Goal: Information Seeking & Learning: Compare options

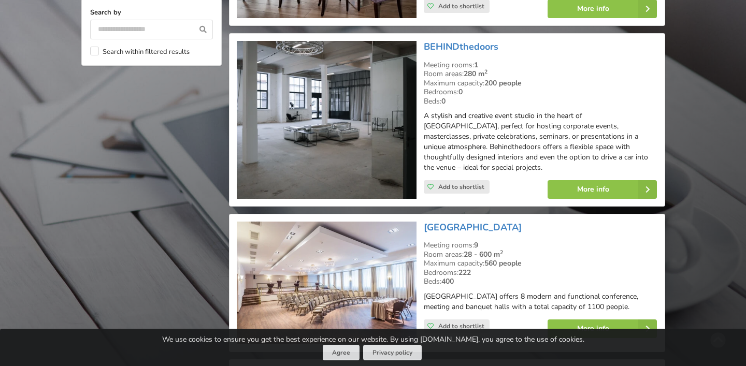
scroll to position [998, 0]
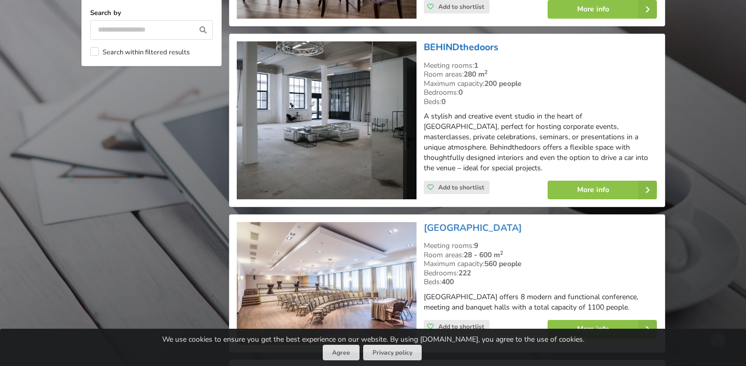
click at [478, 46] on link "BEHINDthedoors" at bounding box center [461, 47] width 75 height 12
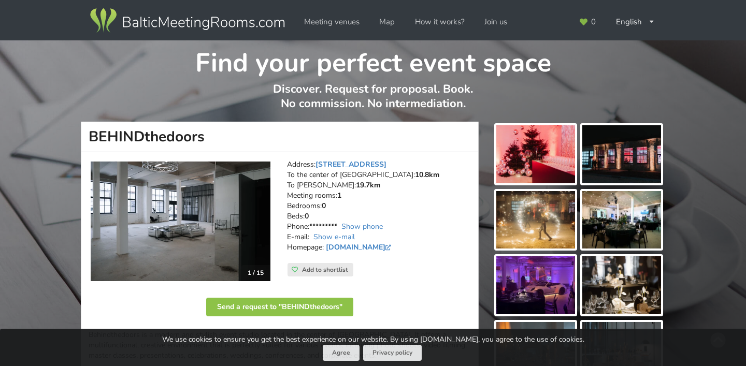
click at [258, 241] on img at bounding box center [181, 222] width 180 height 120
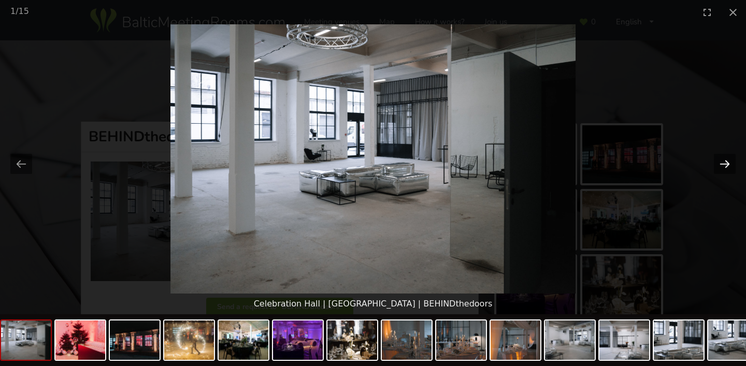
click at [725, 160] on button "Next slide" at bounding box center [725, 164] width 22 height 20
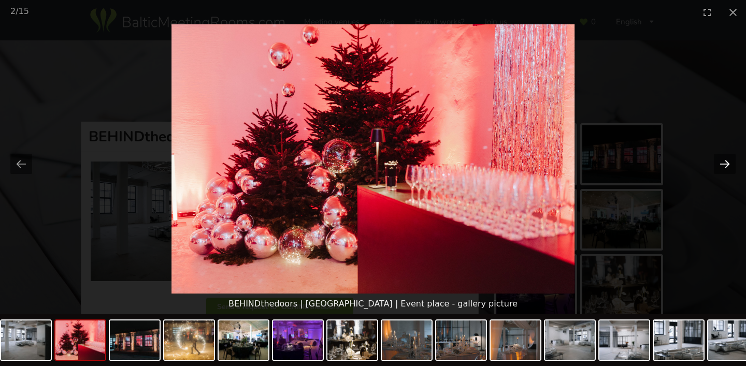
click at [725, 161] on button "Next slide" at bounding box center [725, 164] width 22 height 20
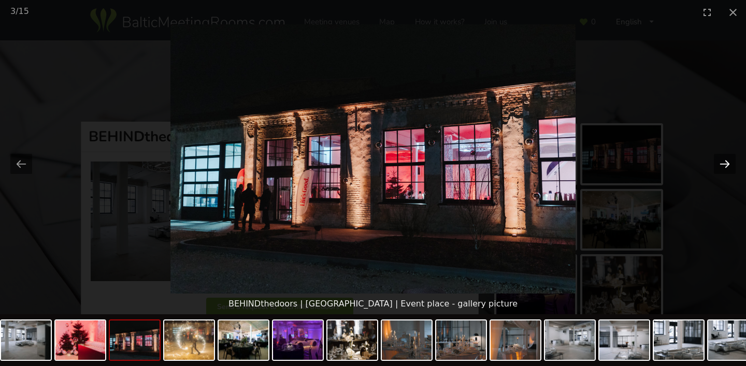
click at [725, 161] on button "Next slide" at bounding box center [725, 164] width 22 height 20
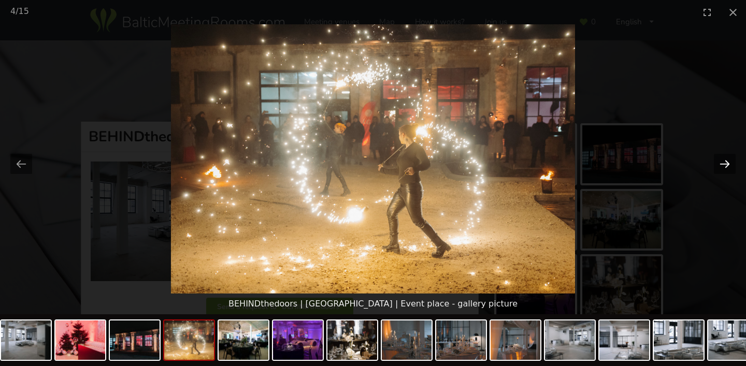
click at [725, 161] on button "Next slide" at bounding box center [725, 164] width 22 height 20
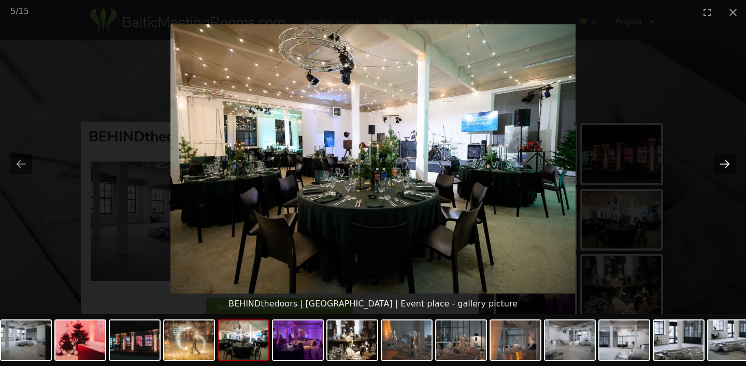
click at [725, 161] on button "Next slide" at bounding box center [725, 164] width 22 height 20
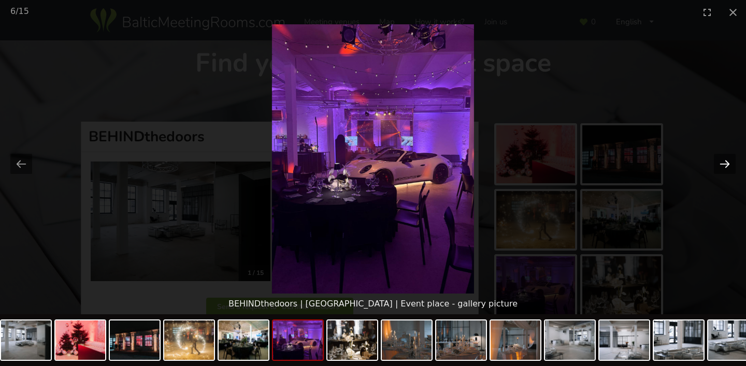
click at [725, 161] on button "Next slide" at bounding box center [725, 164] width 22 height 20
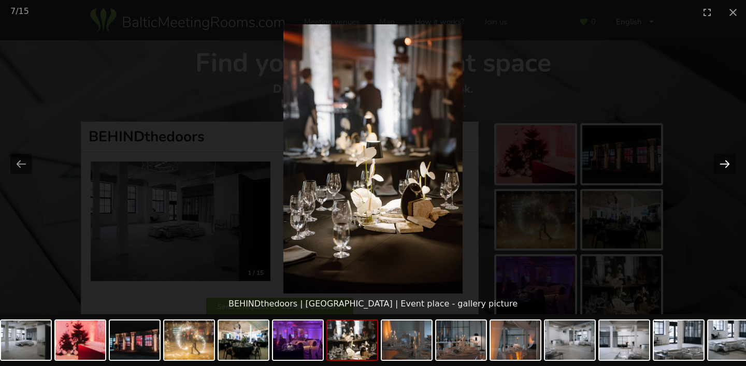
click at [725, 161] on button "Next slide" at bounding box center [725, 164] width 22 height 20
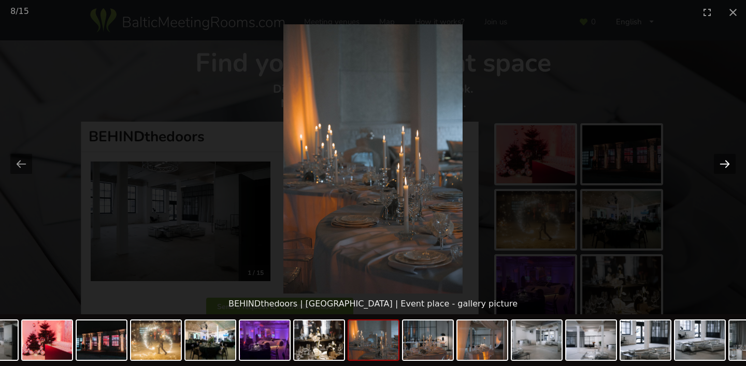
click at [725, 161] on button "Next slide" at bounding box center [725, 164] width 22 height 20
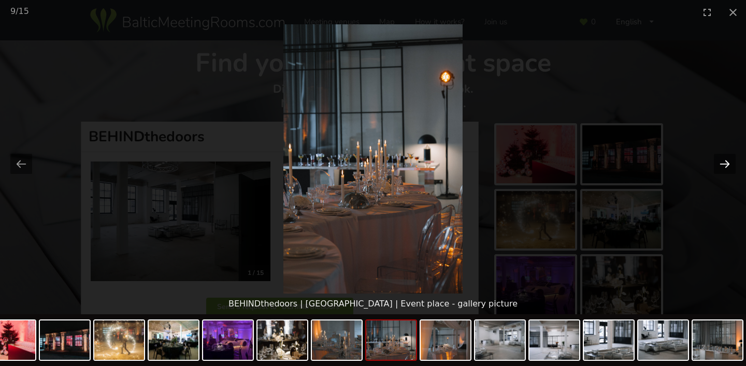
click at [725, 161] on button "Next slide" at bounding box center [725, 164] width 22 height 20
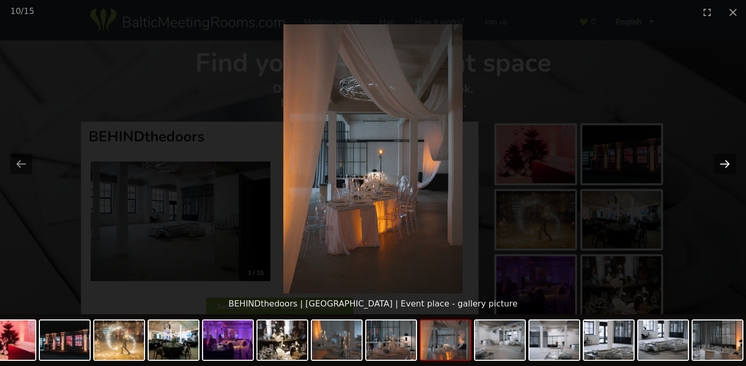
click at [725, 161] on button "Next slide" at bounding box center [725, 164] width 22 height 20
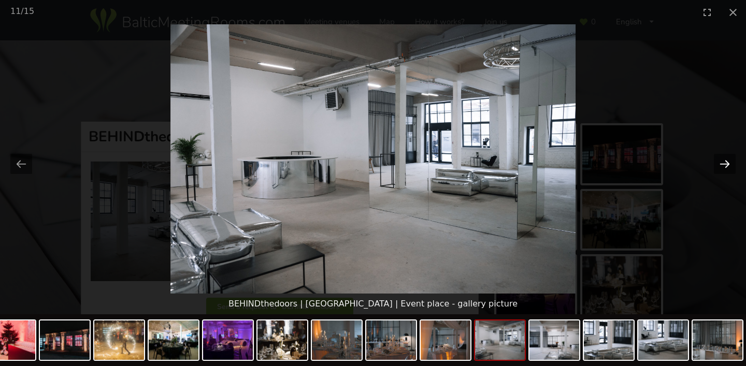
click at [724, 160] on button "Next slide" at bounding box center [725, 164] width 22 height 20
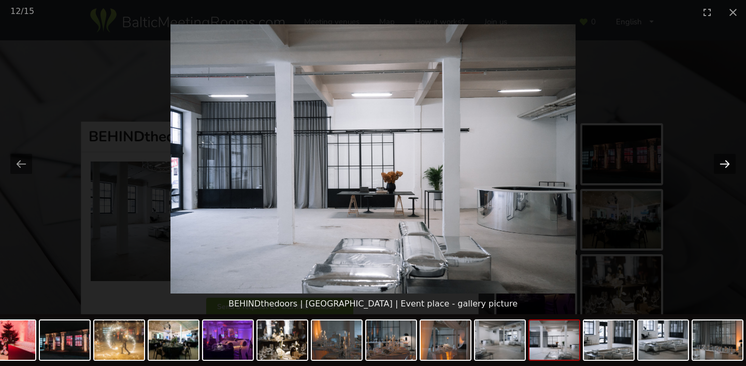
click at [724, 160] on button "Next slide" at bounding box center [725, 164] width 22 height 20
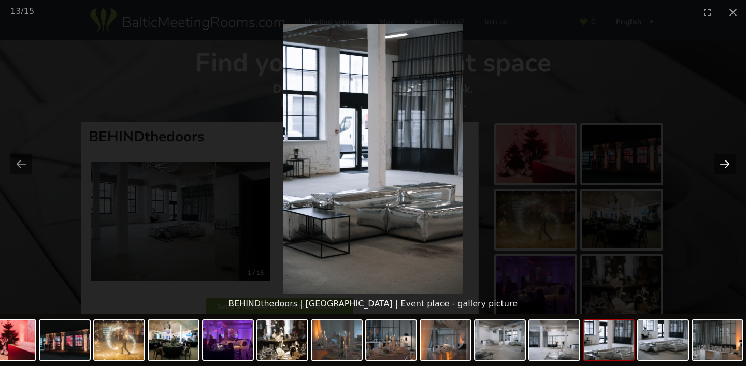
drag, startPoint x: 721, startPoint y: 163, endPoint x: 721, endPoint y: 155, distance: 7.8
click at [721, 162] on button "Next slide" at bounding box center [725, 164] width 22 height 20
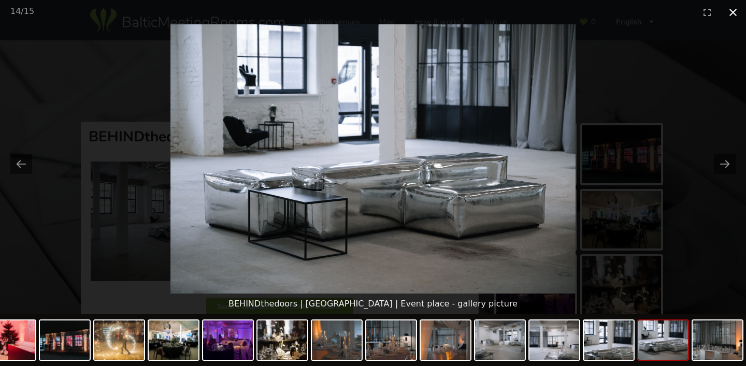
click at [729, 13] on button "Close gallery" at bounding box center [733, 12] width 26 height 24
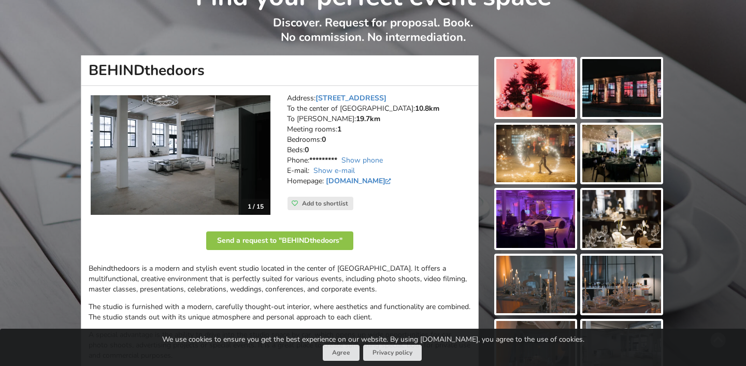
scroll to position [68, 0]
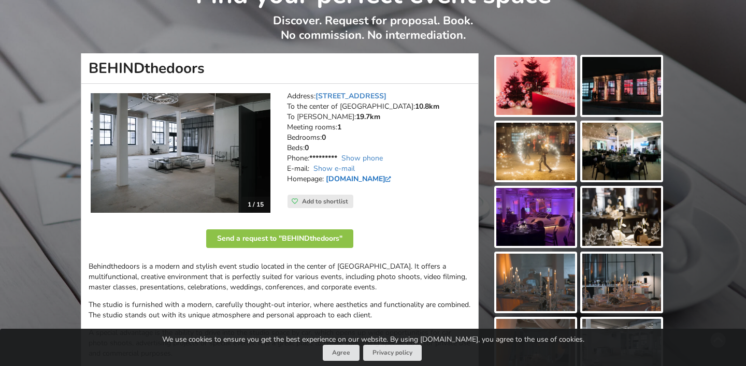
click at [391, 179] on link "www.behindthedoors.lv" at bounding box center [360, 179] width 68 height 10
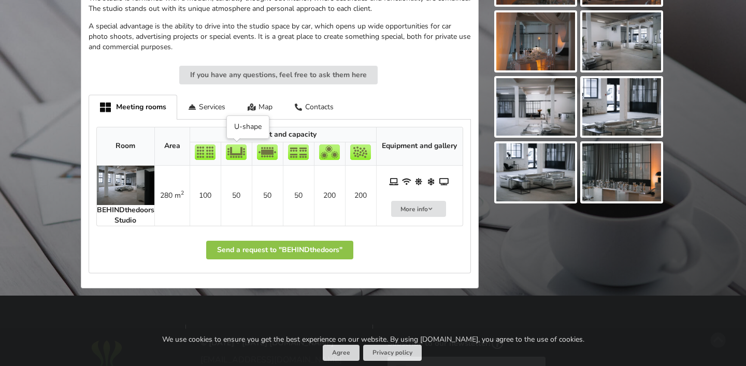
scroll to position [376, 0]
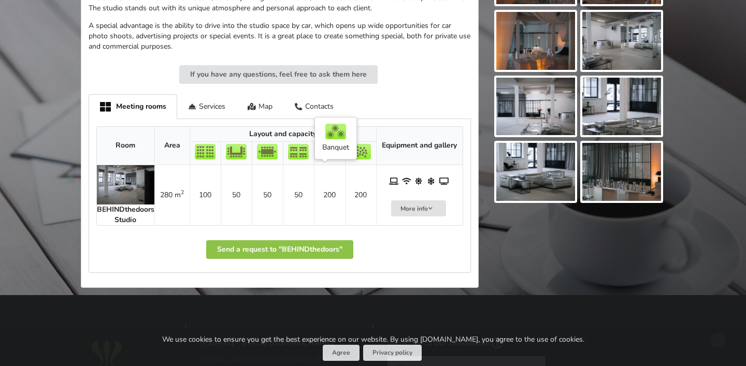
click at [330, 193] on td "200" at bounding box center [329, 195] width 31 height 60
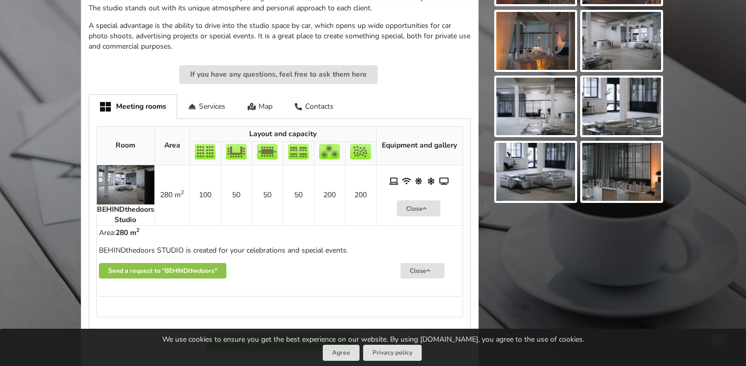
click at [117, 194] on img at bounding box center [125, 184] width 57 height 39
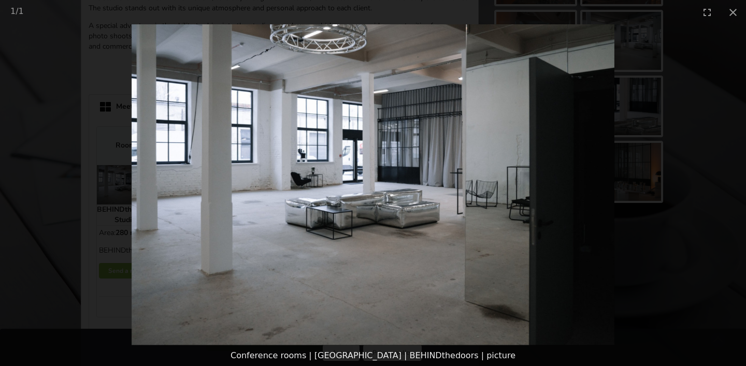
click at [544, 230] on picture at bounding box center [373, 184] width 746 height 321
click at [155, 168] on picture at bounding box center [373, 184] width 746 height 321
click at [481, 54] on picture at bounding box center [373, 184] width 746 height 321
click at [725, 19] on button "Close gallery" at bounding box center [733, 12] width 26 height 24
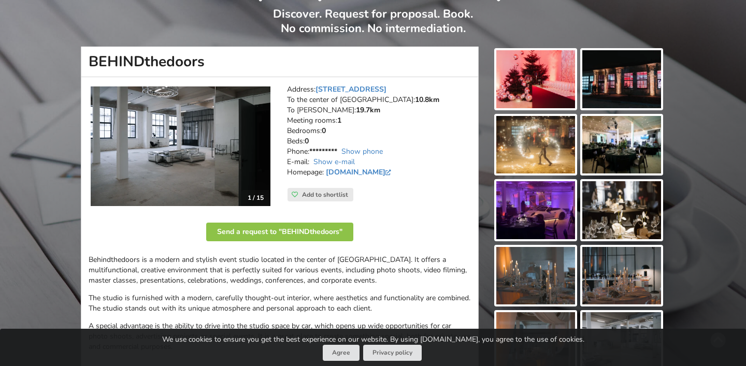
scroll to position [0, 0]
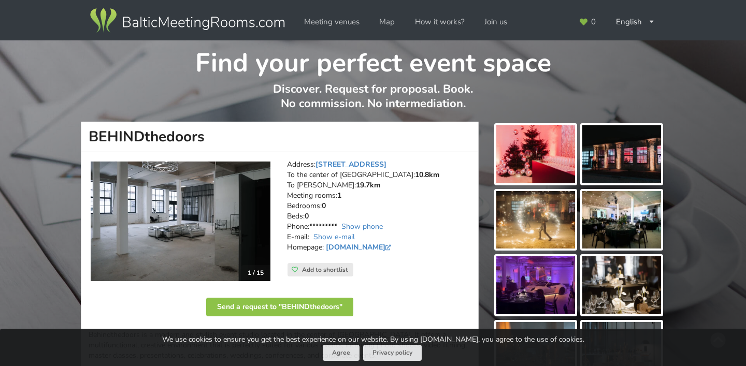
click at [213, 253] on img at bounding box center [181, 222] width 180 height 120
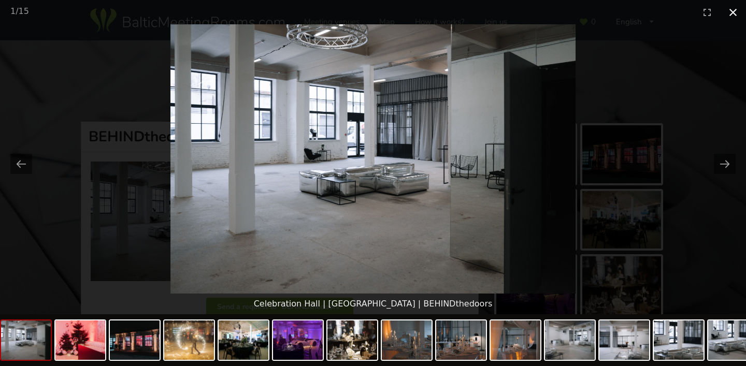
click at [733, 9] on button "Close gallery" at bounding box center [733, 12] width 26 height 24
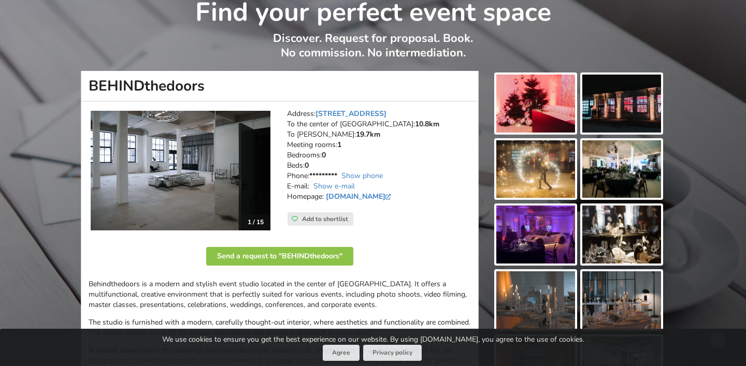
scroll to position [53, 0]
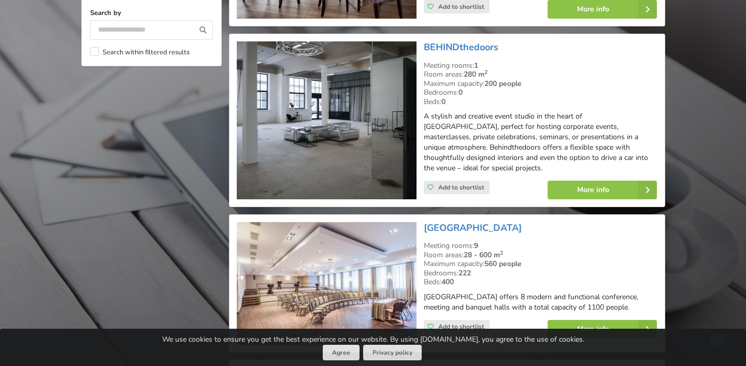
scroll to position [1151, 0]
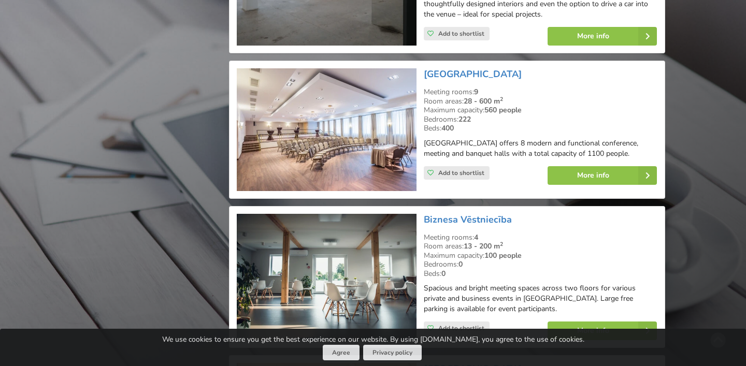
drag, startPoint x: 554, startPoint y: 63, endPoint x: 420, endPoint y: 67, distance: 134.7
click at [420, 67] on div "[GEOGRAPHIC_DATA] Meeting rooms: 9 Room areas: 28 - 600 m 2 Maximum capacity: 5…" at bounding box center [447, 130] width 428 height 130
copy div "[GEOGRAPHIC_DATA]"
click at [345, 124] on img at bounding box center [327, 129] width 180 height 123
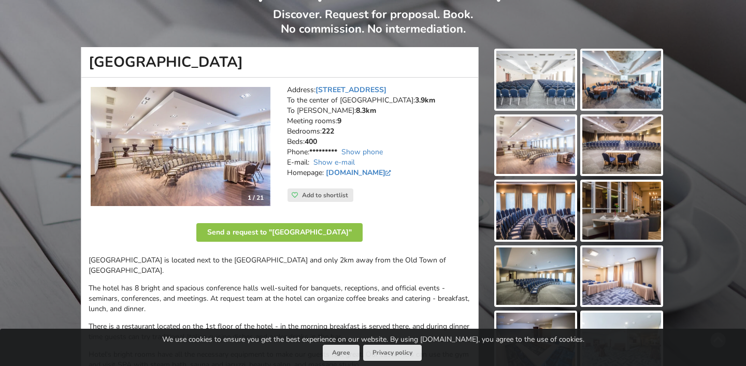
scroll to position [82, 0]
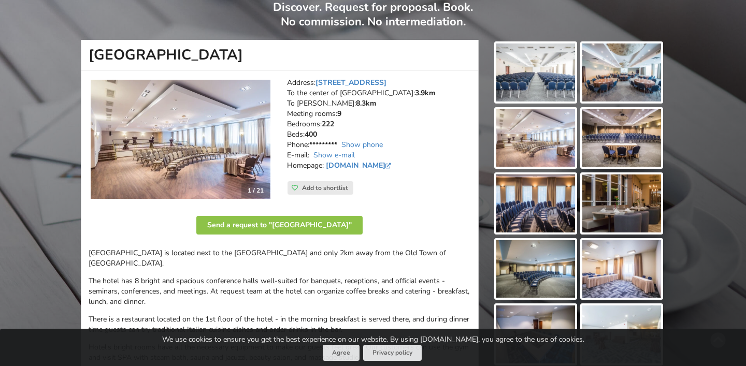
click at [233, 121] on img at bounding box center [181, 139] width 180 height 119
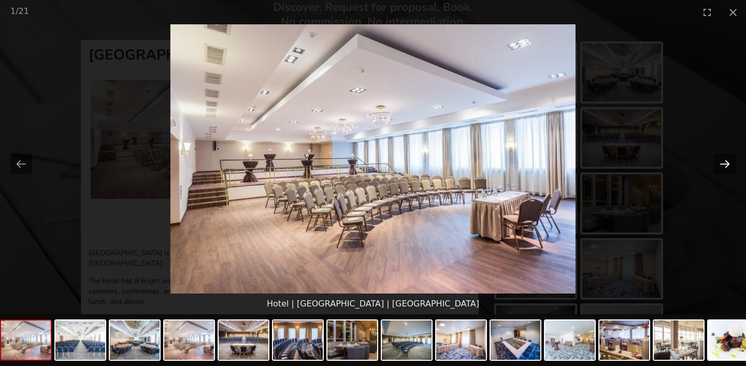
click at [727, 159] on button "Next slide" at bounding box center [725, 164] width 22 height 20
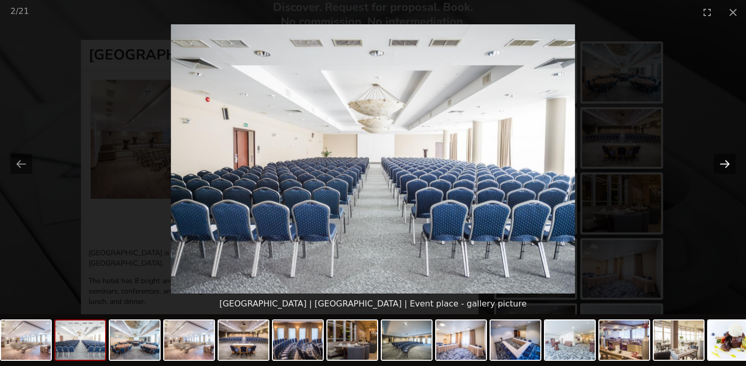
click at [727, 158] on button "Next slide" at bounding box center [725, 164] width 22 height 20
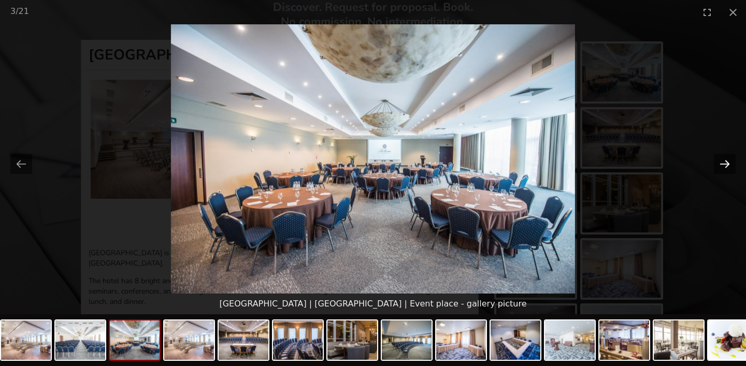
click at [727, 158] on button "Next slide" at bounding box center [725, 164] width 22 height 20
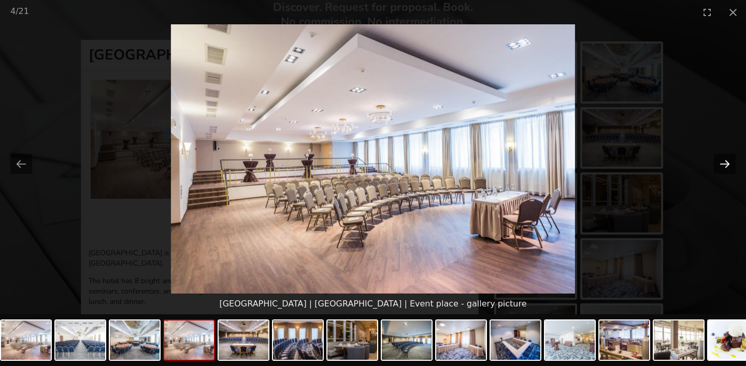
click at [727, 158] on button "Next slide" at bounding box center [725, 164] width 22 height 20
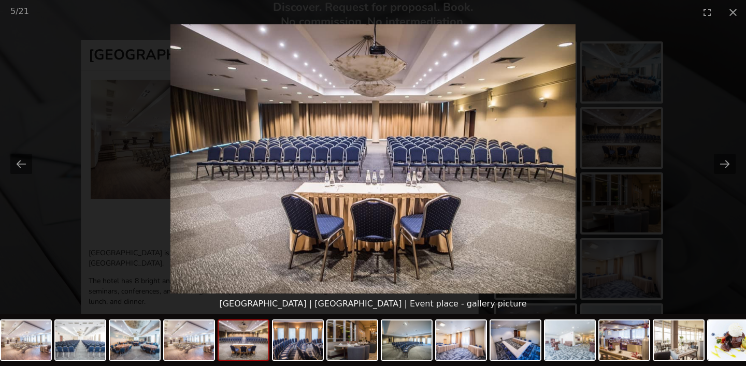
click at [74, 88] on picture at bounding box center [373, 158] width 746 height 269
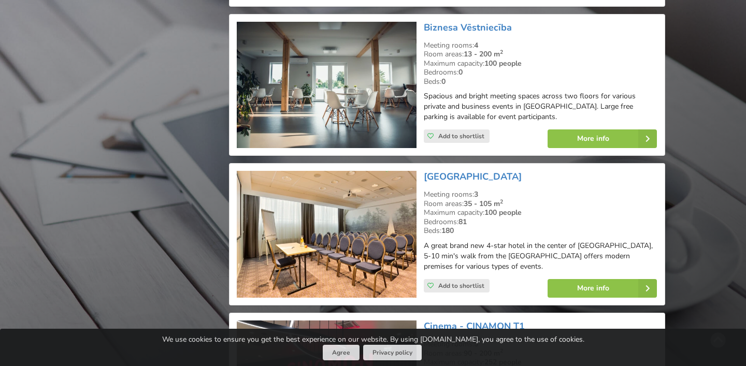
scroll to position [1343, 0]
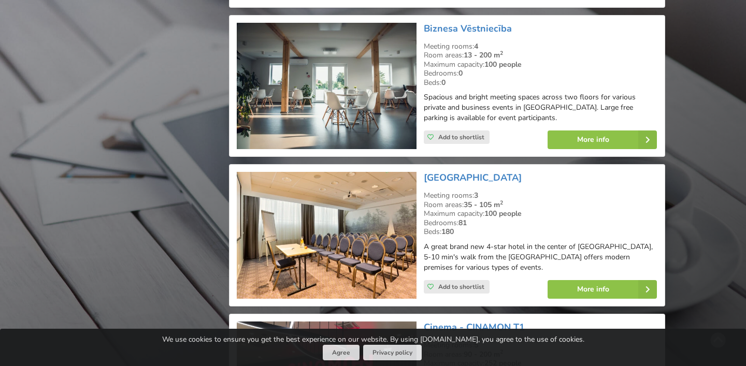
click at [396, 104] on img at bounding box center [327, 86] width 180 height 127
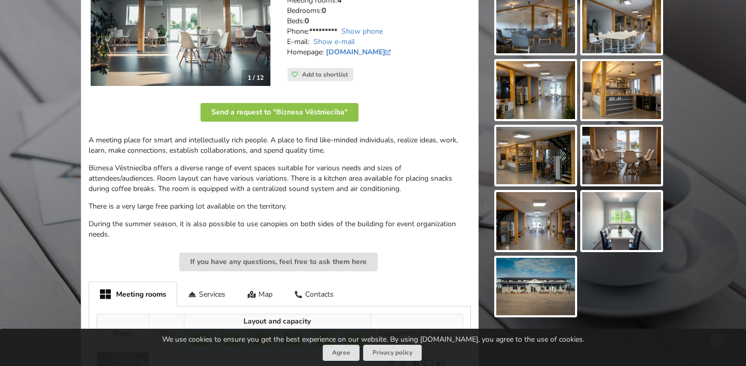
scroll to position [196, 0]
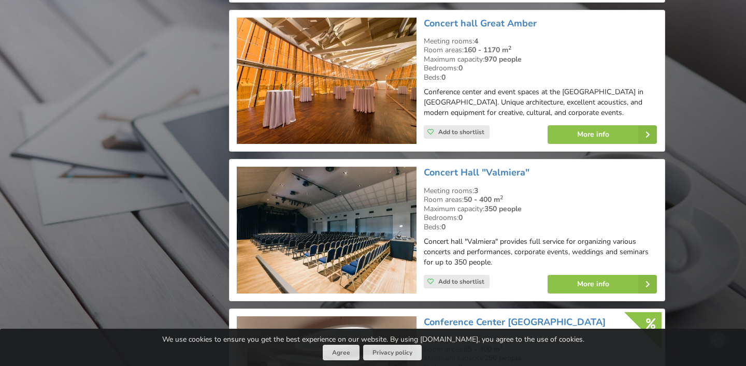
scroll to position [2393, 0]
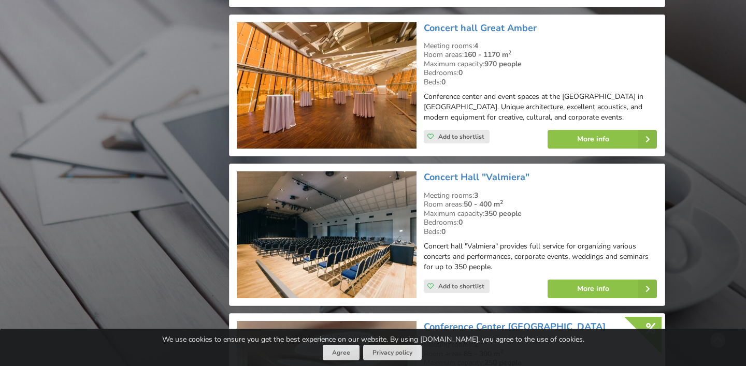
click at [297, 65] on img at bounding box center [327, 85] width 180 height 127
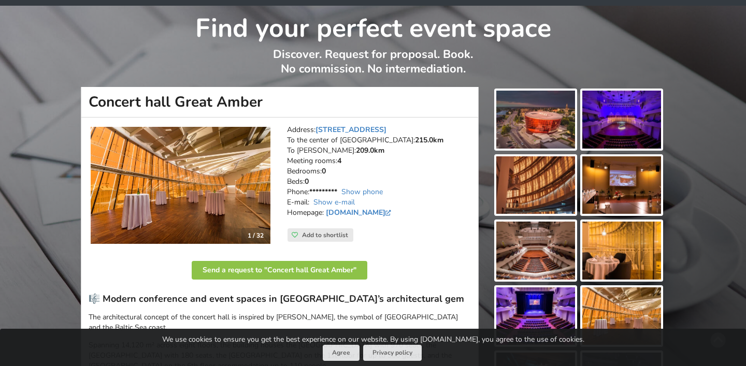
scroll to position [43, 0]
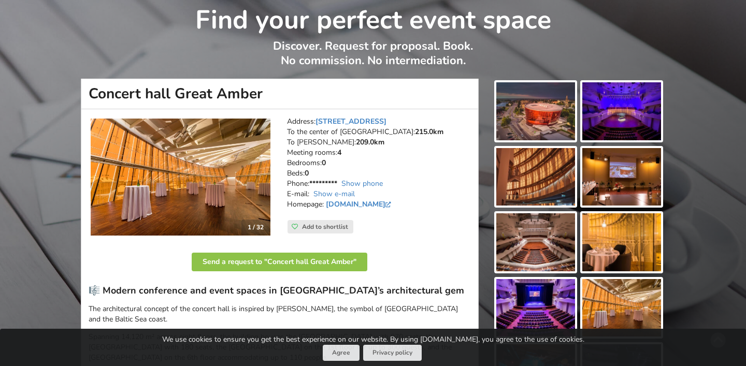
click at [193, 179] on img at bounding box center [181, 178] width 180 height 118
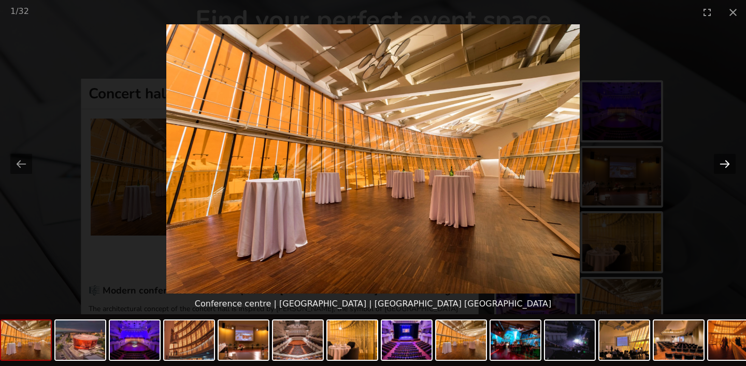
click at [718, 164] on button "Next slide" at bounding box center [725, 164] width 22 height 20
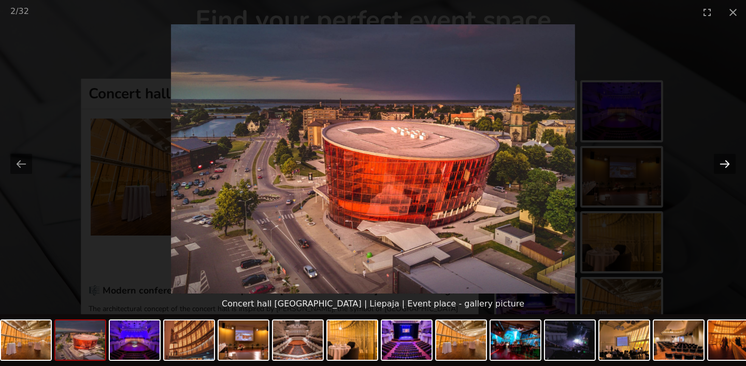
click at [718, 164] on button "Next slide" at bounding box center [725, 164] width 22 height 20
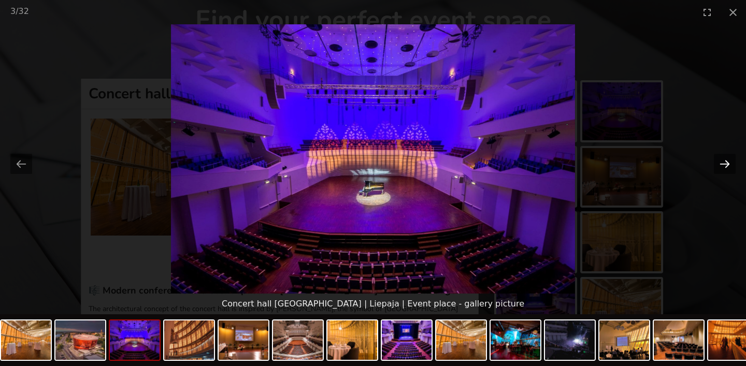
click at [718, 164] on button "Next slide" at bounding box center [725, 164] width 22 height 20
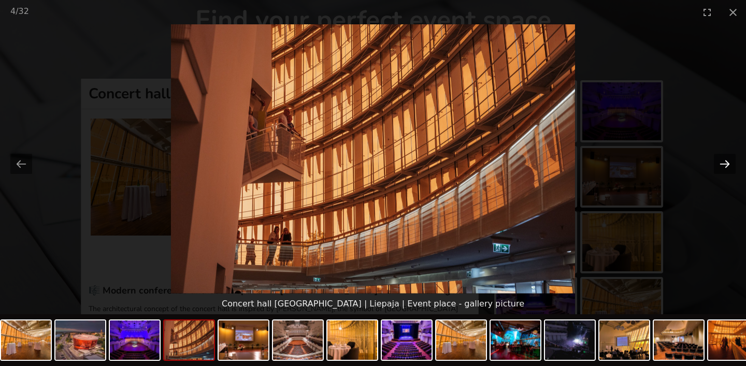
click at [718, 164] on button "Next slide" at bounding box center [725, 164] width 22 height 20
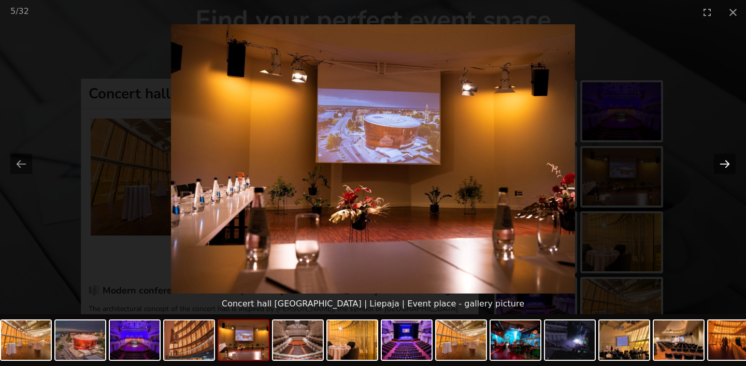
click at [718, 164] on button "Next slide" at bounding box center [725, 164] width 22 height 20
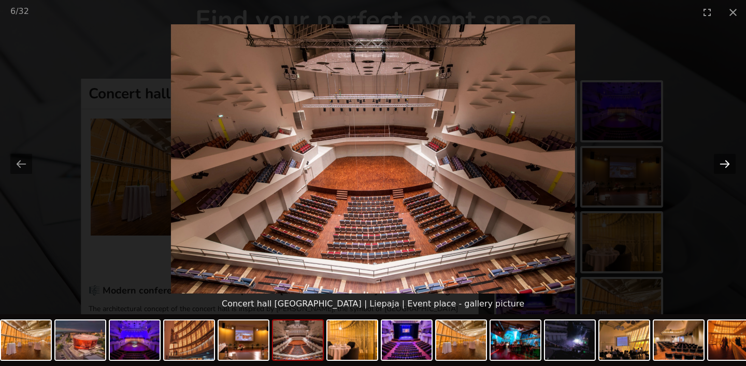
click at [718, 164] on button "Next slide" at bounding box center [725, 164] width 22 height 20
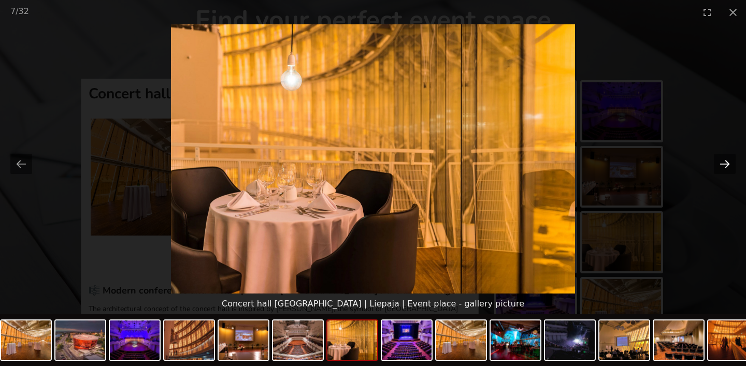
click at [718, 164] on button "Next slide" at bounding box center [725, 164] width 22 height 20
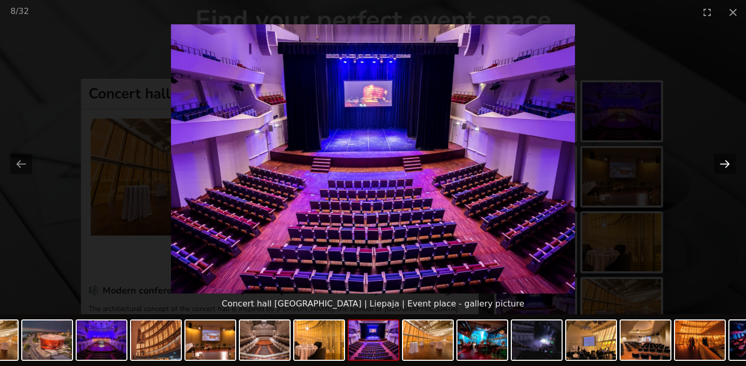
click at [718, 164] on button "Next slide" at bounding box center [725, 164] width 22 height 20
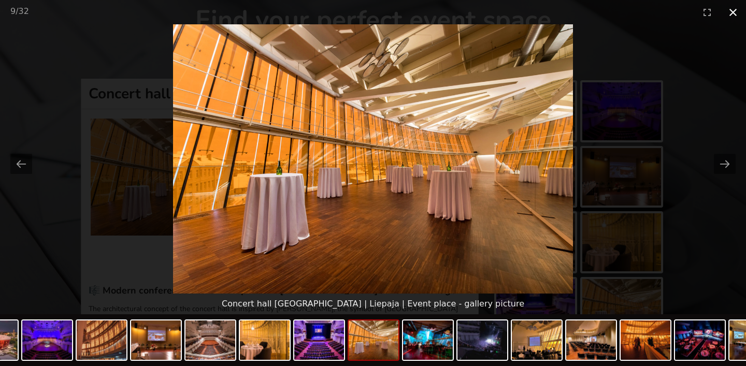
click at [733, 15] on button "Close gallery" at bounding box center [733, 12] width 26 height 24
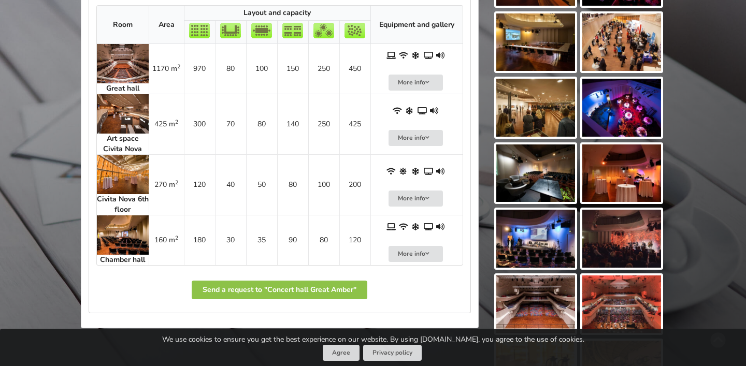
scroll to position [571, 0]
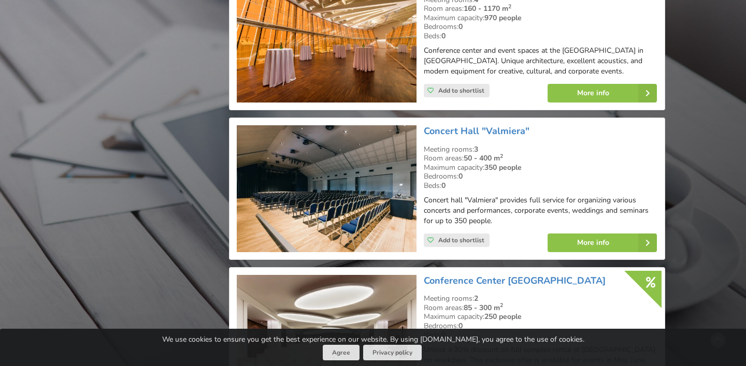
scroll to position [2404, 0]
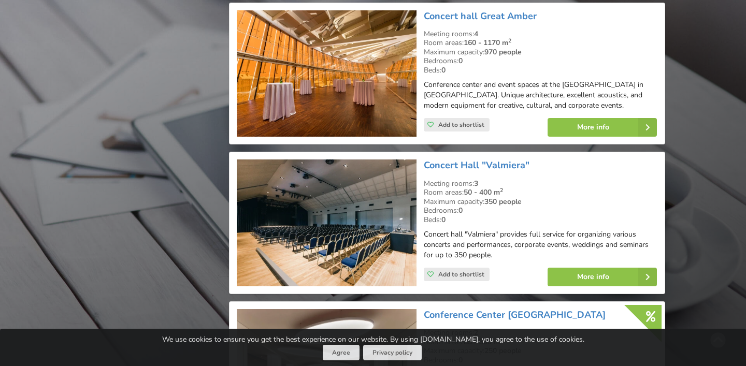
click at [377, 203] on img at bounding box center [327, 223] width 180 height 127
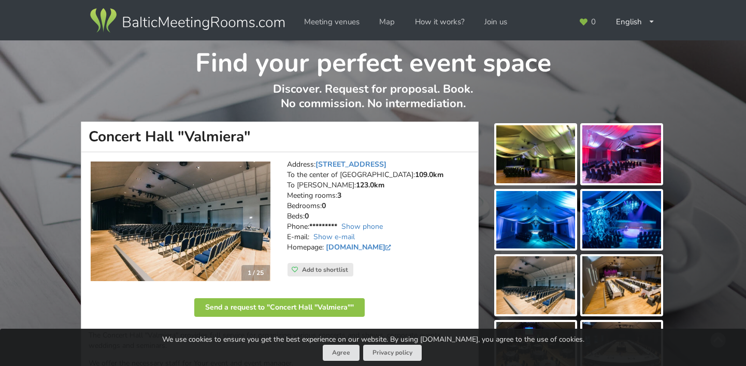
click at [238, 217] on img at bounding box center [181, 222] width 180 height 120
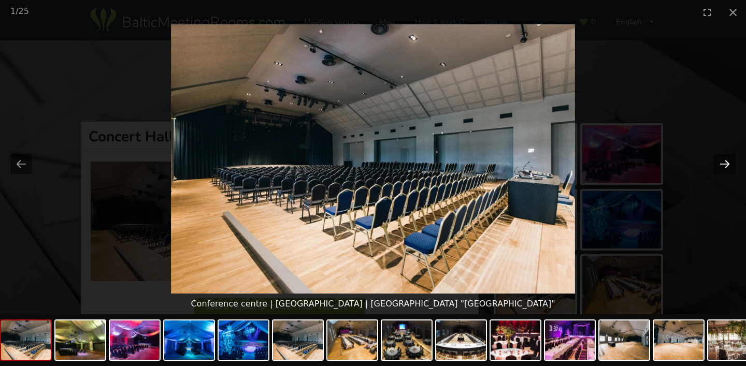
click at [727, 164] on button "Next slide" at bounding box center [725, 164] width 22 height 20
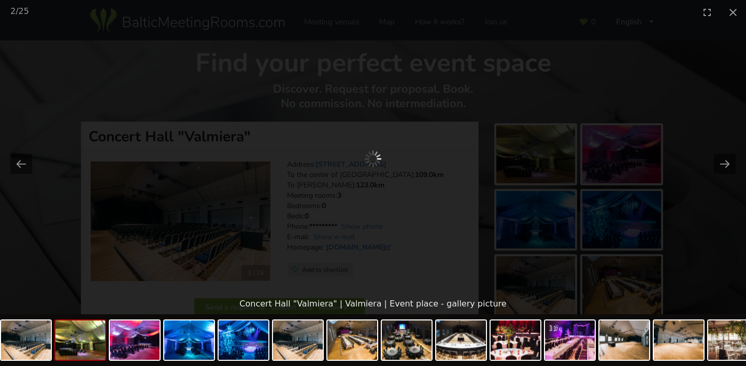
scroll to position [40, 0]
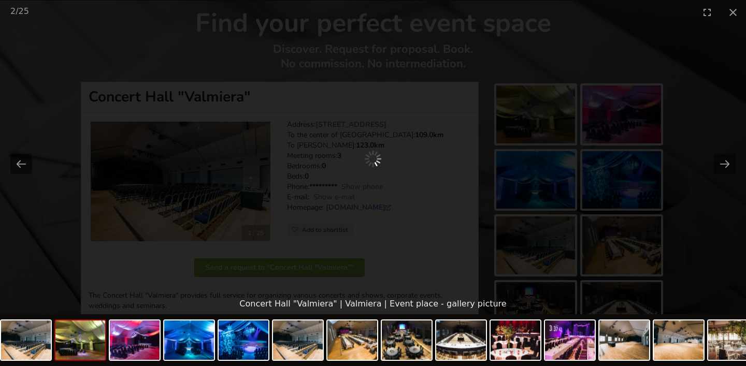
click at [268, 208] on picture at bounding box center [372, 159] width 373 height 135
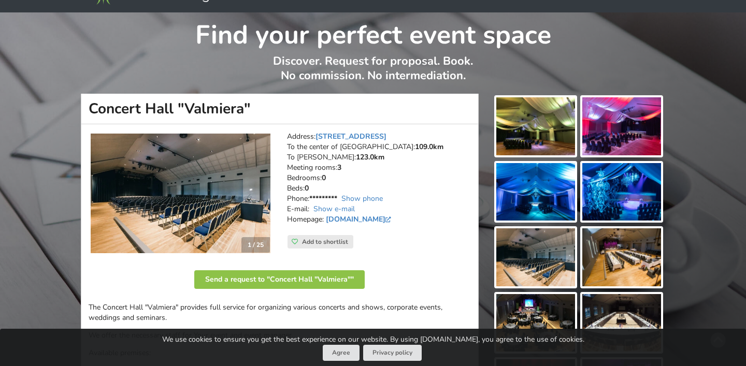
scroll to position [29, 0]
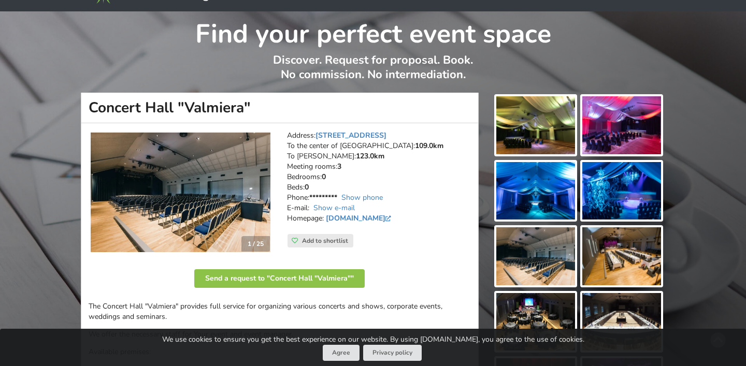
click at [619, 131] on img at bounding box center [621, 125] width 79 height 58
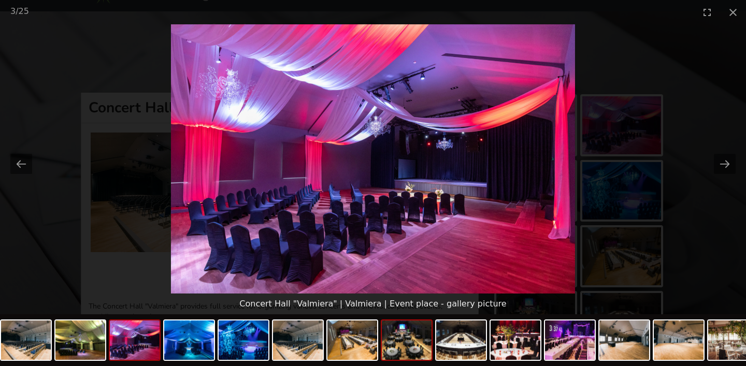
click at [412, 351] on img at bounding box center [407, 340] width 50 height 39
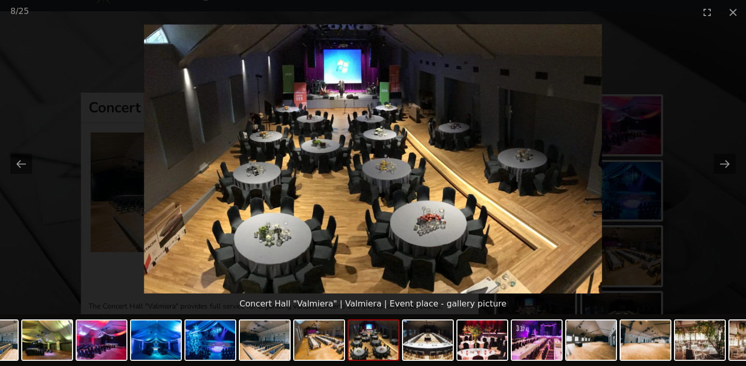
click at [56, 33] on picture at bounding box center [373, 158] width 746 height 269
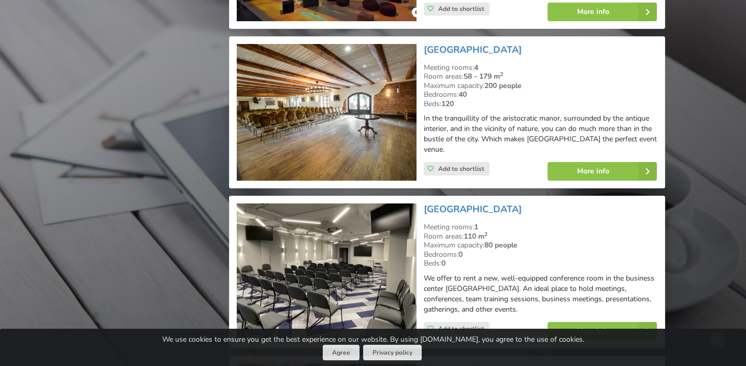
scroll to position [3727, 0]
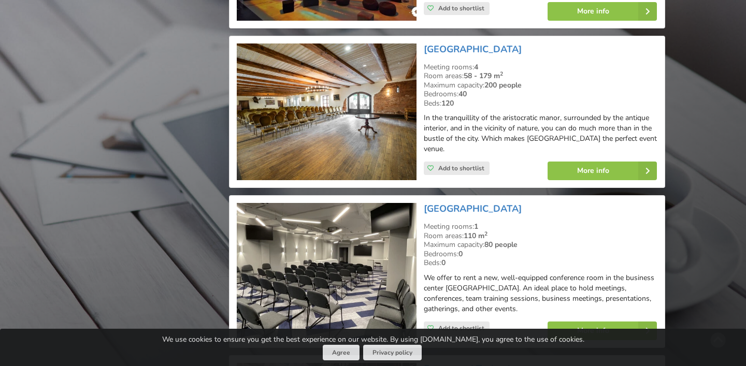
click at [356, 132] on img at bounding box center [327, 112] width 180 height 137
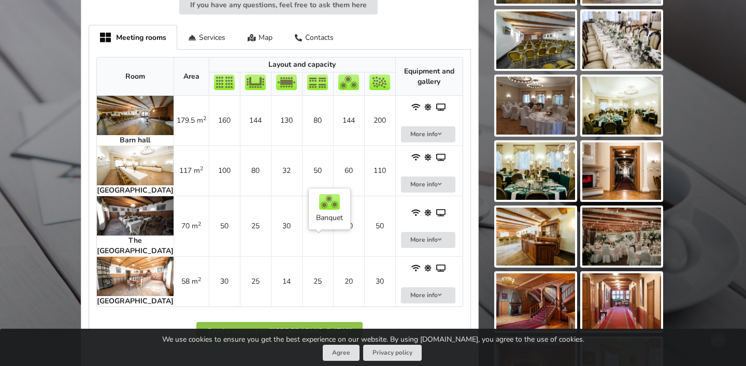
scroll to position [444, 0]
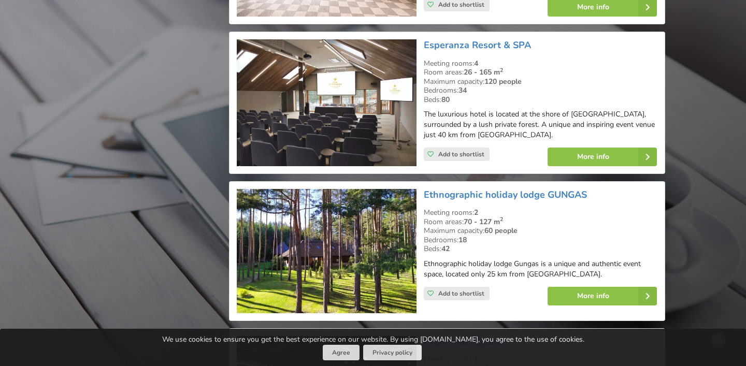
scroll to position [4144, 0]
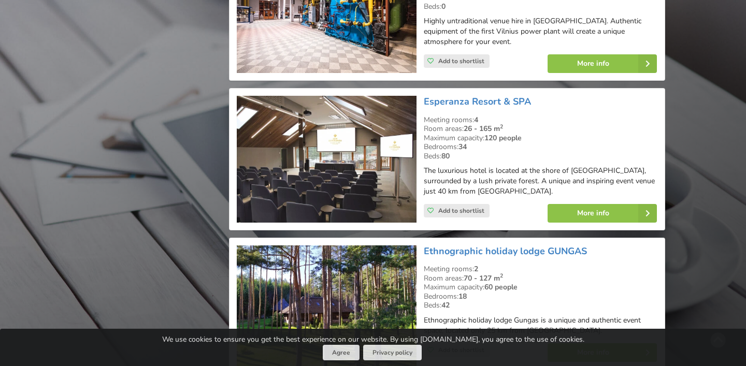
click at [321, 113] on img at bounding box center [327, 159] width 180 height 127
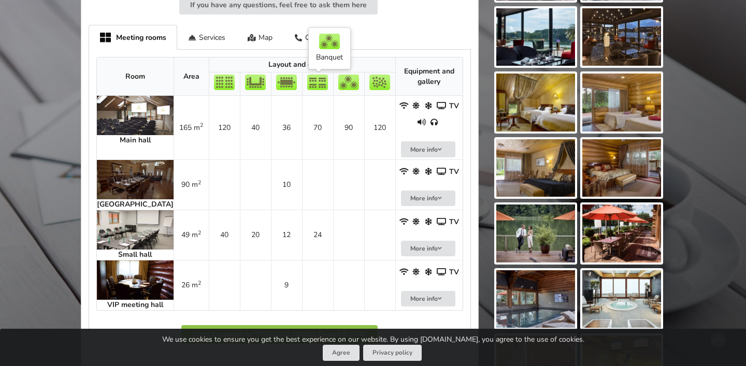
scroll to position [465, 0]
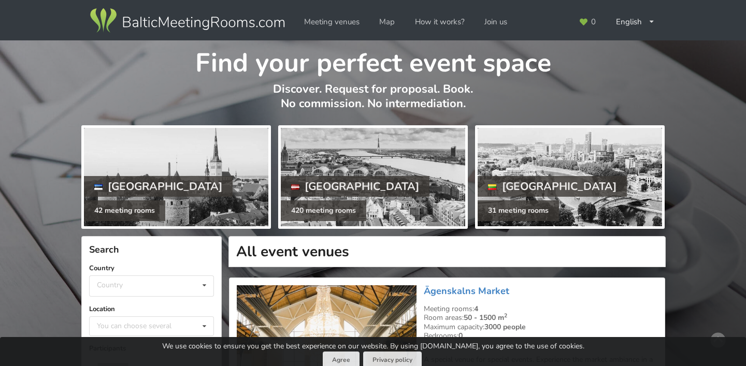
scroll to position [4144, 0]
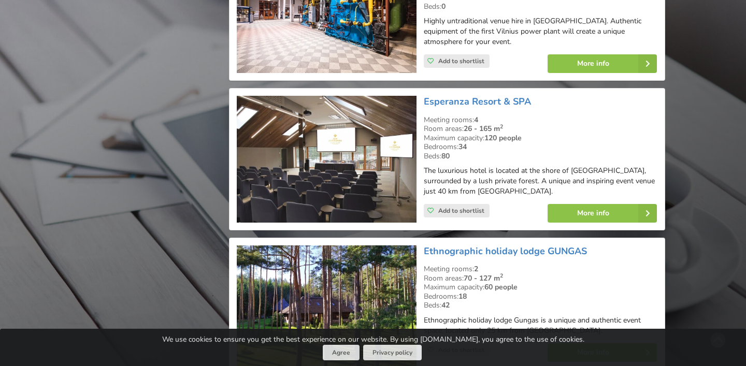
click at [310, 121] on img at bounding box center [327, 159] width 180 height 127
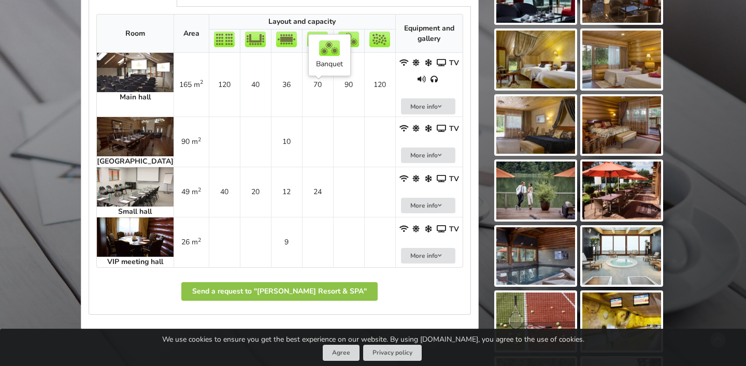
scroll to position [483, 0]
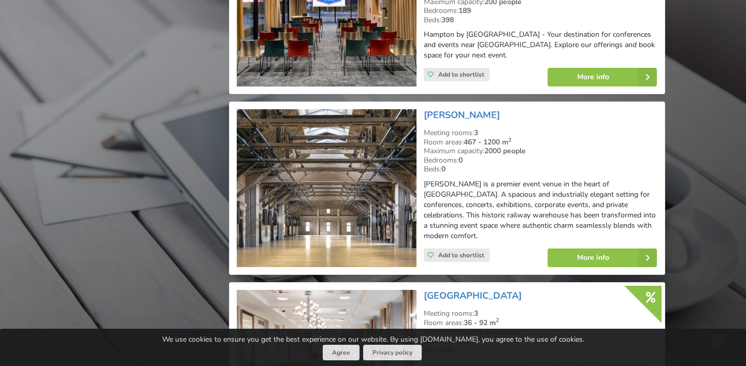
scroll to position [5964, 0]
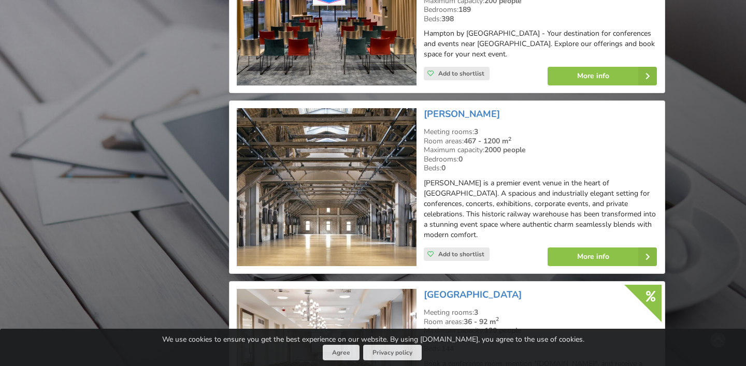
click at [372, 134] on img at bounding box center [327, 187] width 180 height 158
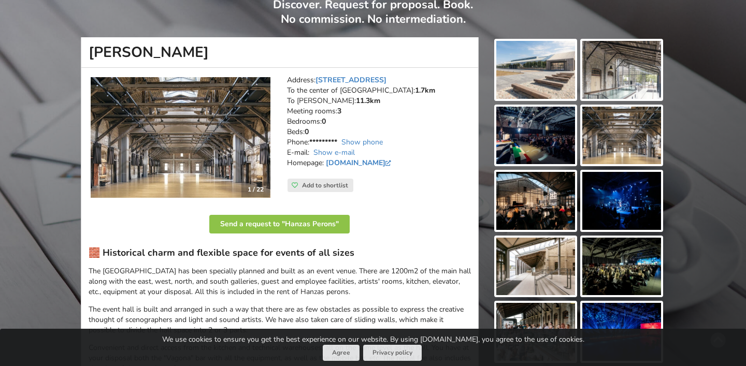
scroll to position [85, 0]
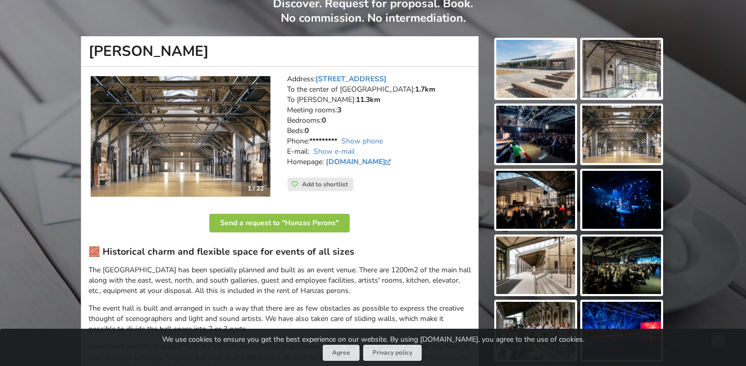
click at [554, 79] on img at bounding box center [535, 69] width 79 height 58
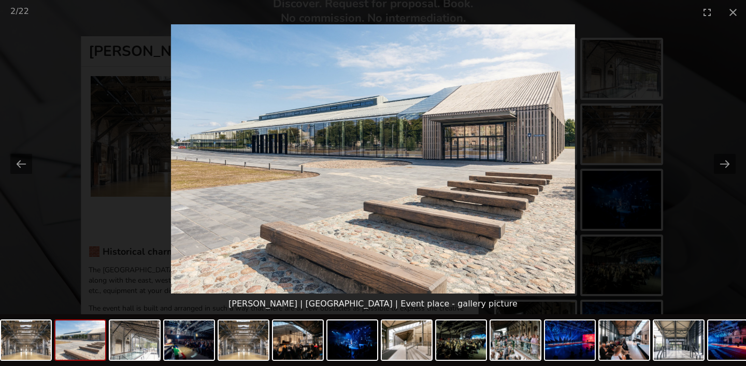
click at [85, 126] on picture at bounding box center [373, 158] width 746 height 269
click at [43, 126] on picture at bounding box center [373, 158] width 746 height 269
click at [721, 11] on button "Close gallery" at bounding box center [733, 12] width 26 height 24
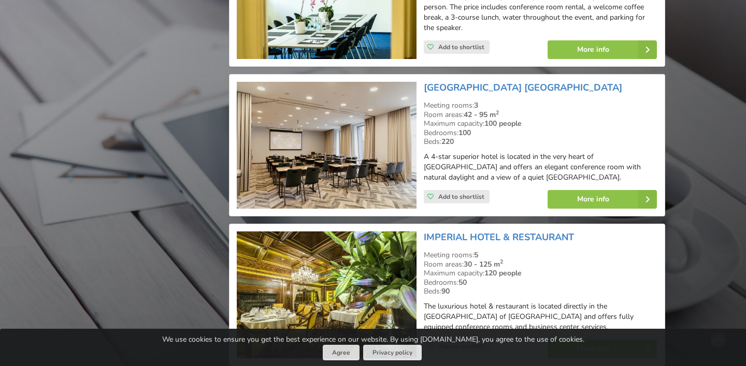
scroll to position [6466, 0]
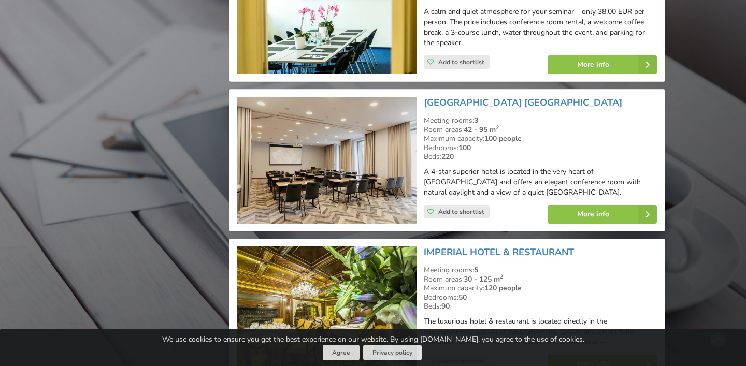
click at [390, 98] on img at bounding box center [327, 160] width 180 height 127
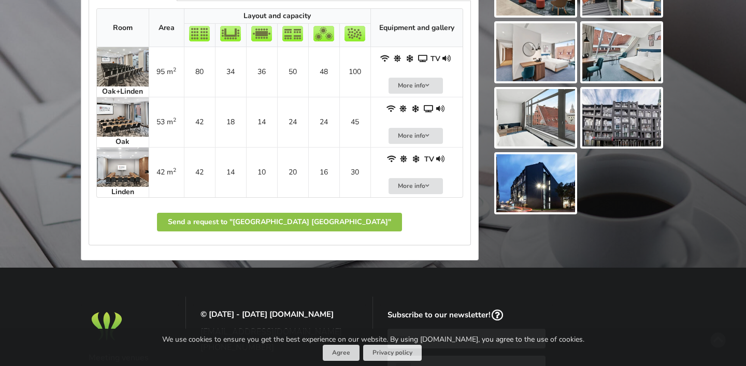
scroll to position [496, 0]
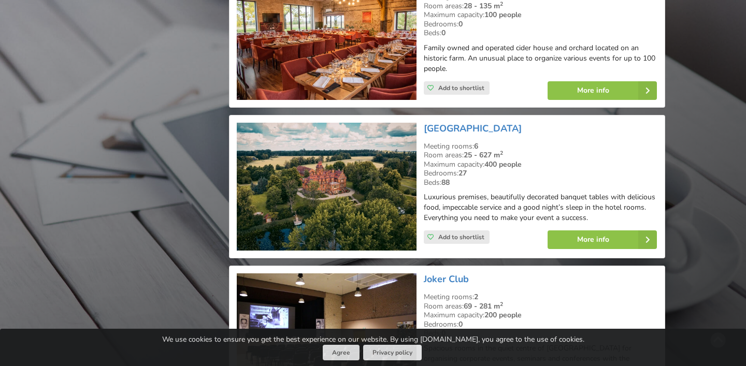
scroll to position [7035, 0]
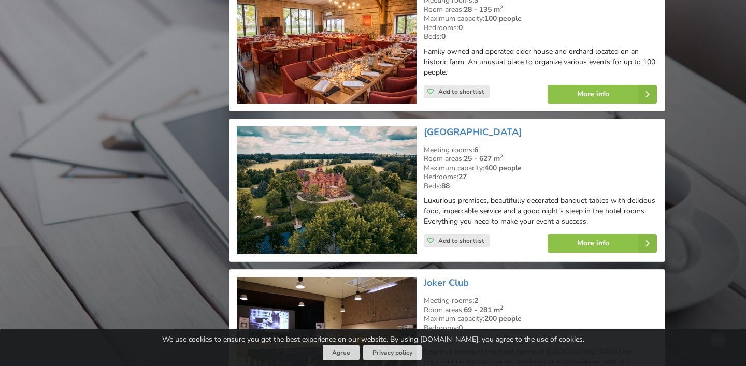
click at [332, 126] on img at bounding box center [327, 190] width 180 height 128
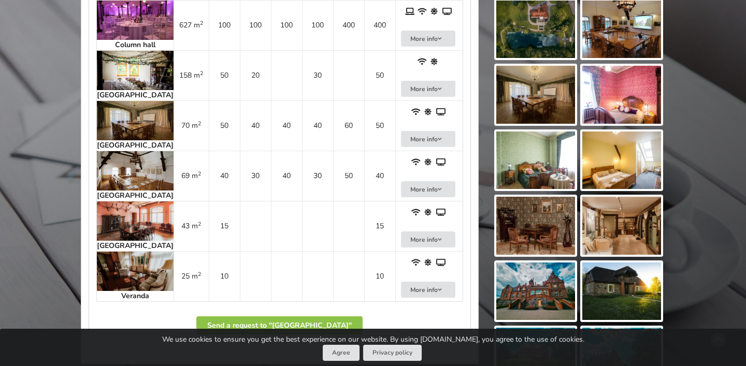
scroll to position [571, 0]
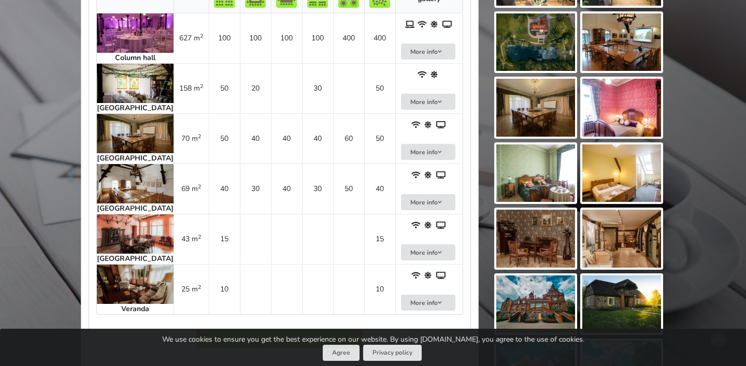
click at [124, 42] on img at bounding box center [135, 32] width 77 height 39
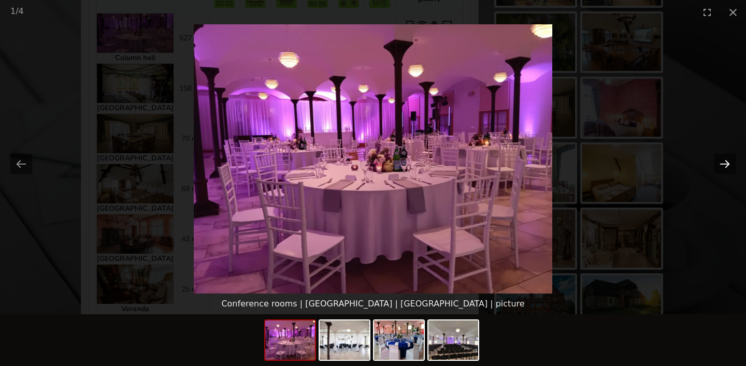
click at [726, 163] on button "Next slide" at bounding box center [725, 164] width 22 height 20
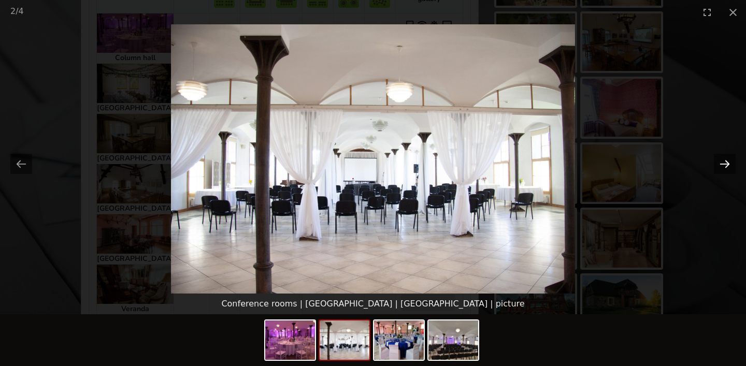
click at [719, 166] on button "Next slide" at bounding box center [725, 164] width 22 height 20
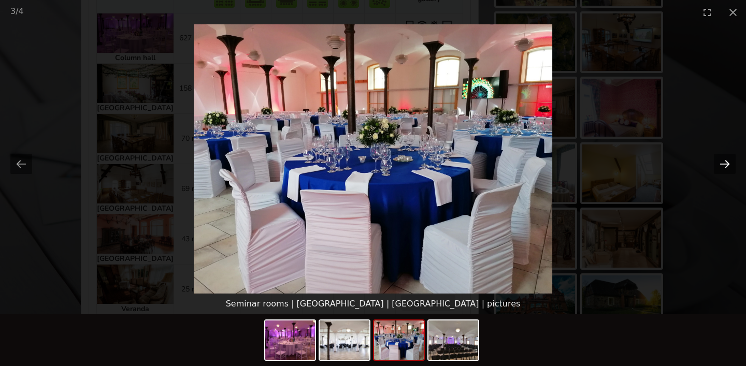
click at [719, 166] on button "Next slide" at bounding box center [725, 164] width 22 height 20
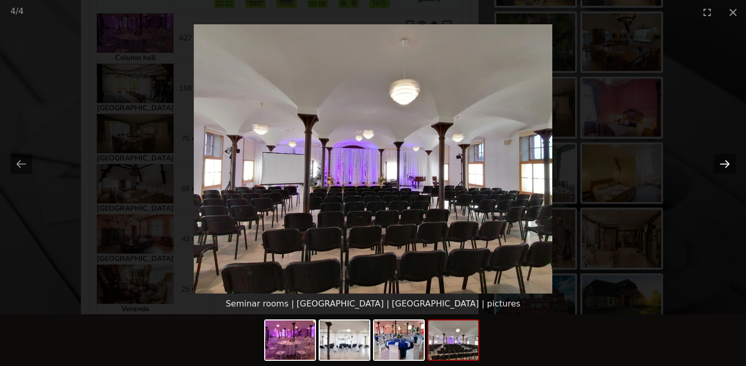
click at [719, 166] on button "Next slide" at bounding box center [725, 164] width 22 height 20
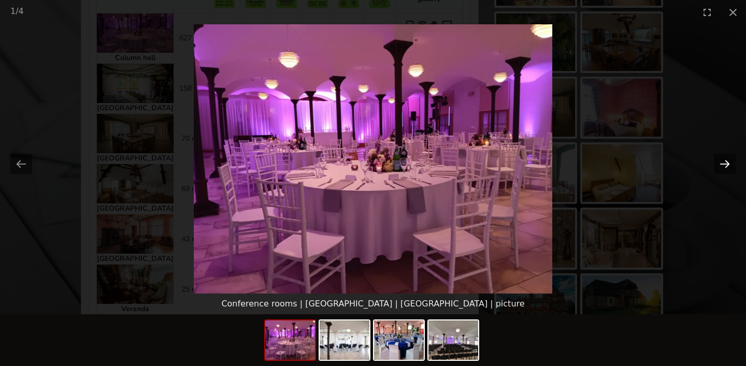
click at [719, 166] on button "Next slide" at bounding box center [725, 164] width 22 height 20
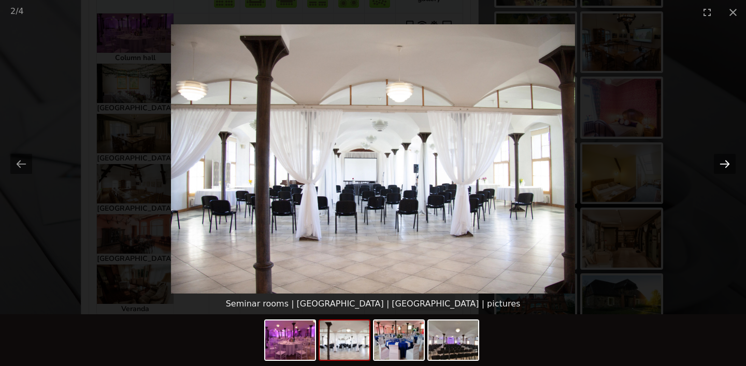
click at [719, 166] on button "Next slide" at bounding box center [725, 164] width 22 height 20
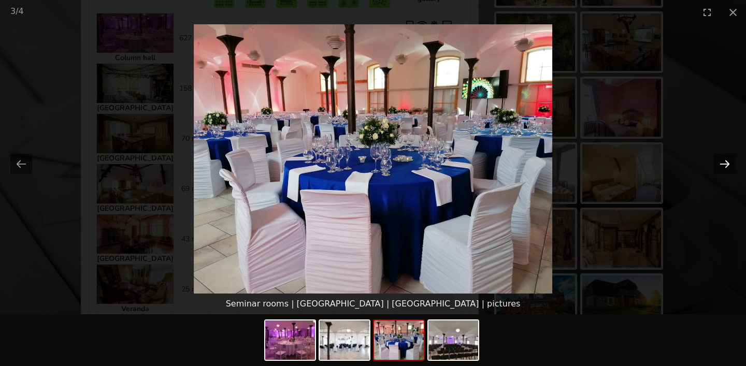
click at [719, 166] on button "Next slide" at bounding box center [725, 164] width 22 height 20
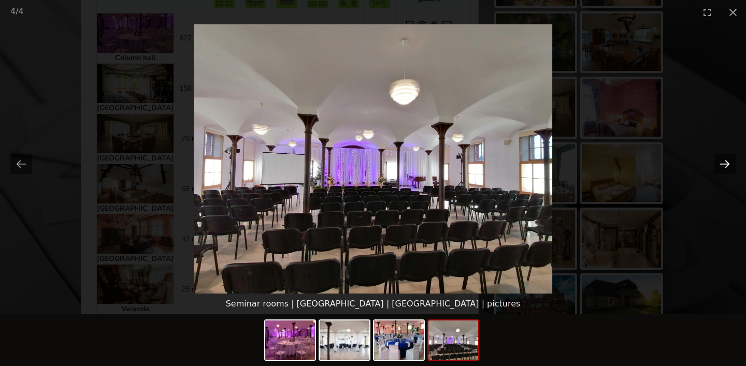
click at [719, 166] on button "Next slide" at bounding box center [725, 164] width 22 height 20
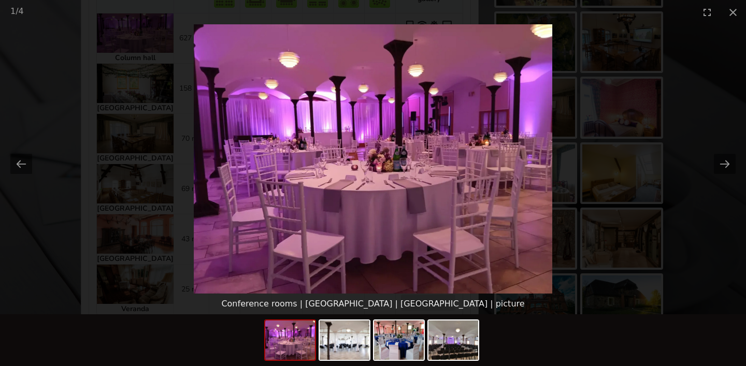
click at [718, 150] on picture at bounding box center [373, 158] width 746 height 269
click at [733, 13] on button "Close gallery" at bounding box center [733, 12] width 26 height 24
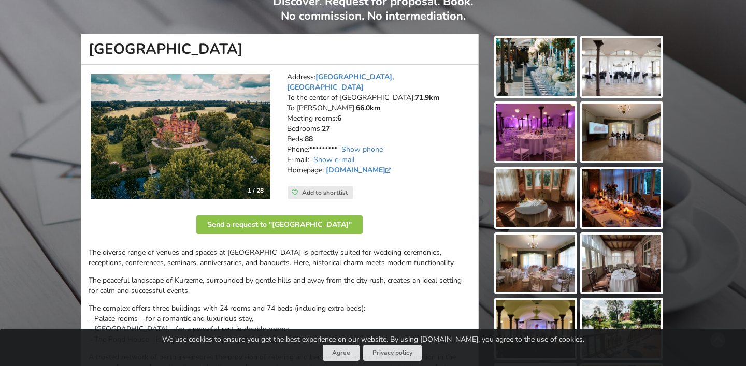
scroll to position [88, 0]
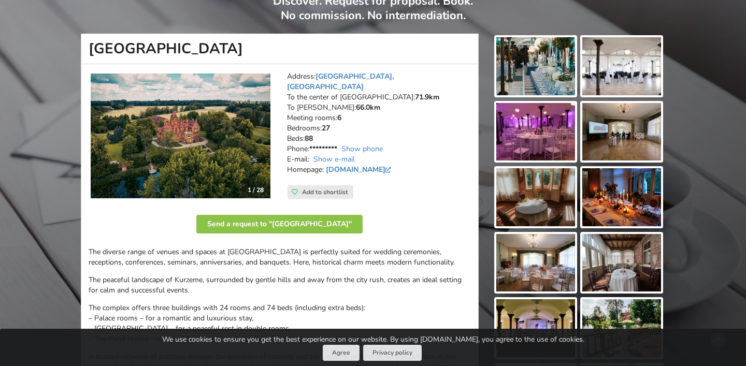
click at [196, 147] on img at bounding box center [181, 136] width 180 height 125
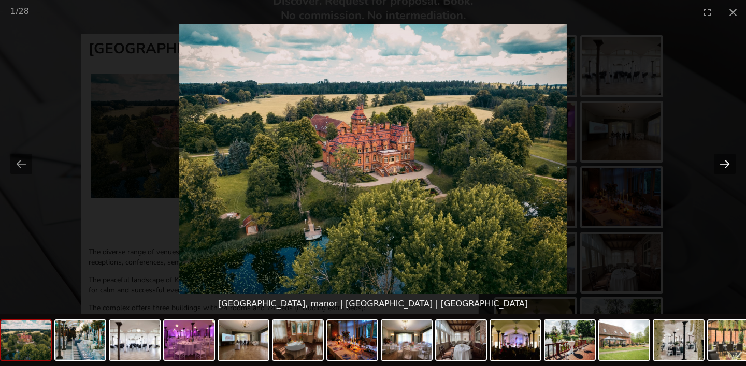
click at [727, 164] on button "Next slide" at bounding box center [725, 164] width 22 height 20
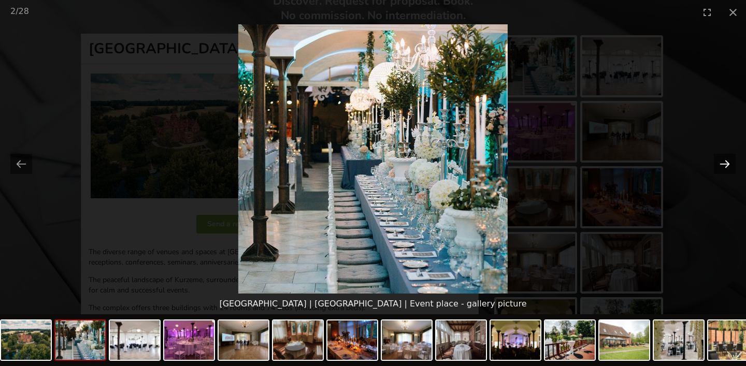
click at [727, 164] on button "Next slide" at bounding box center [725, 164] width 22 height 20
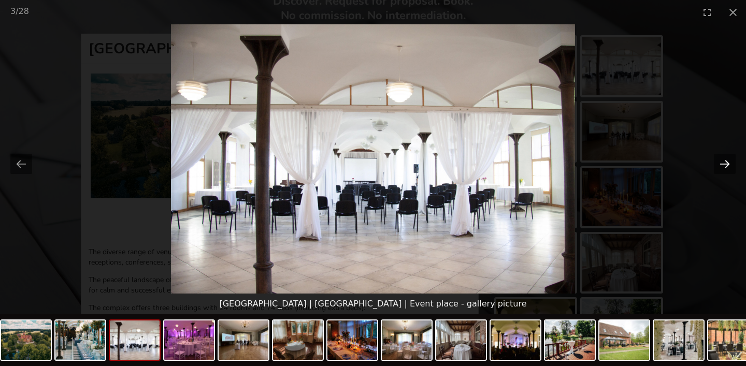
click at [726, 164] on button "Next slide" at bounding box center [725, 164] width 22 height 20
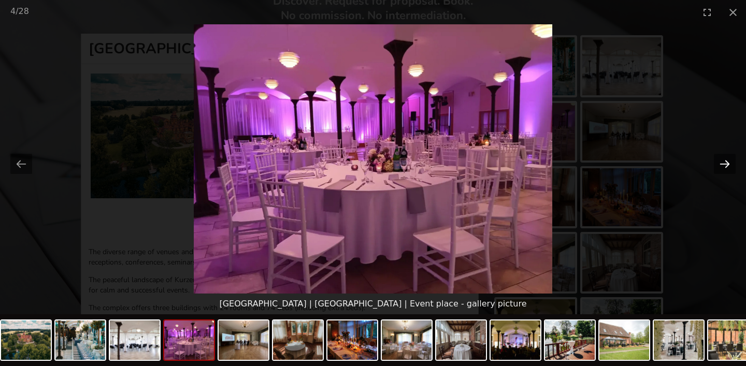
click at [726, 164] on button "Next slide" at bounding box center [725, 164] width 22 height 20
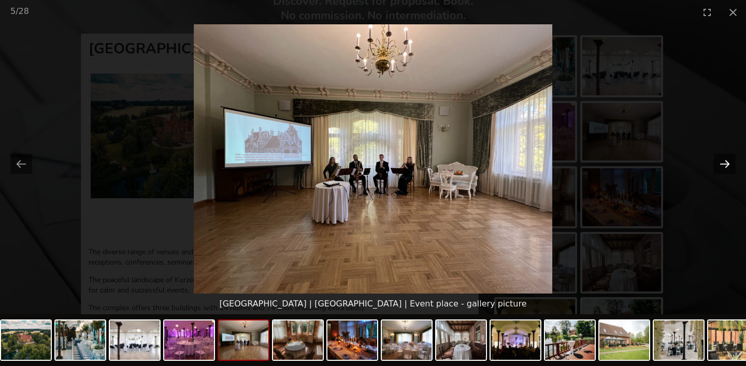
click at [725, 165] on button "Next slide" at bounding box center [725, 164] width 22 height 20
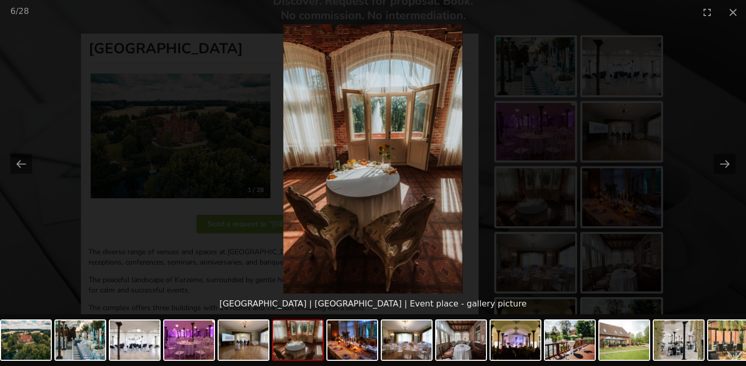
click at [628, 100] on picture at bounding box center [373, 158] width 746 height 269
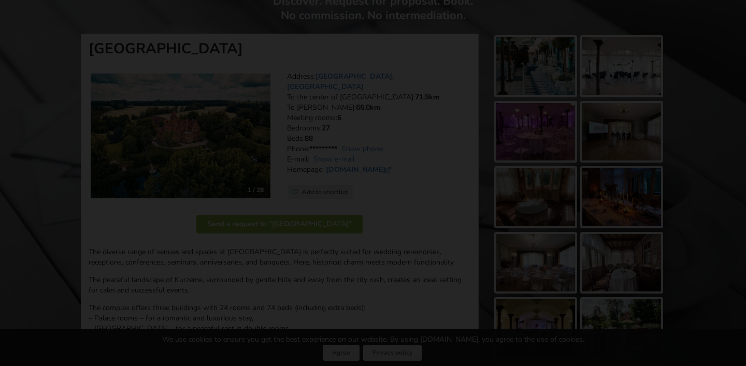
scroll to position [0, 0]
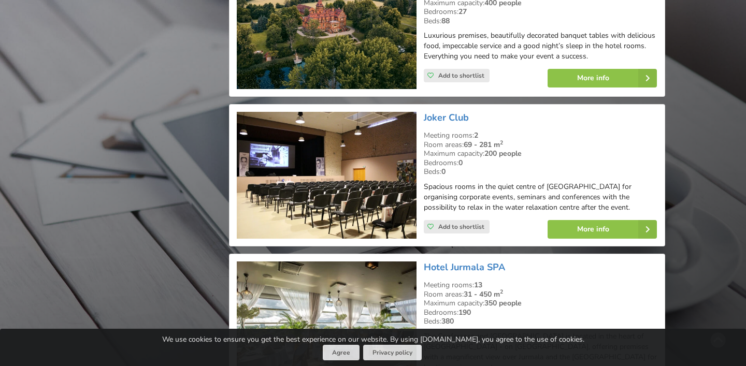
scroll to position [7198, 0]
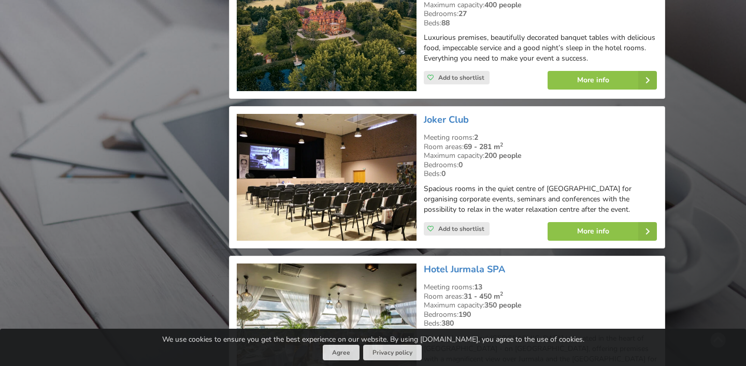
click at [363, 114] on img at bounding box center [327, 177] width 180 height 127
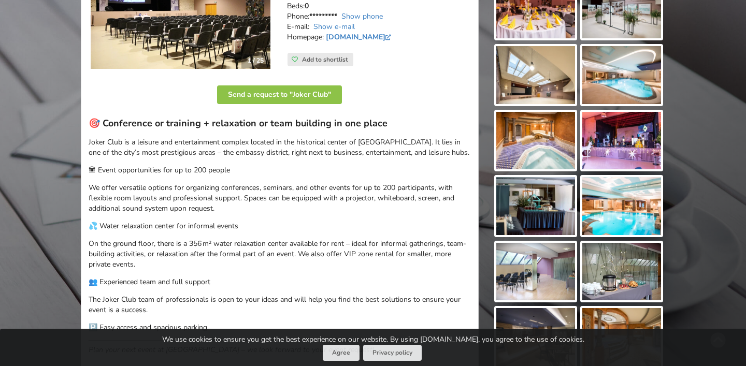
scroll to position [235, 0]
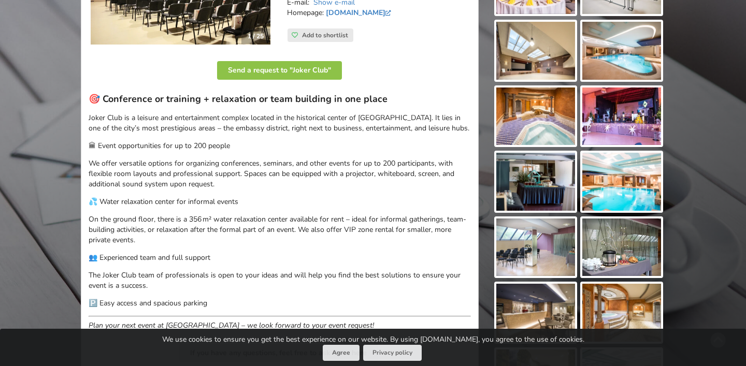
click at [612, 37] on img at bounding box center [621, 51] width 79 height 58
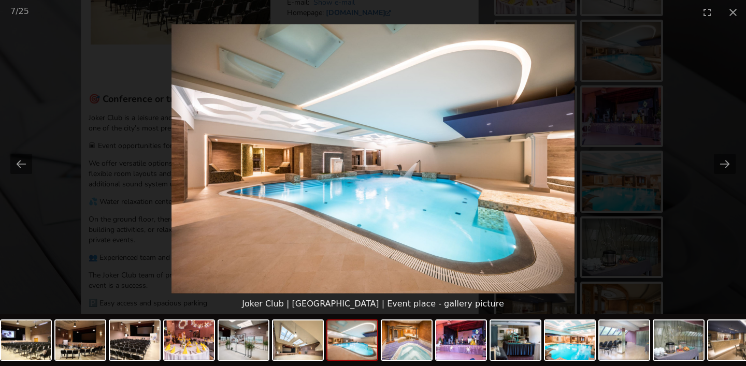
scroll to position [0, 0]
click at [101, 179] on picture at bounding box center [373, 158] width 746 height 269
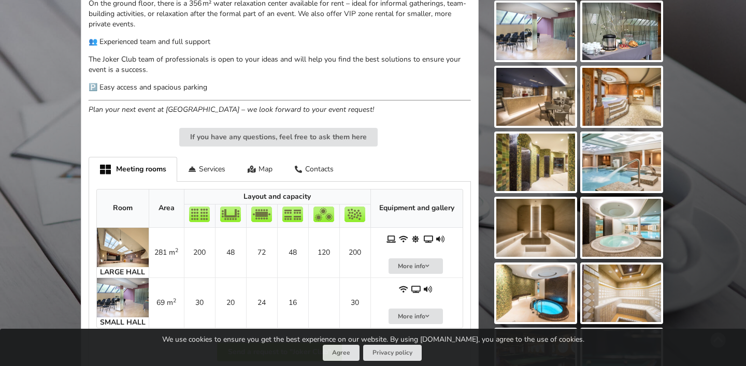
scroll to position [529, 0]
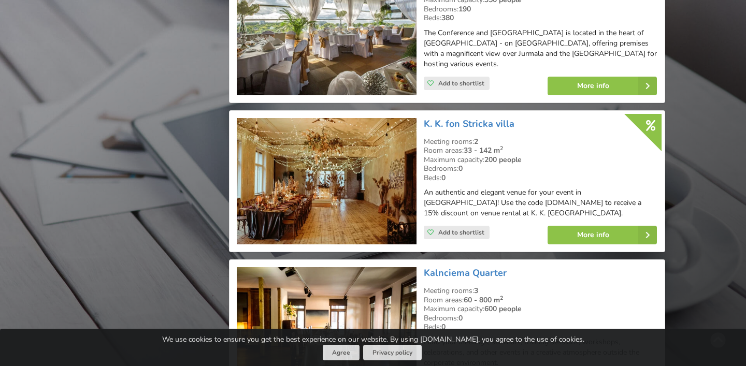
scroll to position [7504, 0]
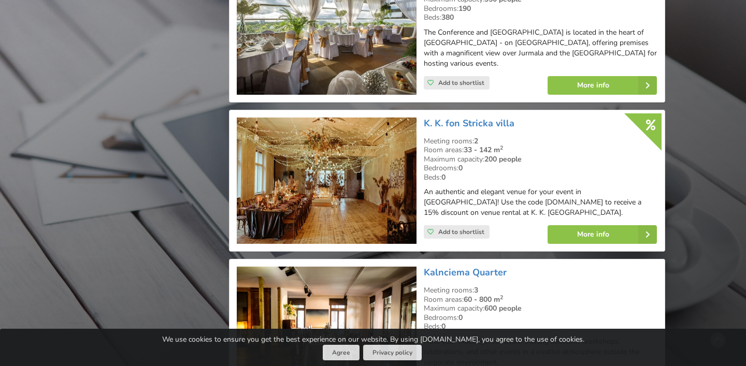
click at [287, 126] on img at bounding box center [327, 181] width 180 height 127
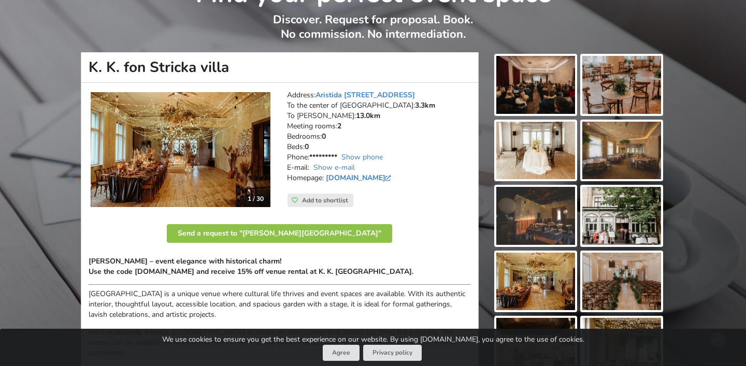
scroll to position [69, 0]
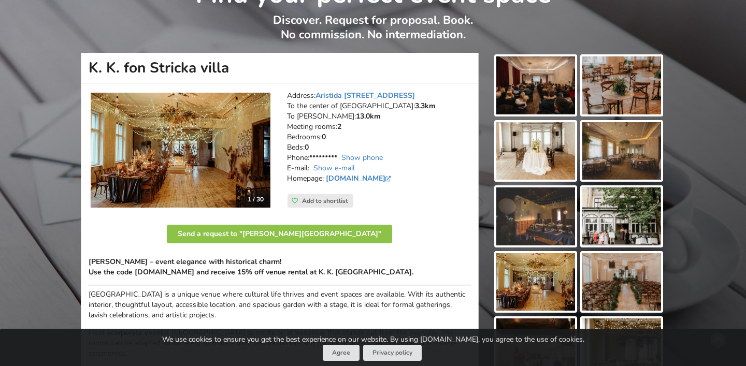
click at [625, 160] on img at bounding box center [621, 151] width 79 height 58
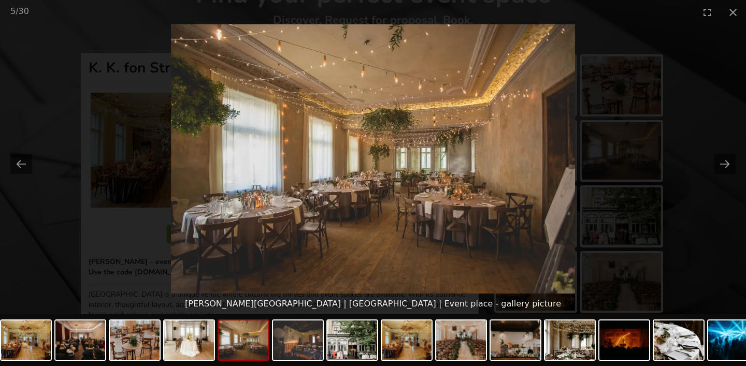
click at [137, 186] on picture at bounding box center [373, 158] width 746 height 269
click at [191, 239] on picture at bounding box center [373, 158] width 746 height 269
click at [737, 12] on button "Close gallery" at bounding box center [733, 12] width 26 height 24
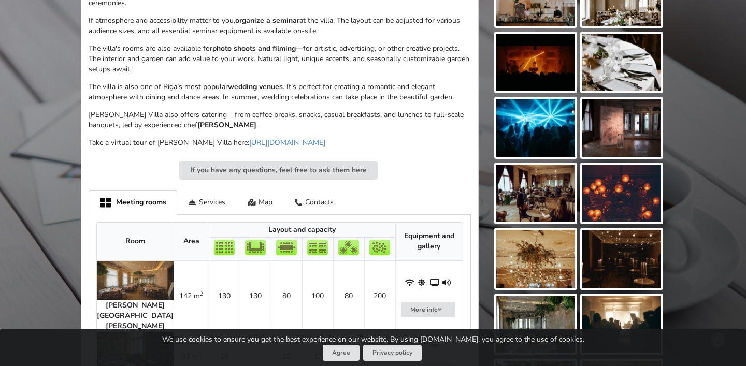
scroll to position [421, 0]
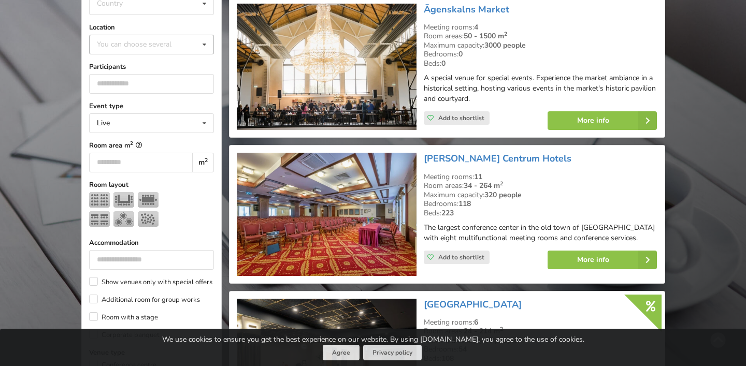
scroll to position [236, 0]
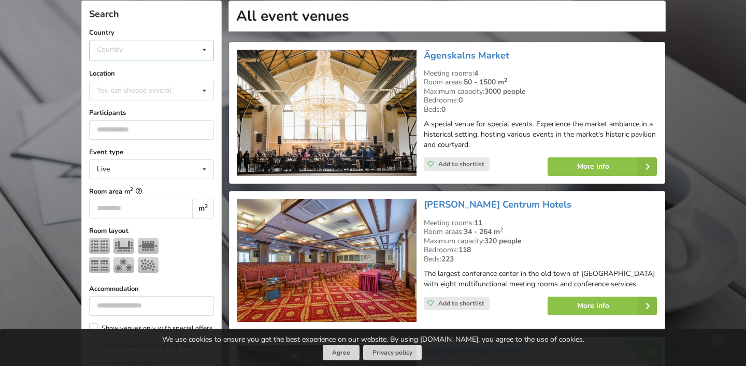
click at [136, 48] on div "Country Estonia Latvia Lithuania" at bounding box center [151, 50] width 125 height 21
click at [127, 82] on div "You can choose several Pardaugava Teika Pärnu County Apsuciems Jurkalne Marupe …" at bounding box center [151, 91] width 125 height 20
type input "***"
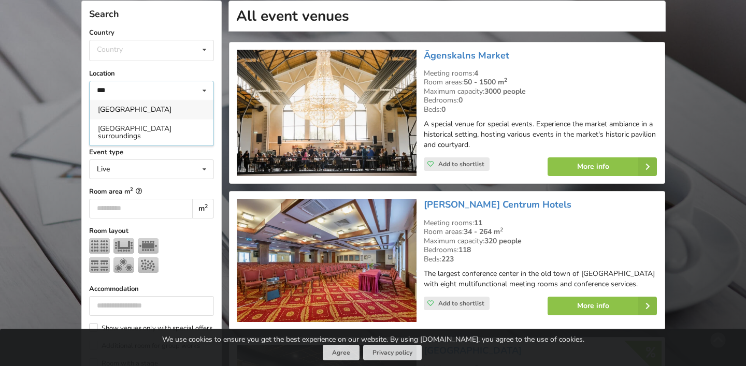
click at [129, 111] on div "Riga" at bounding box center [152, 109] width 124 height 19
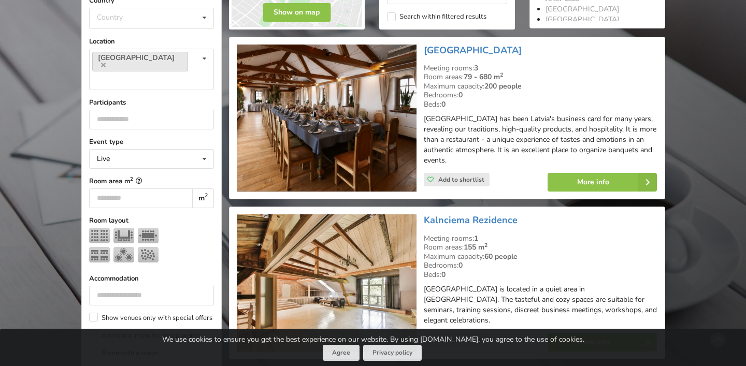
scroll to position [271, 0]
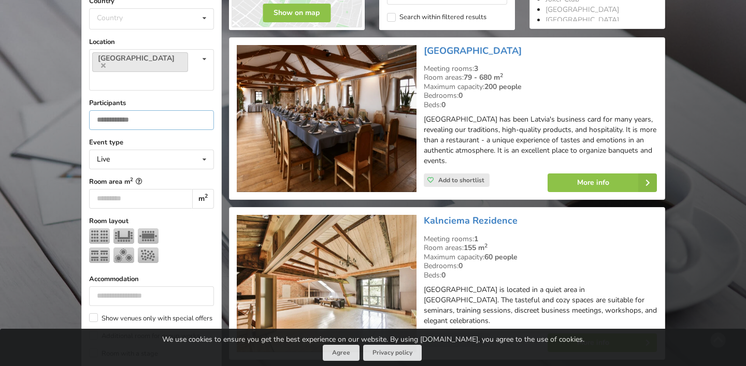
click at [144, 110] on input "number" at bounding box center [151, 120] width 125 height 20
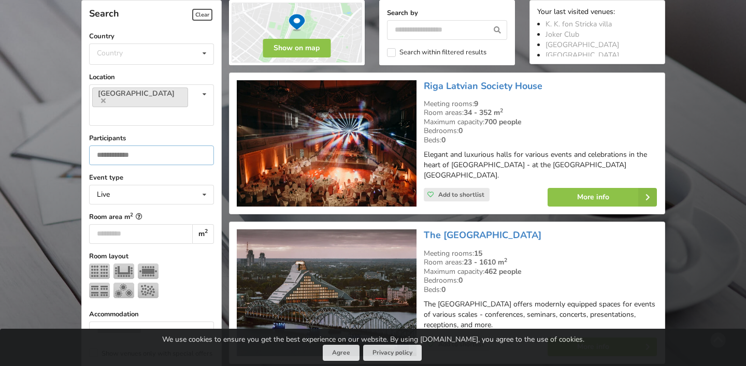
scroll to position [232, 0]
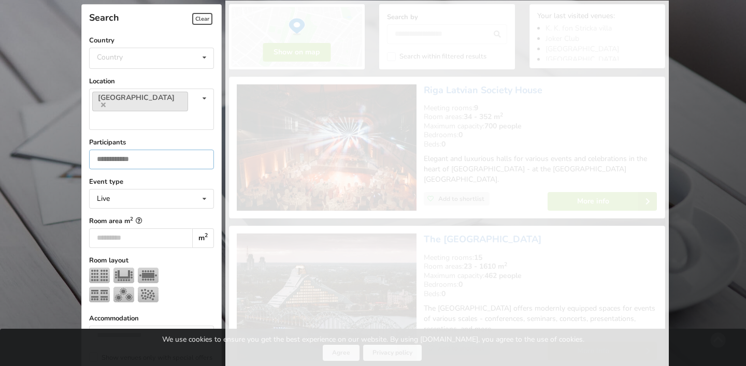
type input "***"
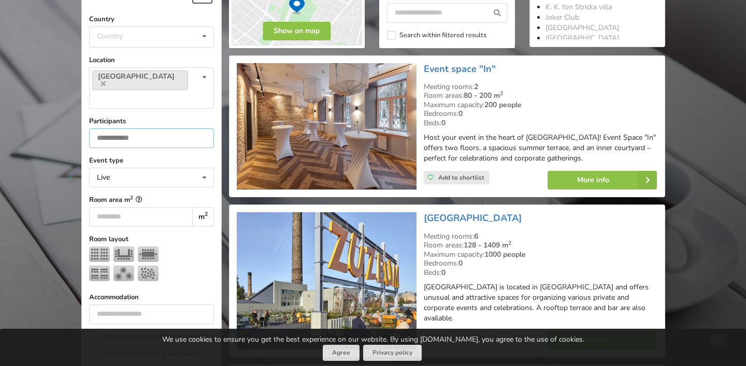
scroll to position [254, 0]
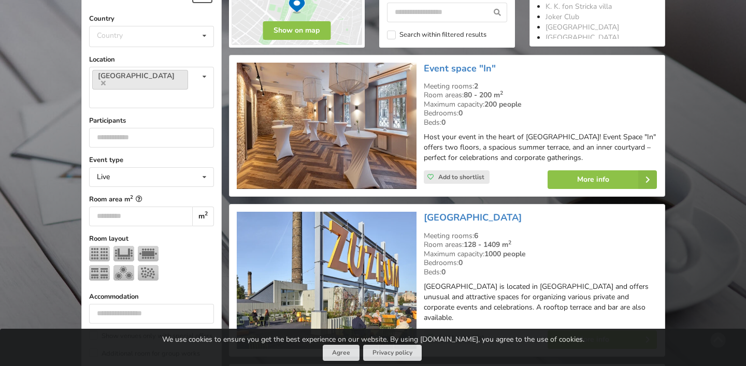
click at [367, 133] on img at bounding box center [327, 126] width 180 height 127
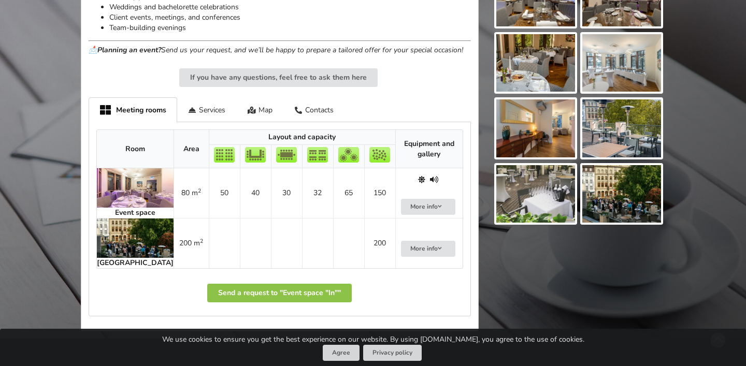
scroll to position [551, 0]
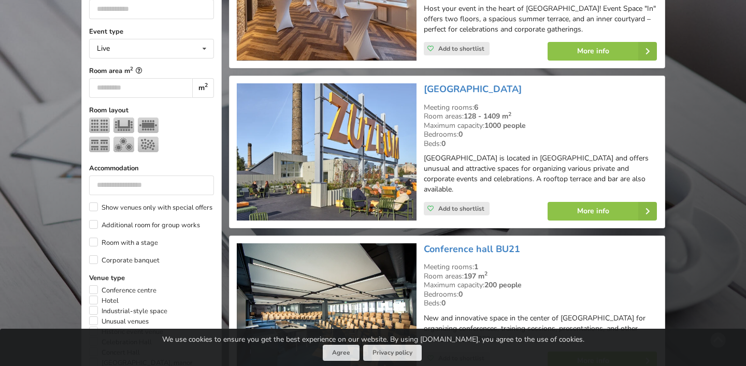
scroll to position [383, 0]
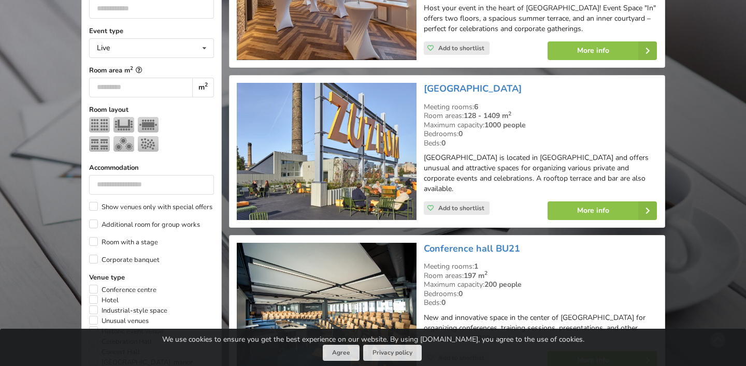
click at [321, 178] on img at bounding box center [327, 151] width 180 height 137
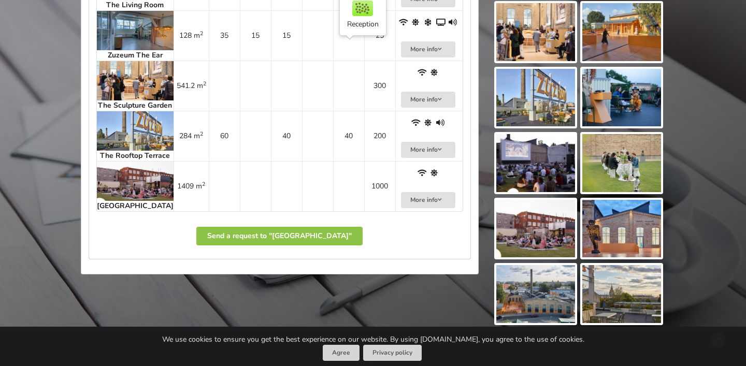
scroll to position [779, 0]
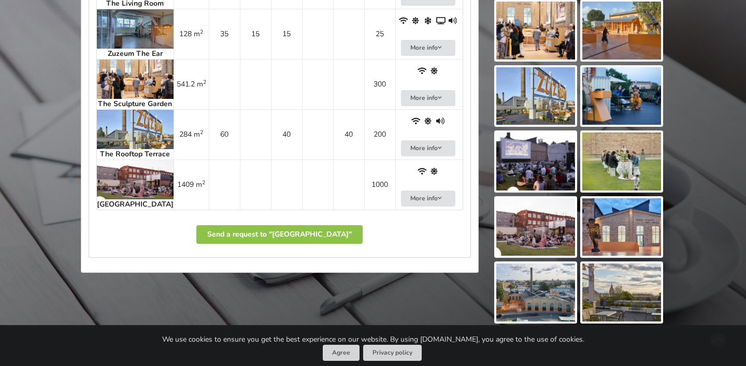
click at [111, 199] on img at bounding box center [135, 179] width 77 height 39
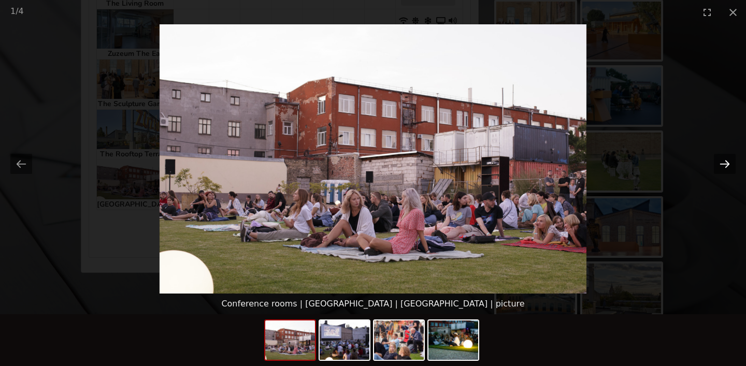
click at [723, 165] on button "Next slide" at bounding box center [725, 164] width 22 height 20
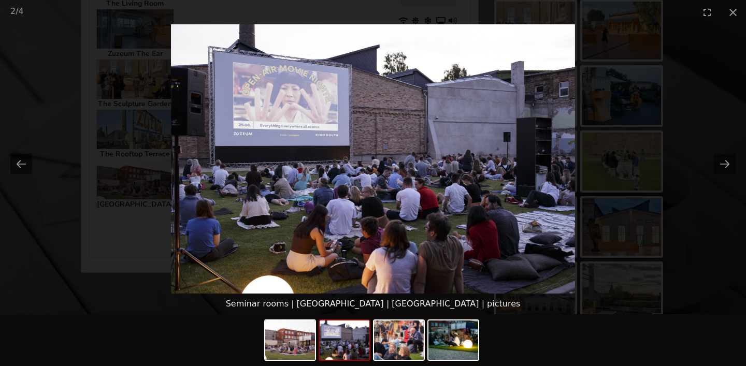
scroll to position [0, 0]
click at [107, 170] on picture at bounding box center [373, 158] width 746 height 269
click at [737, 8] on button "Close gallery" at bounding box center [733, 12] width 26 height 24
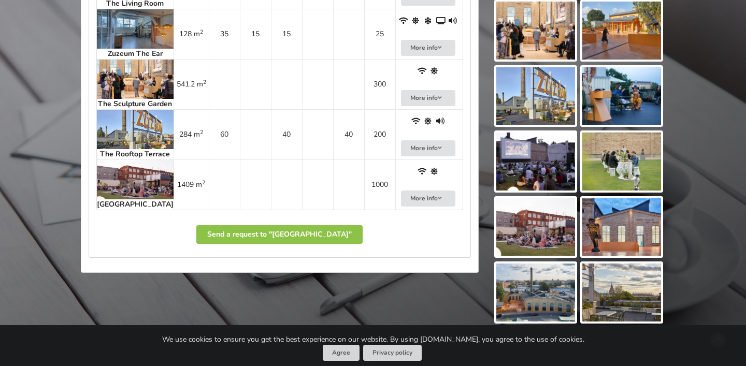
click at [119, 149] on img at bounding box center [135, 129] width 77 height 39
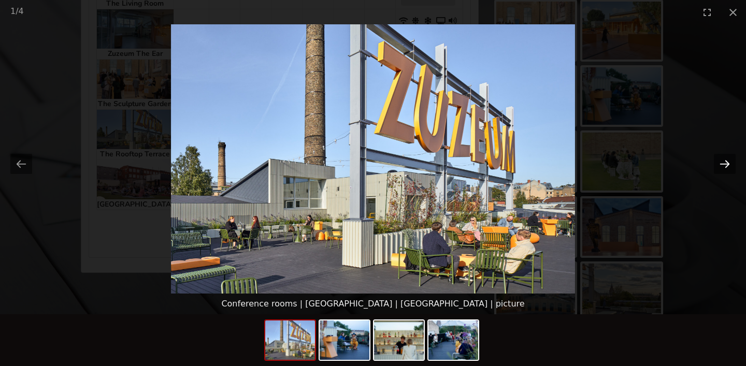
click at [716, 169] on button "Next slide" at bounding box center [725, 164] width 22 height 20
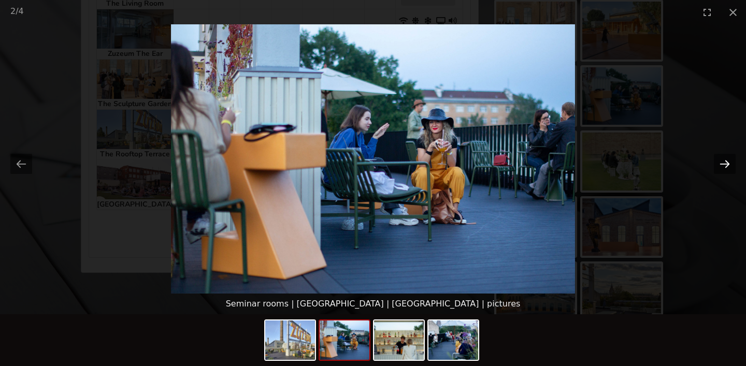
click at [716, 169] on button "Next slide" at bounding box center [725, 164] width 22 height 20
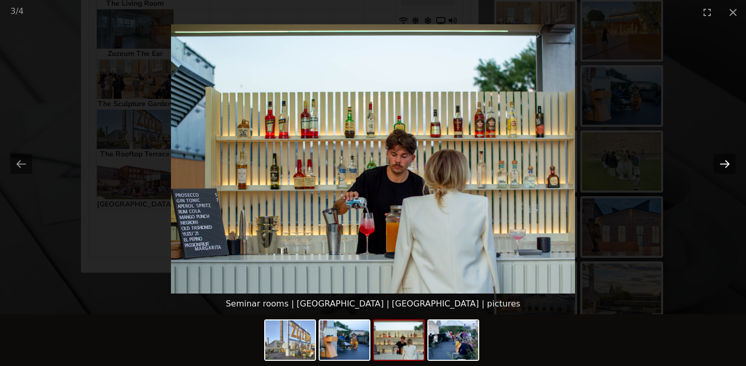
click at [716, 169] on button "Next slide" at bounding box center [725, 164] width 22 height 20
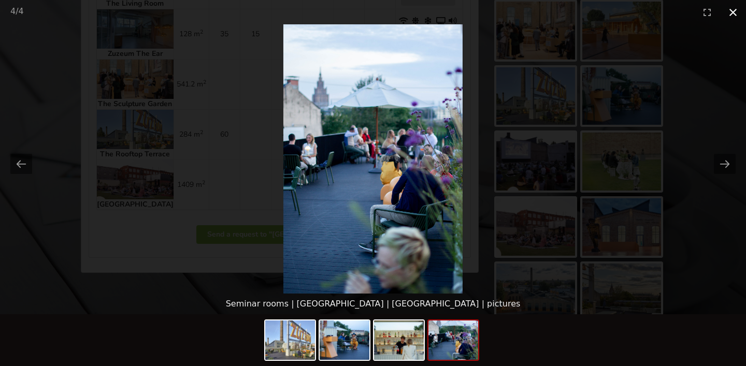
click at [730, 9] on button "Close gallery" at bounding box center [733, 12] width 26 height 24
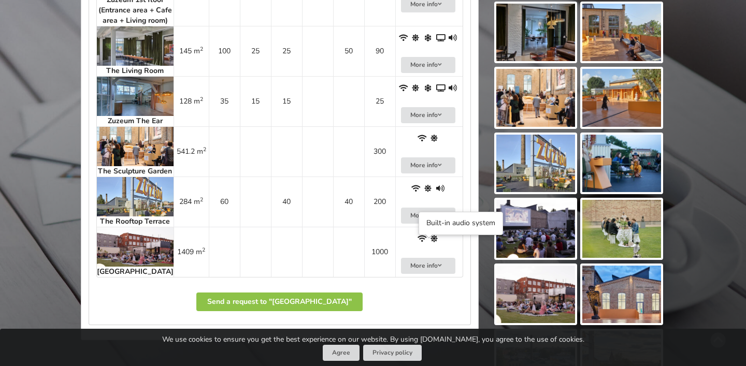
scroll to position [711, 0]
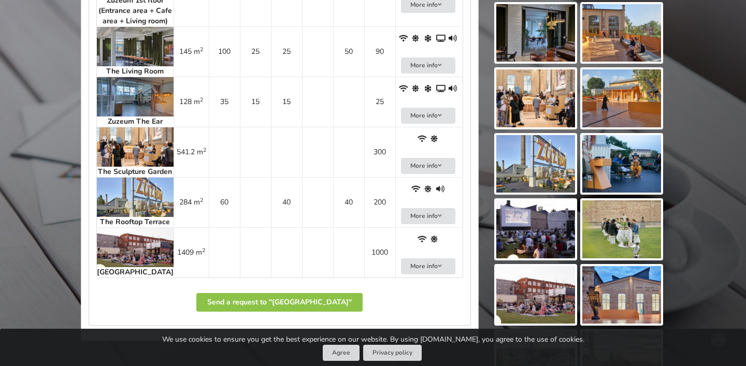
click at [120, 167] on img at bounding box center [135, 146] width 77 height 39
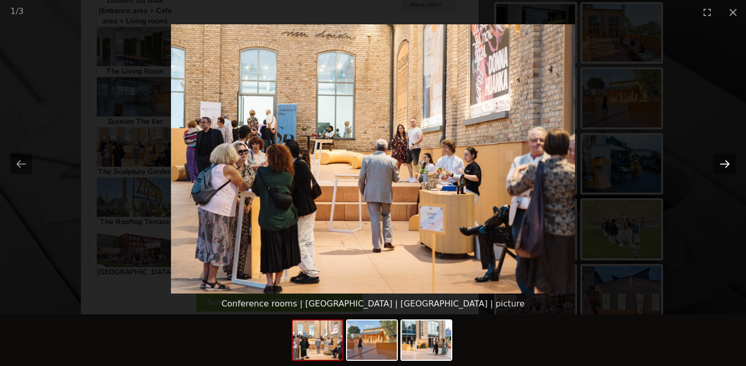
click at [726, 173] on button "Next slide" at bounding box center [725, 164] width 22 height 20
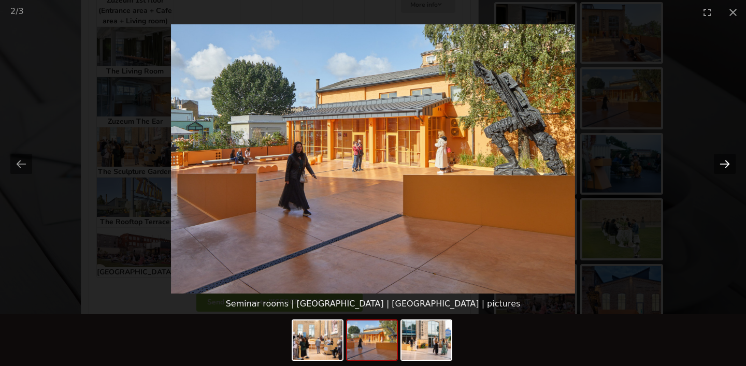
click at [726, 173] on button "Next slide" at bounding box center [725, 164] width 22 height 20
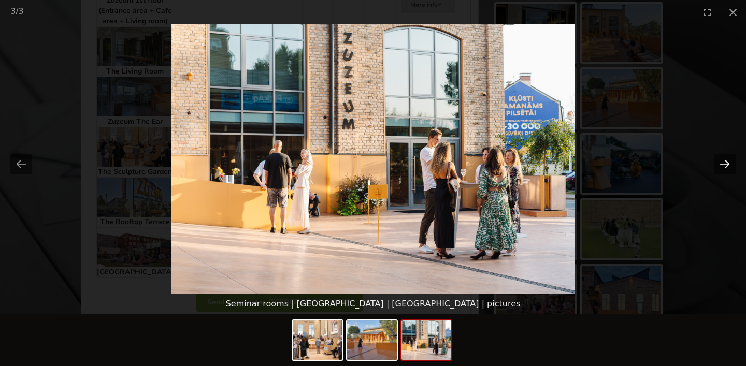
click at [726, 173] on button "Next slide" at bounding box center [725, 164] width 22 height 20
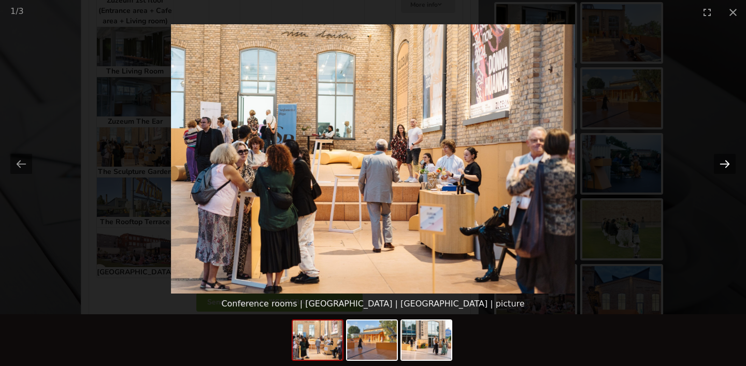
click at [726, 170] on button "Next slide" at bounding box center [725, 164] width 22 height 20
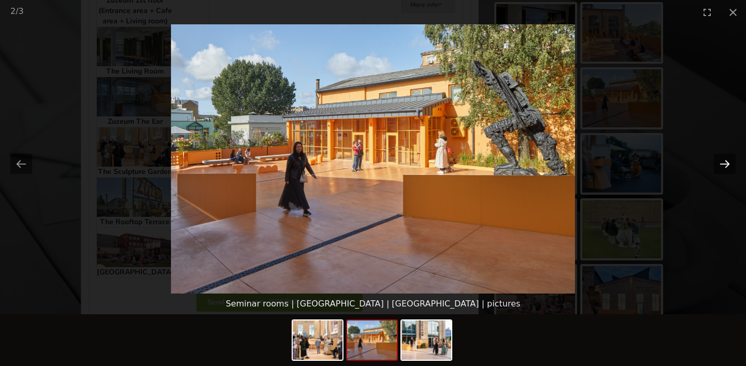
click at [726, 170] on button "Next slide" at bounding box center [725, 164] width 22 height 20
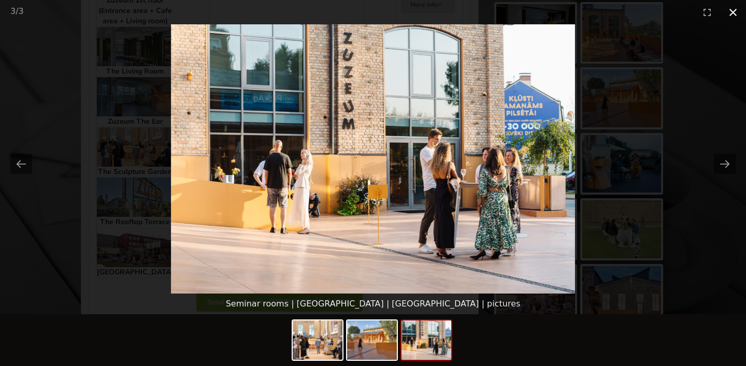
click at [732, 12] on button "Close gallery" at bounding box center [733, 12] width 26 height 24
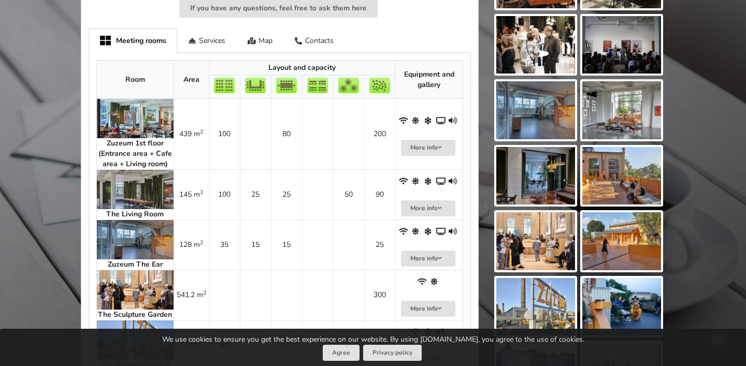
scroll to position [570, 0]
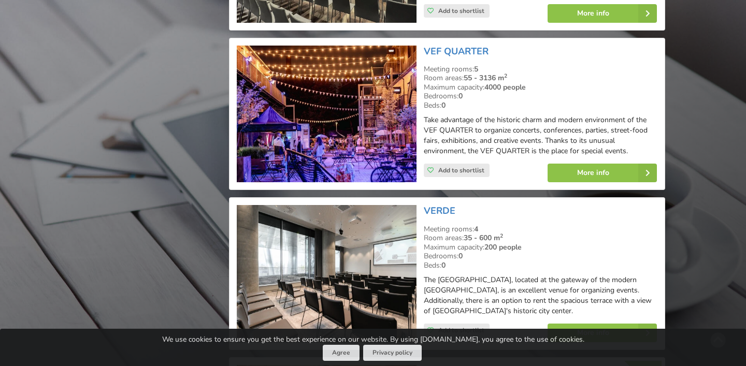
scroll to position [2019, 0]
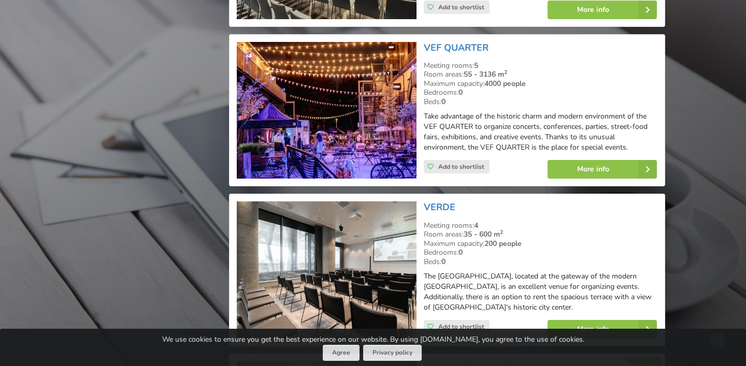
click at [371, 95] on img at bounding box center [327, 110] width 180 height 137
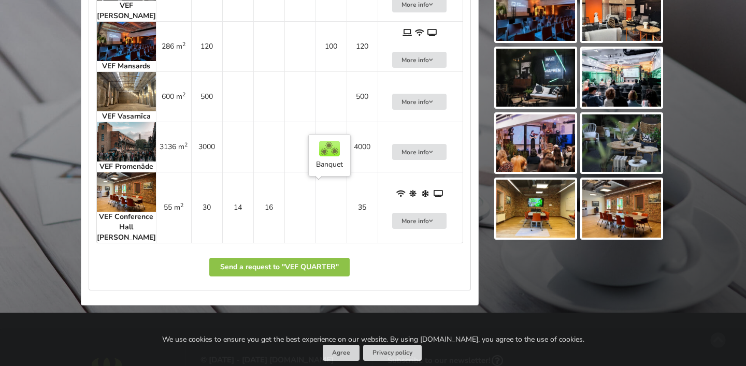
scroll to position [743, 0]
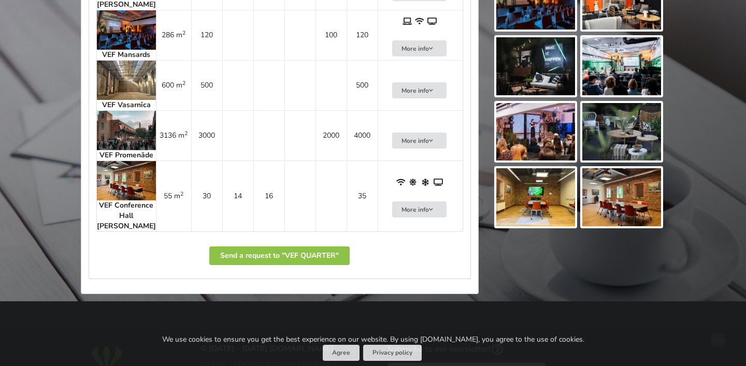
click at [113, 147] on img at bounding box center [126, 130] width 59 height 39
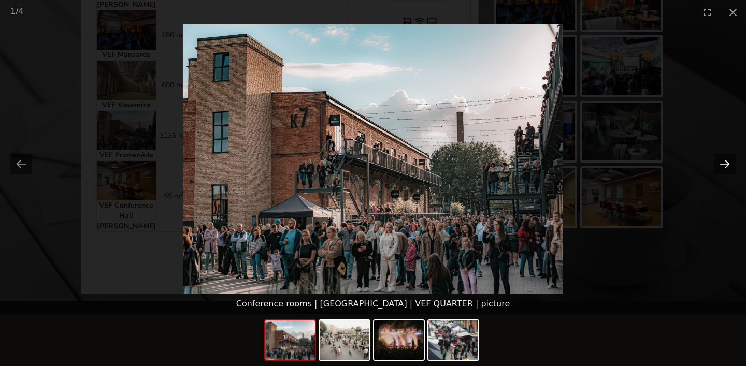
click at [722, 166] on button "Next slide" at bounding box center [725, 164] width 22 height 20
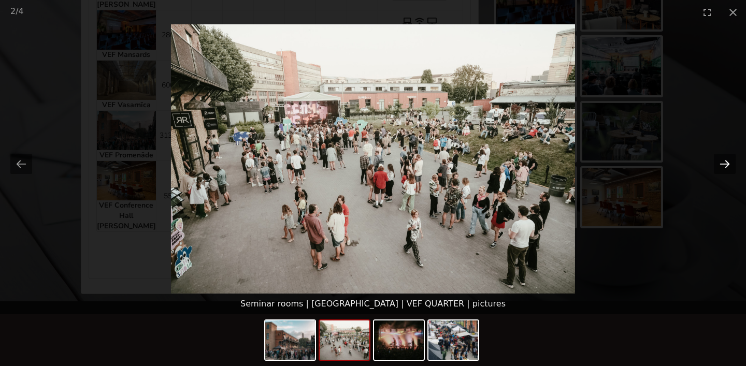
click at [722, 166] on button "Next slide" at bounding box center [725, 164] width 22 height 20
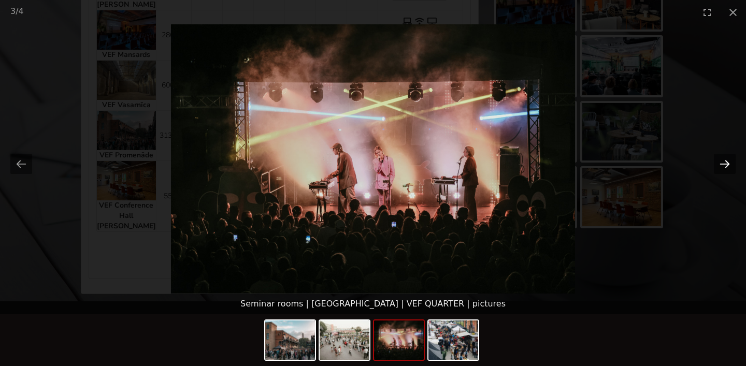
click at [722, 166] on button "Next slide" at bounding box center [725, 164] width 22 height 20
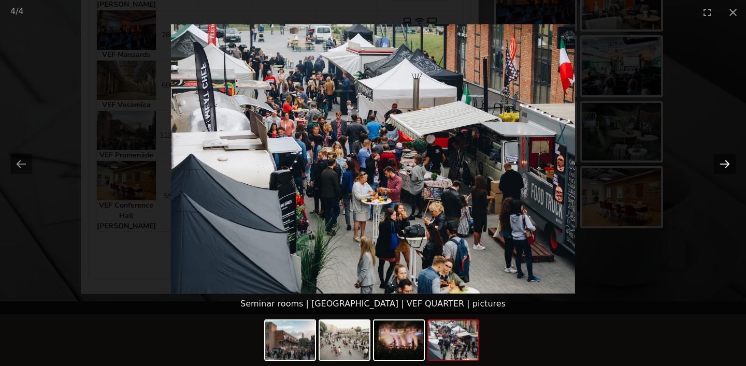
click at [722, 166] on button "Next slide" at bounding box center [725, 164] width 22 height 20
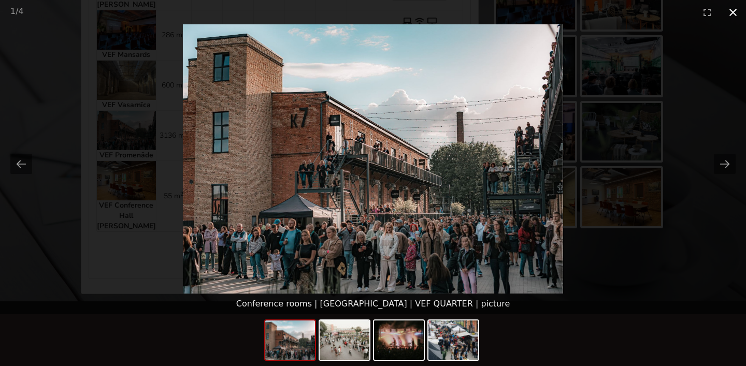
click at [740, 10] on button "Close gallery" at bounding box center [733, 12] width 26 height 24
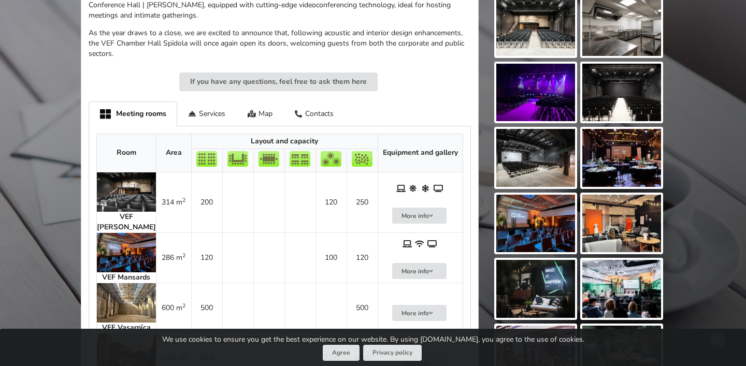
scroll to position [520, 0]
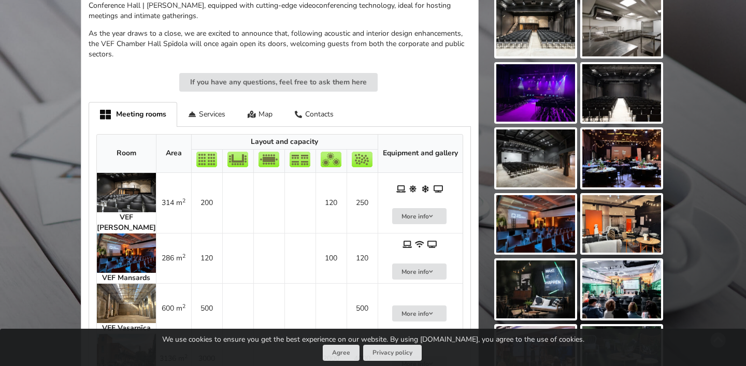
click at [626, 163] on img at bounding box center [621, 158] width 79 height 58
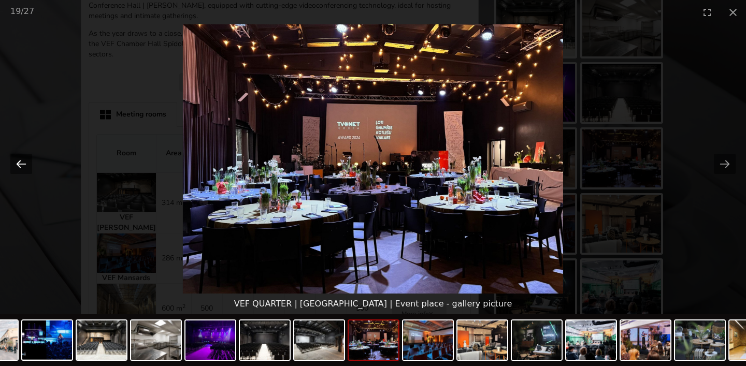
click at [15, 163] on button "Previous slide" at bounding box center [21, 164] width 22 height 20
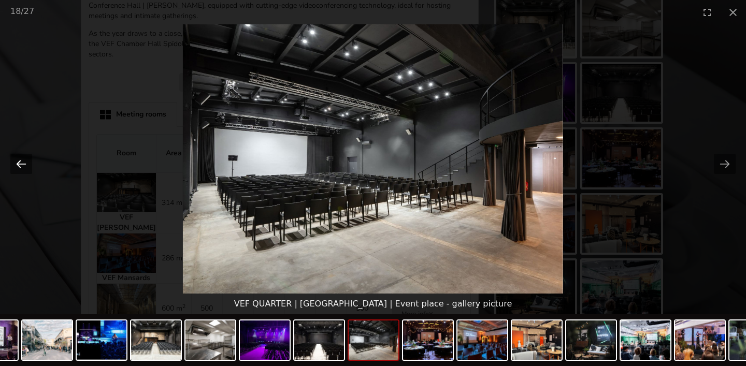
click at [15, 162] on button "Previous slide" at bounding box center [21, 164] width 22 height 20
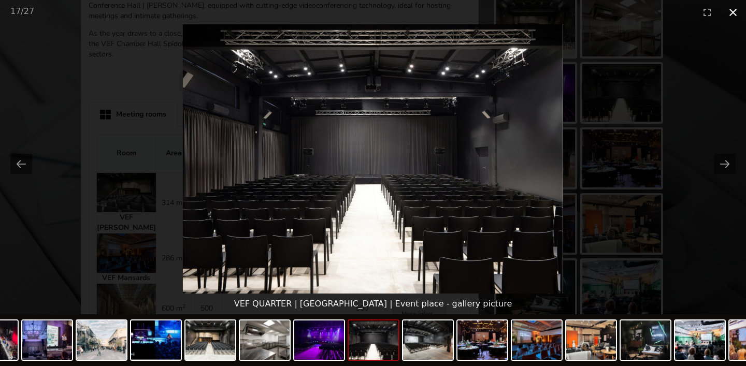
click at [723, 16] on button "Close gallery" at bounding box center [733, 12] width 26 height 24
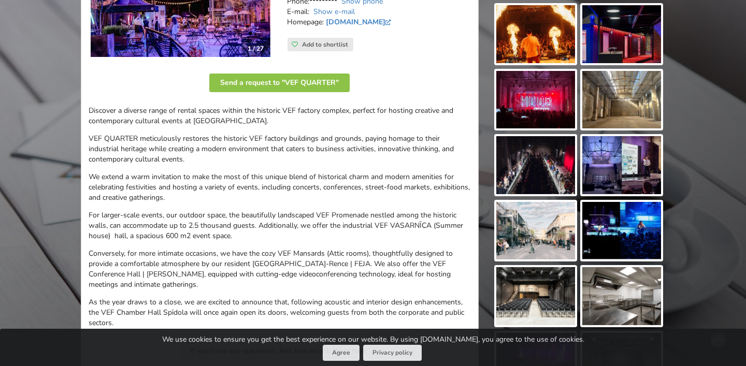
scroll to position [252, 0]
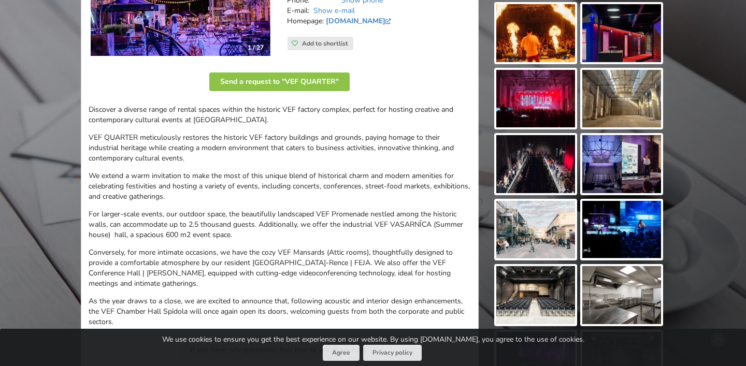
click at [543, 159] on img at bounding box center [535, 164] width 79 height 58
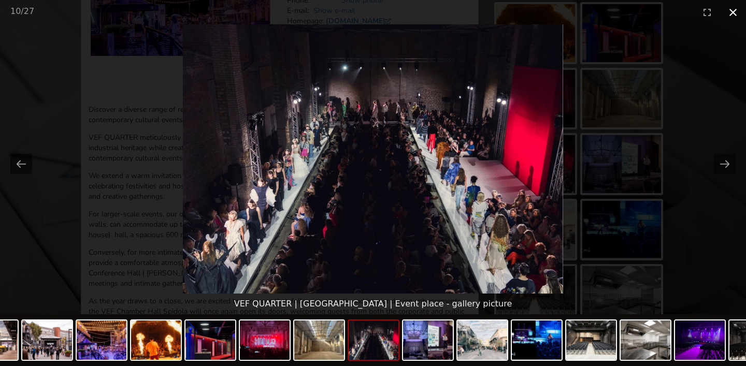
click at [736, 12] on button "Close gallery" at bounding box center [733, 12] width 26 height 24
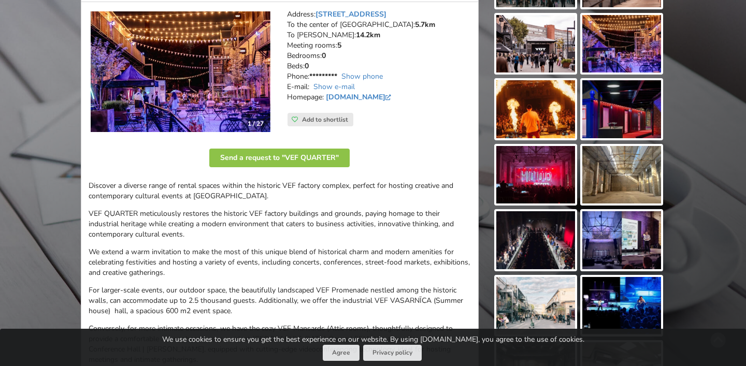
scroll to position [176, 0]
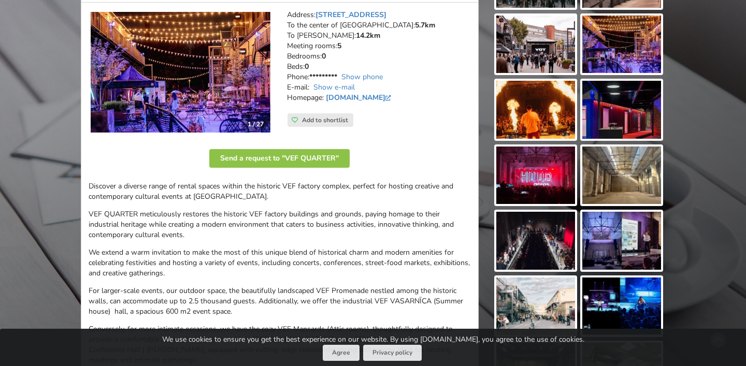
click at [659, 179] on img at bounding box center [621, 176] width 79 height 58
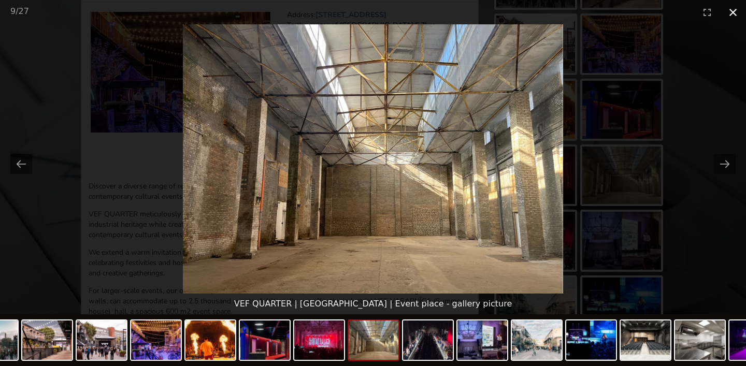
click at [737, 9] on button "Close gallery" at bounding box center [733, 12] width 26 height 24
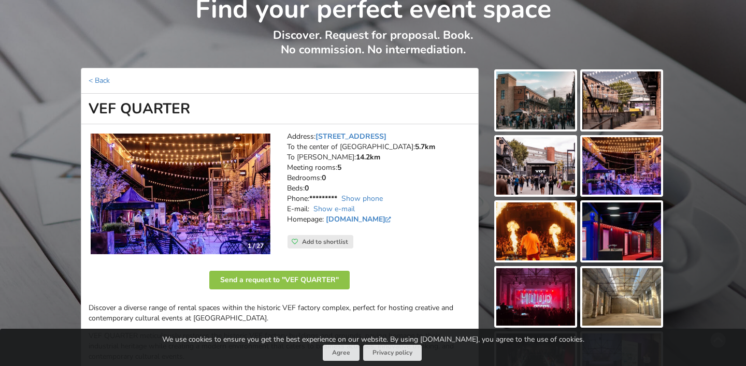
scroll to position [55, 0]
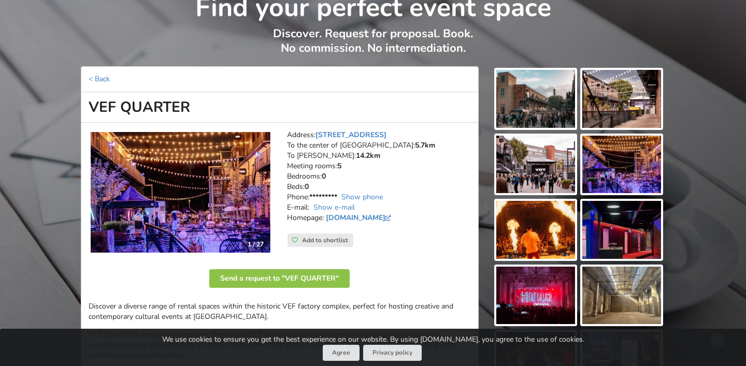
click at [603, 169] on img at bounding box center [621, 165] width 79 height 58
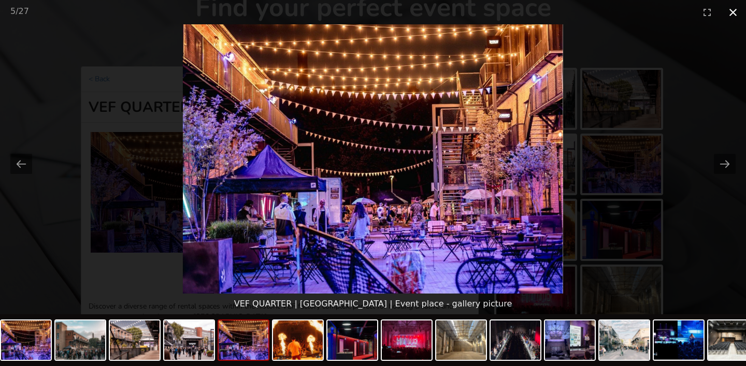
click at [739, 20] on button "Close gallery" at bounding box center [733, 12] width 26 height 24
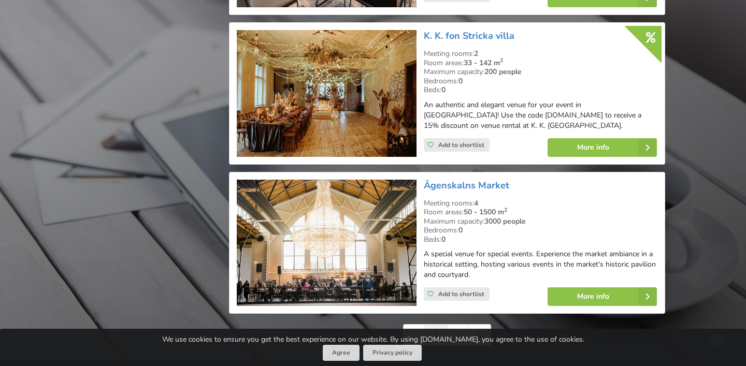
scroll to position [2351, 0]
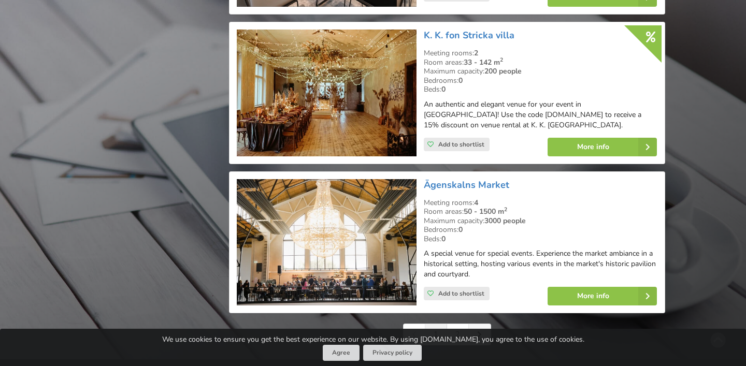
click at [477, 324] on link at bounding box center [480, 334] width 22 height 21
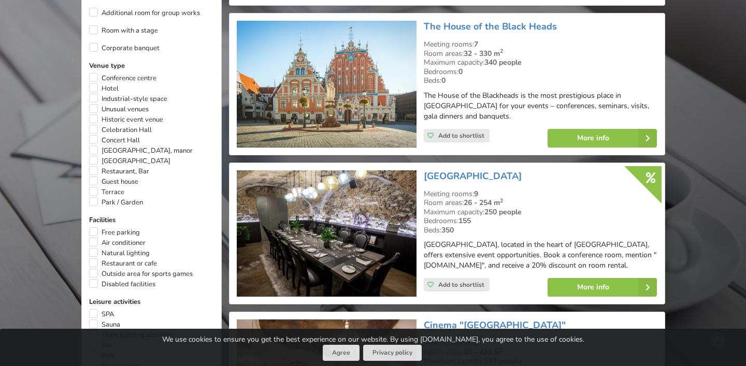
scroll to position [584, 0]
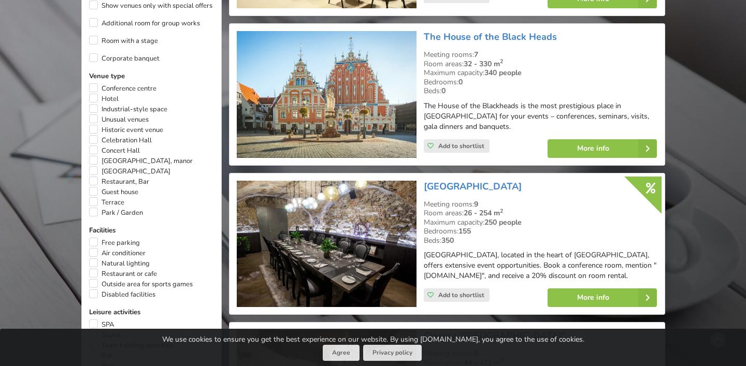
click at [342, 106] on img at bounding box center [327, 94] width 180 height 127
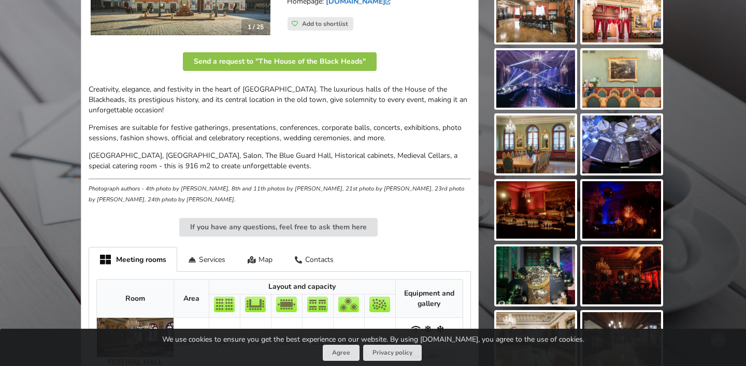
scroll to position [308, 0]
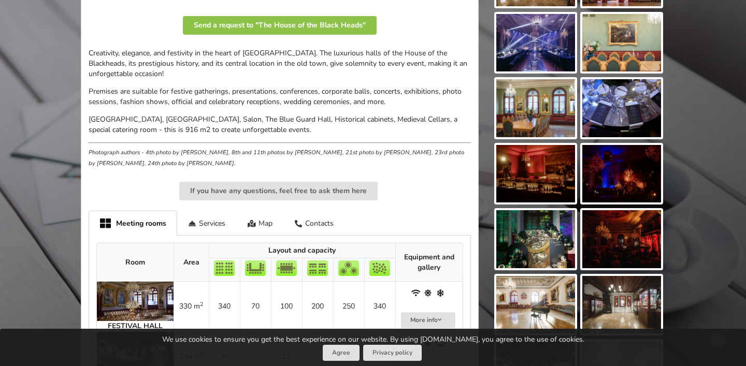
click at [542, 172] on img at bounding box center [535, 174] width 79 height 58
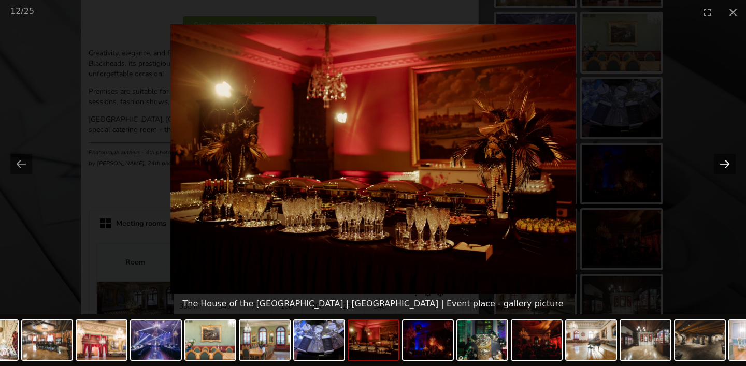
click at [722, 163] on button "Next slide" at bounding box center [725, 164] width 22 height 20
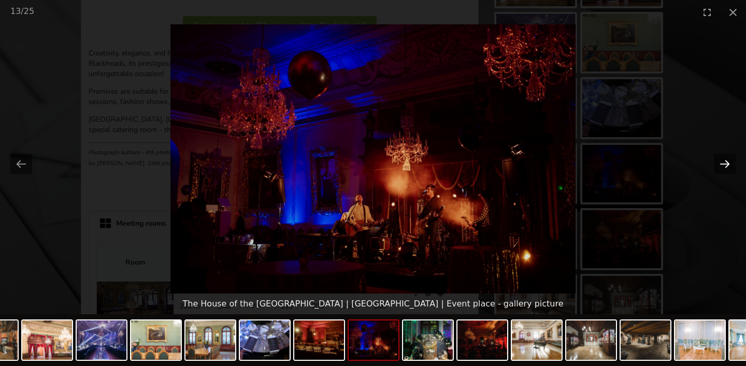
click at [722, 162] on button "Next slide" at bounding box center [725, 164] width 22 height 20
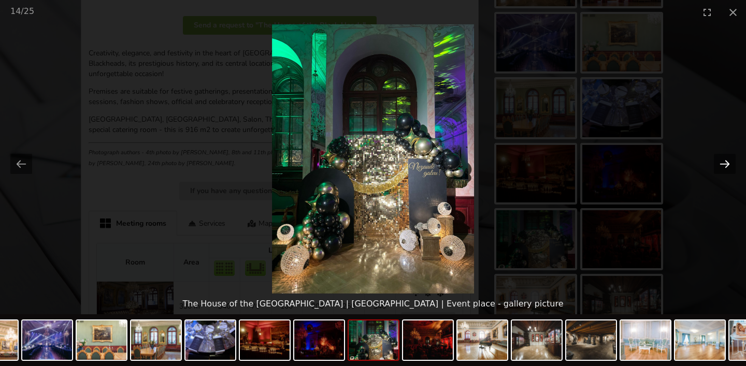
click at [722, 162] on button "Next slide" at bounding box center [725, 164] width 22 height 20
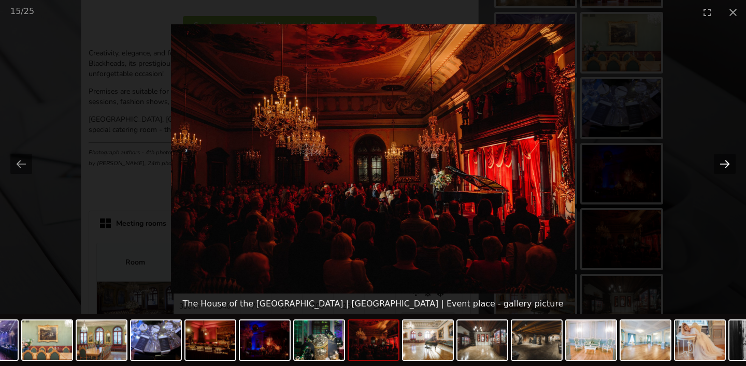
click at [722, 163] on button "Next slide" at bounding box center [725, 164] width 22 height 20
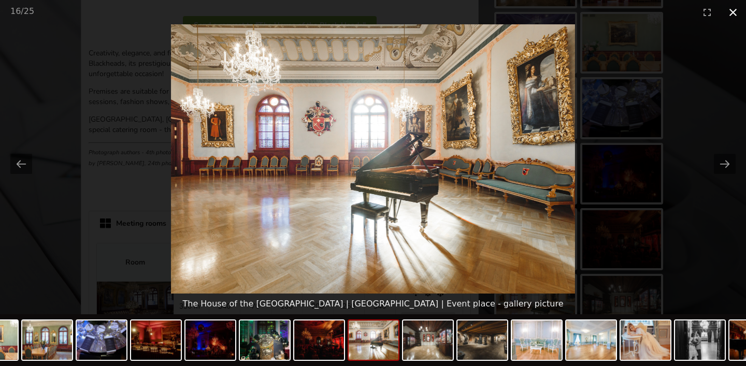
click at [727, 15] on button "Close gallery" at bounding box center [733, 12] width 26 height 24
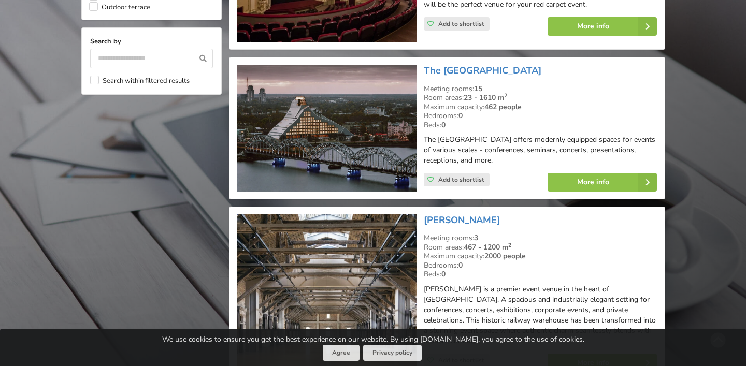
scroll to position [996, 0]
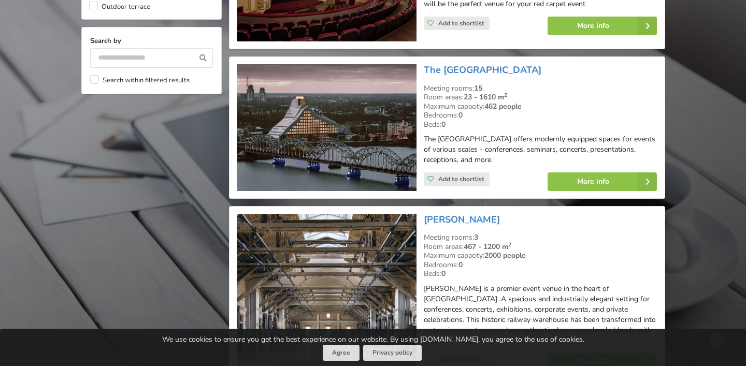
click at [307, 141] on img at bounding box center [327, 127] width 180 height 127
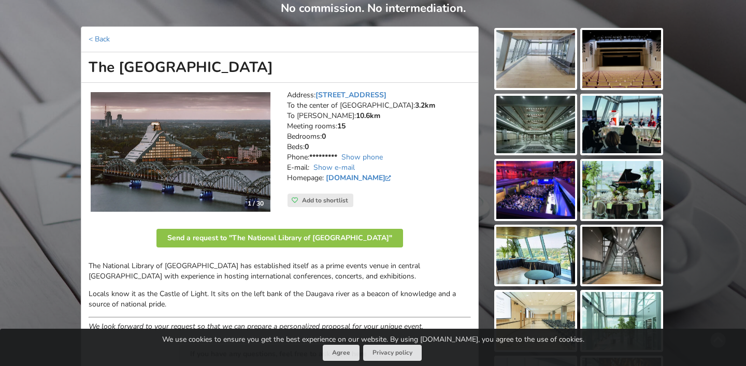
scroll to position [96, 0]
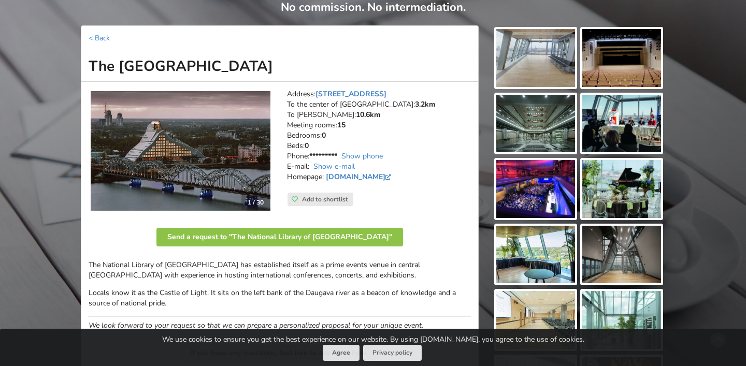
click at [524, 77] on img at bounding box center [535, 58] width 79 height 58
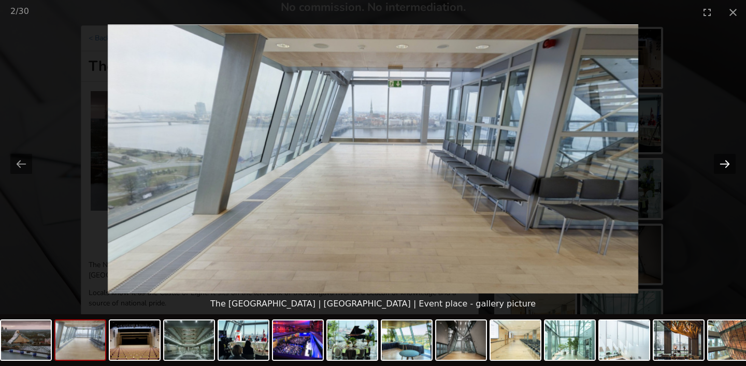
click at [725, 161] on button "Next slide" at bounding box center [725, 164] width 22 height 20
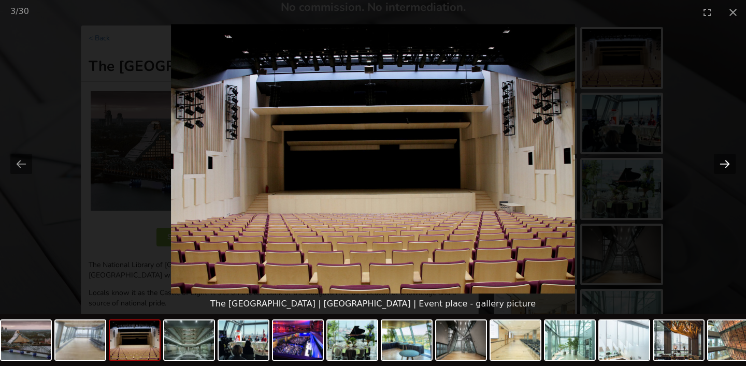
click at [725, 161] on button "Next slide" at bounding box center [725, 164] width 22 height 20
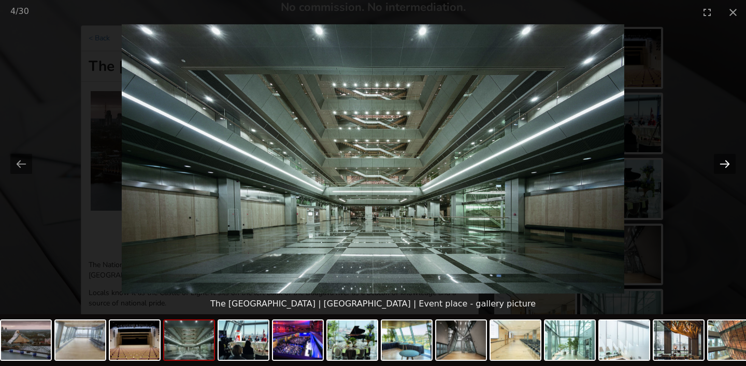
click at [725, 161] on button "Next slide" at bounding box center [725, 164] width 22 height 20
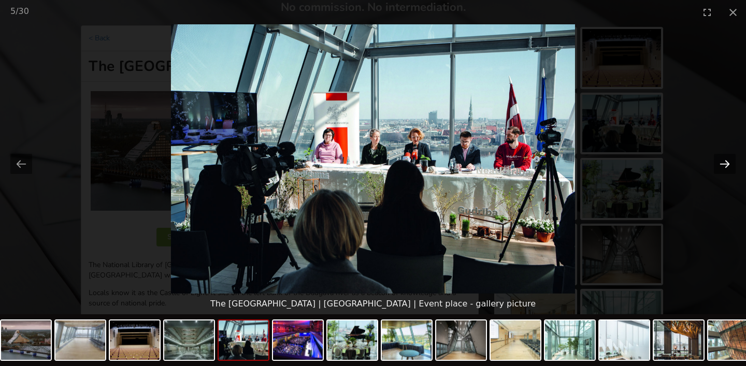
click at [725, 161] on button "Next slide" at bounding box center [725, 164] width 22 height 20
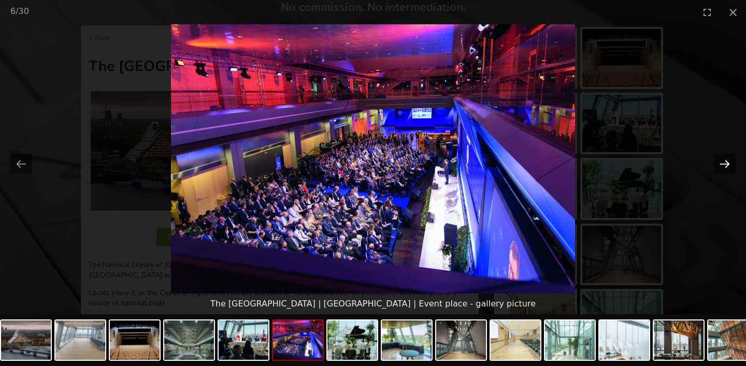
click at [725, 161] on button "Next slide" at bounding box center [725, 164] width 22 height 20
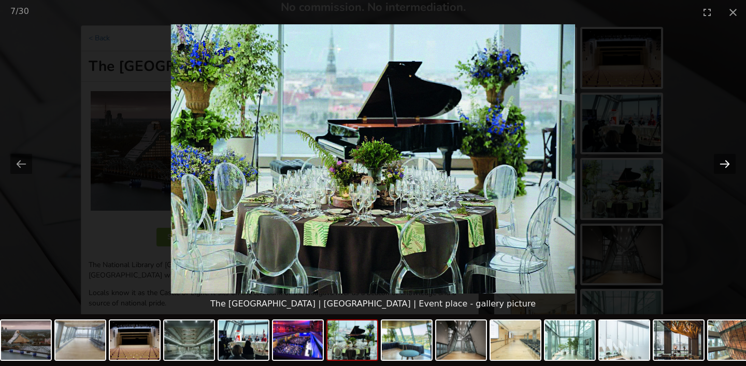
click at [725, 161] on button "Next slide" at bounding box center [725, 164] width 22 height 20
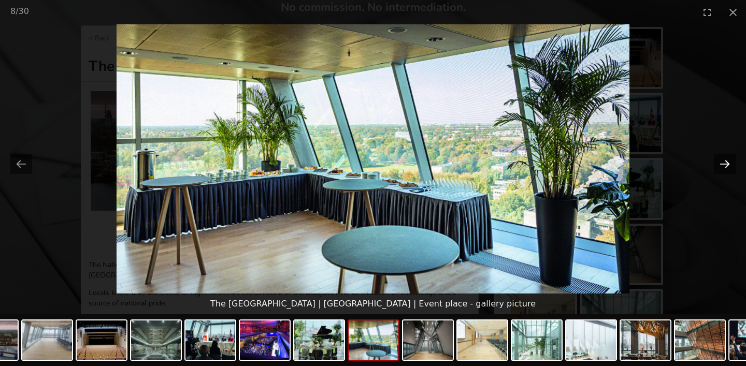
click at [725, 161] on button "Next slide" at bounding box center [725, 164] width 22 height 20
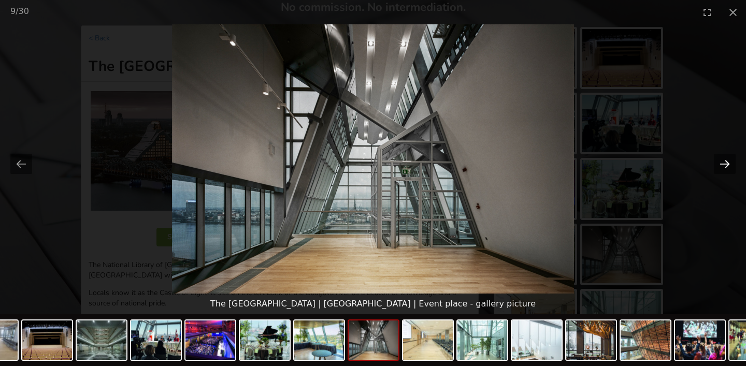
click at [725, 161] on button "Next slide" at bounding box center [725, 164] width 22 height 20
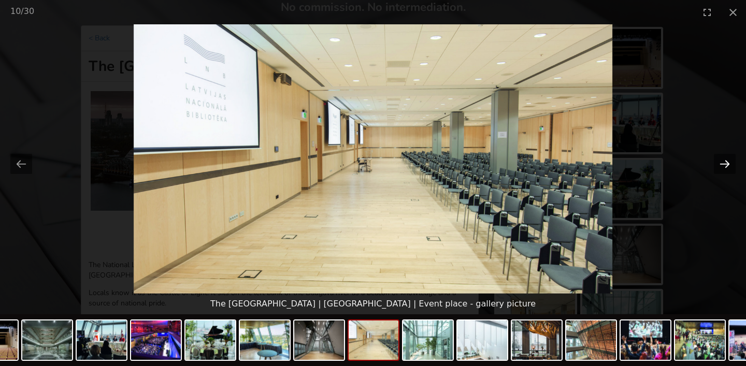
click at [725, 161] on button "Next slide" at bounding box center [725, 164] width 22 height 20
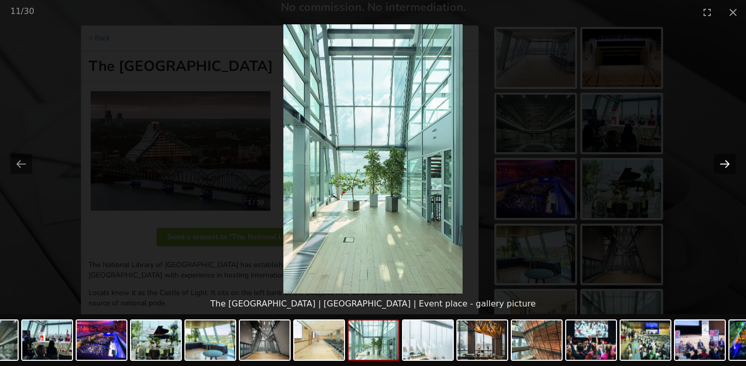
click at [725, 161] on button "Next slide" at bounding box center [725, 164] width 22 height 20
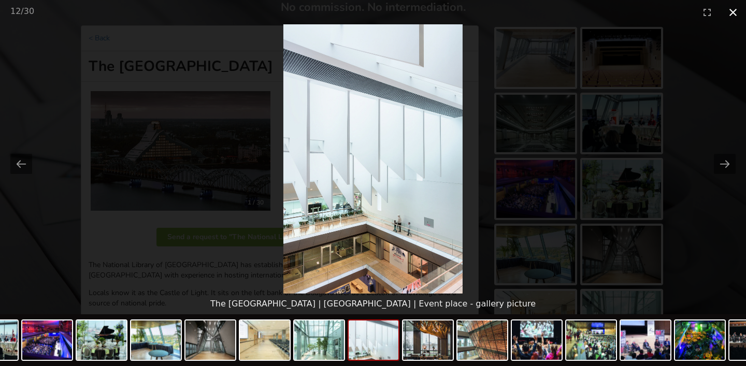
click at [732, 15] on button "Close gallery" at bounding box center [733, 12] width 26 height 24
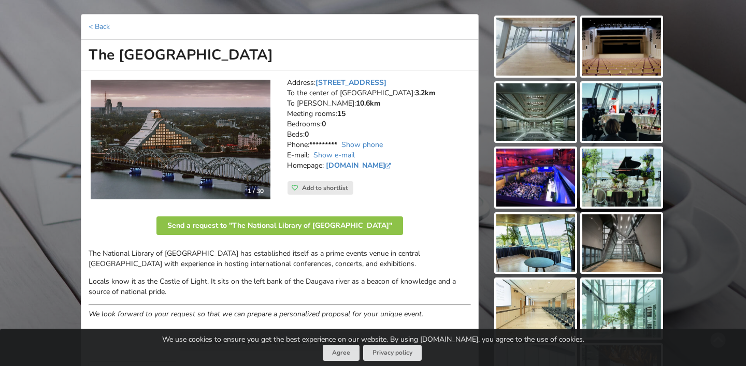
scroll to position [0, 0]
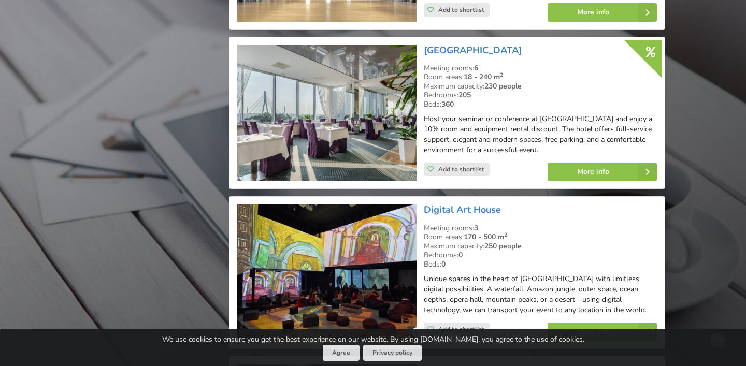
scroll to position [1347, 0]
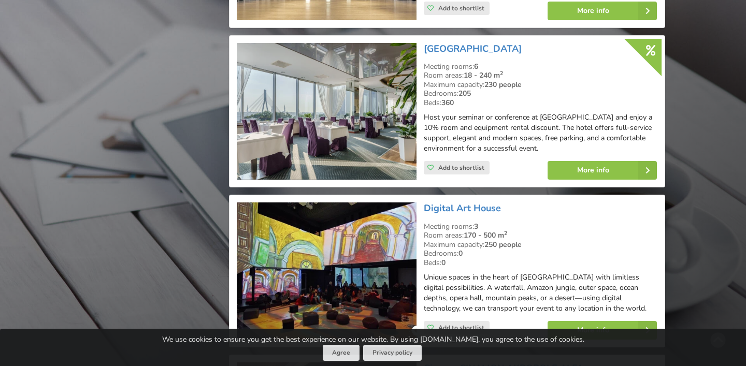
click at [365, 132] on img at bounding box center [327, 111] width 180 height 137
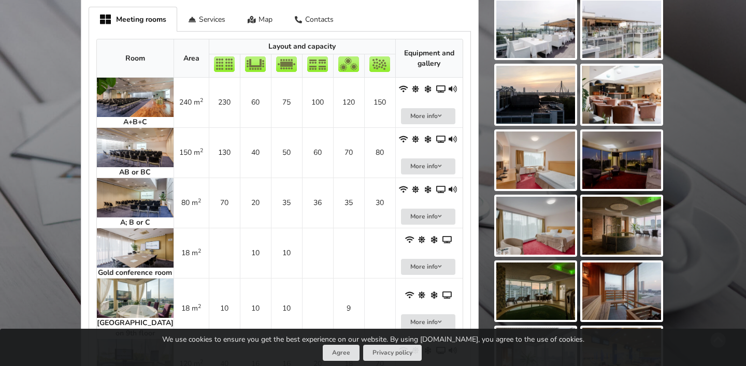
scroll to position [716, 0]
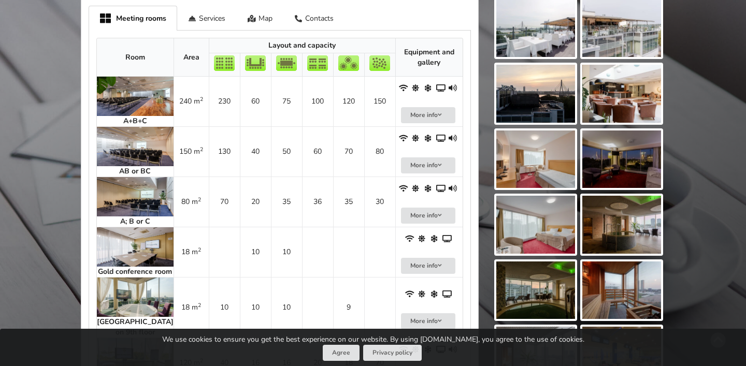
click at [113, 85] on img at bounding box center [135, 96] width 77 height 39
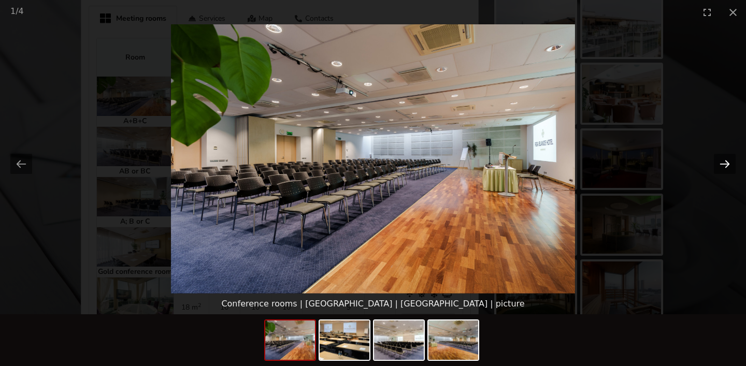
click at [727, 154] on button "Next slide" at bounding box center [725, 164] width 22 height 20
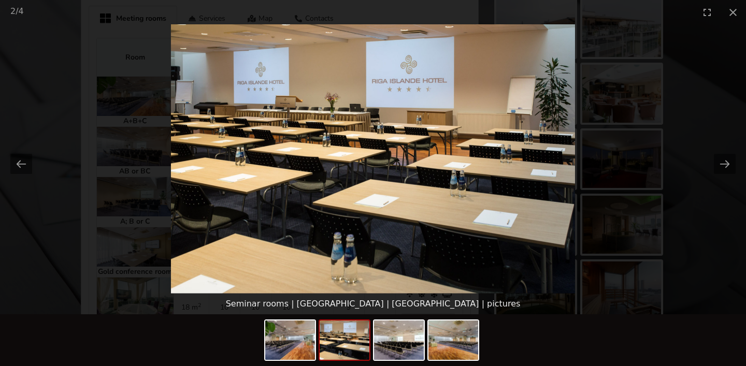
click at [691, 82] on picture at bounding box center [373, 158] width 746 height 269
click at [729, 15] on button "Close gallery" at bounding box center [733, 12] width 26 height 24
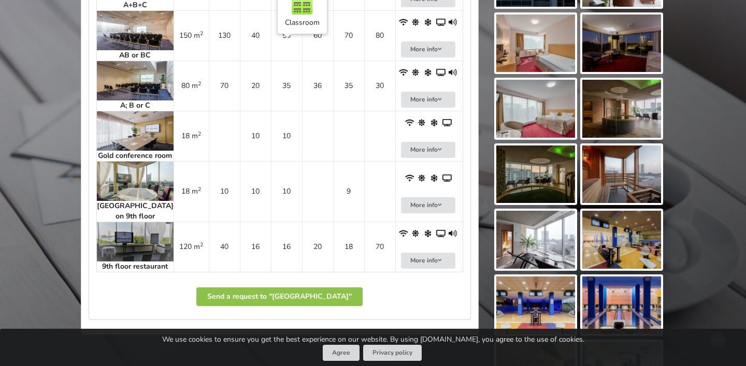
scroll to position [834, 0]
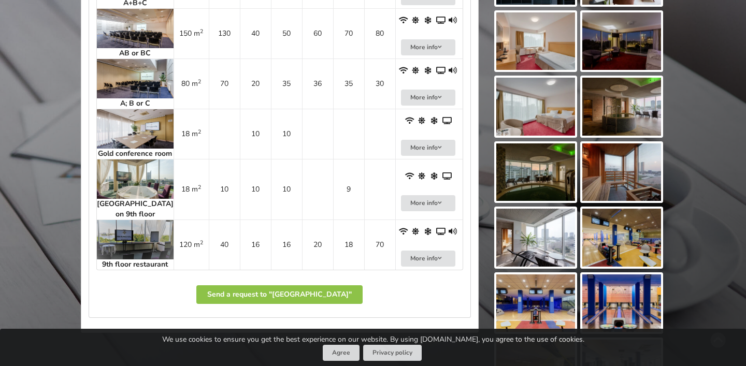
click at [128, 180] on img at bounding box center [135, 179] width 77 height 39
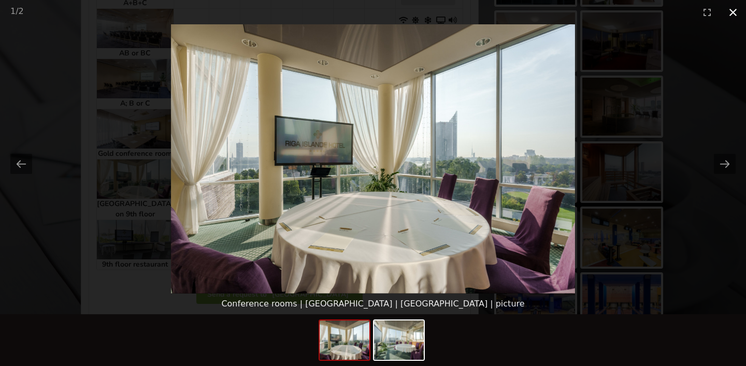
click at [730, 15] on button "Close gallery" at bounding box center [733, 12] width 26 height 24
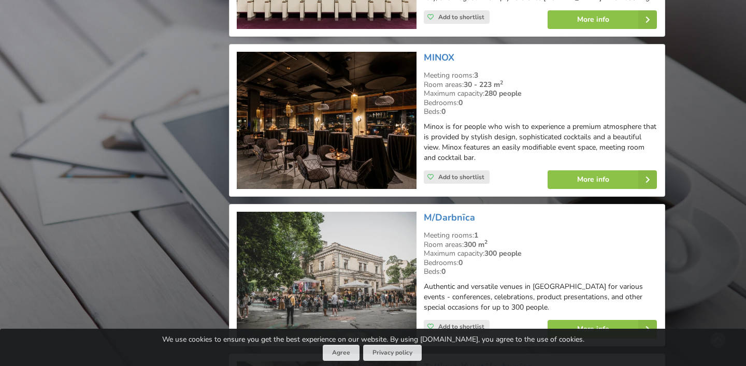
scroll to position [1968, 0]
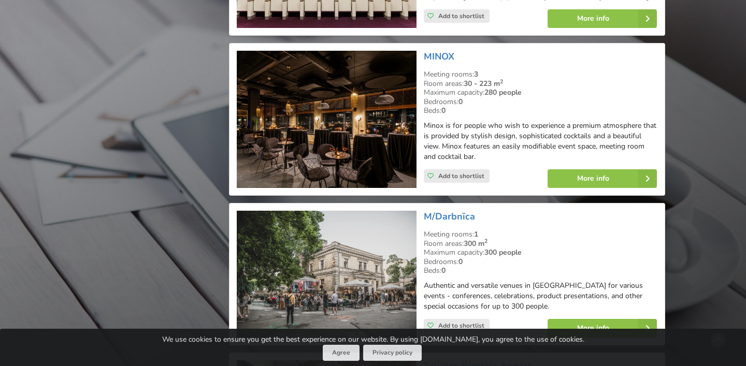
click at [338, 136] on img at bounding box center [327, 119] width 180 height 137
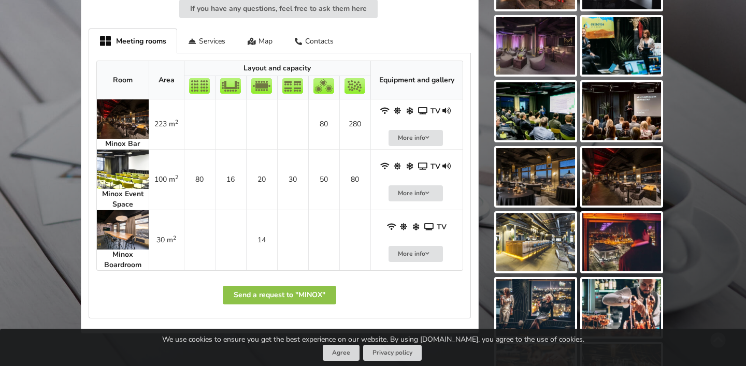
scroll to position [436, 0]
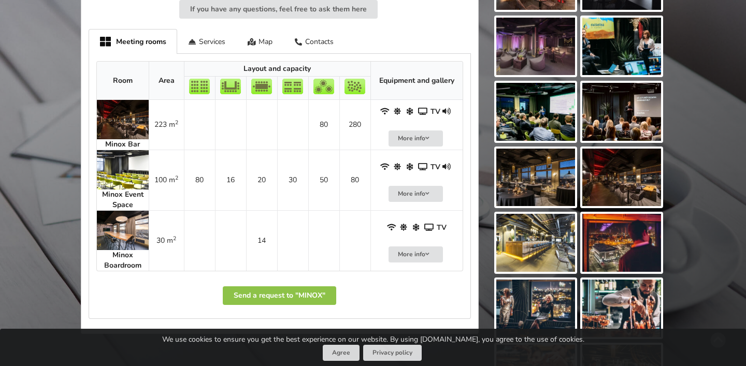
click at [129, 127] on img at bounding box center [123, 119] width 52 height 39
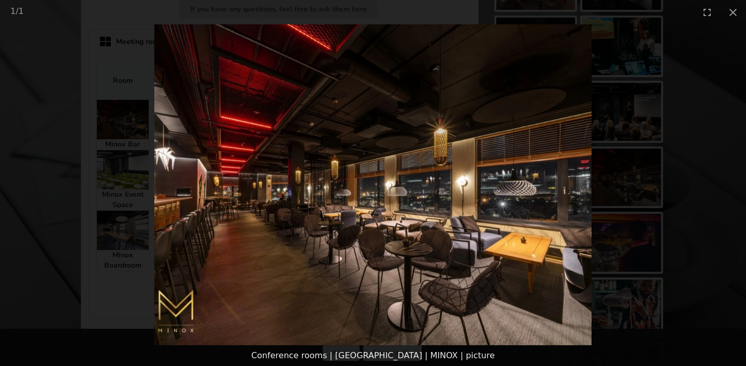
click at [224, 178] on picture at bounding box center [373, 184] width 746 height 321
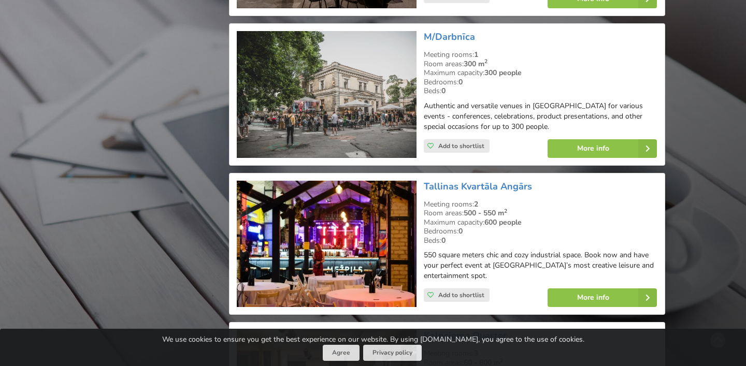
scroll to position [2150, 0]
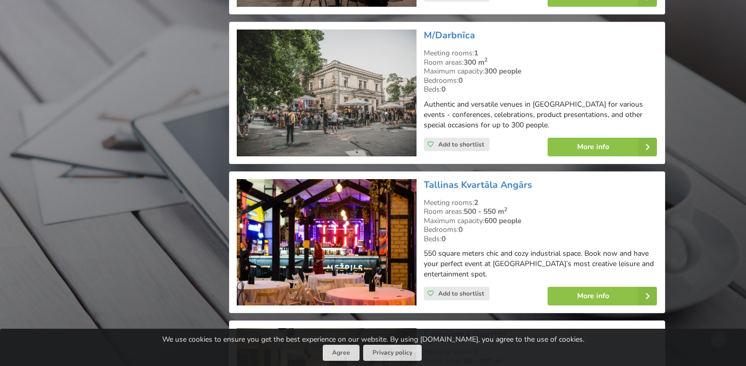
click at [376, 71] on img at bounding box center [327, 93] width 180 height 127
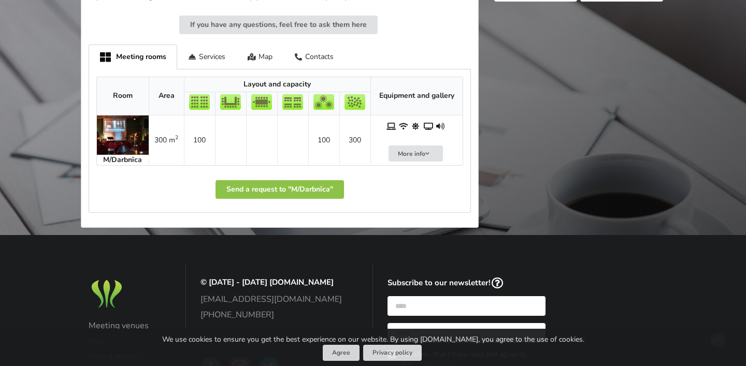
scroll to position [579, 0]
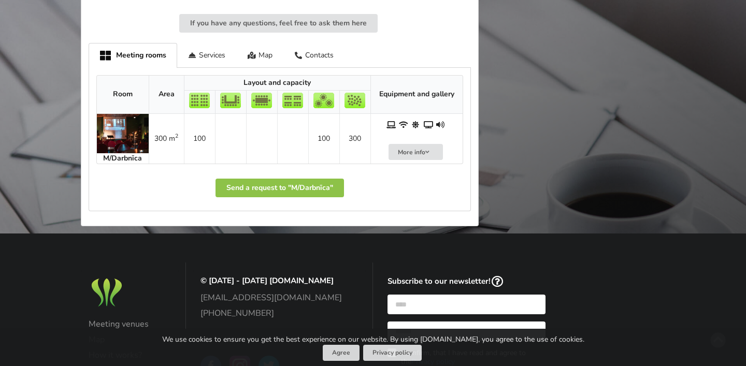
click at [135, 120] on img at bounding box center [123, 133] width 52 height 39
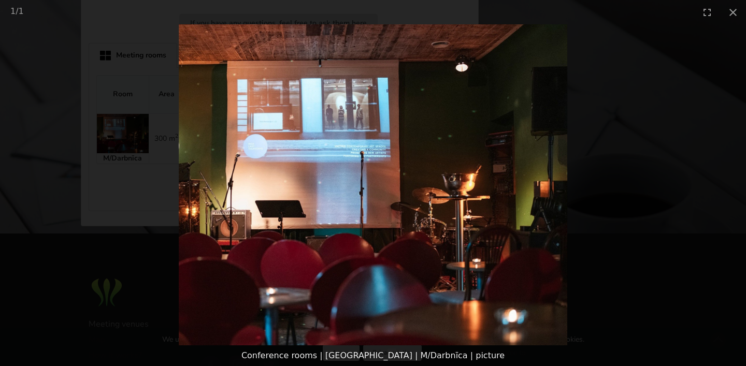
click at [626, 152] on picture at bounding box center [373, 184] width 746 height 321
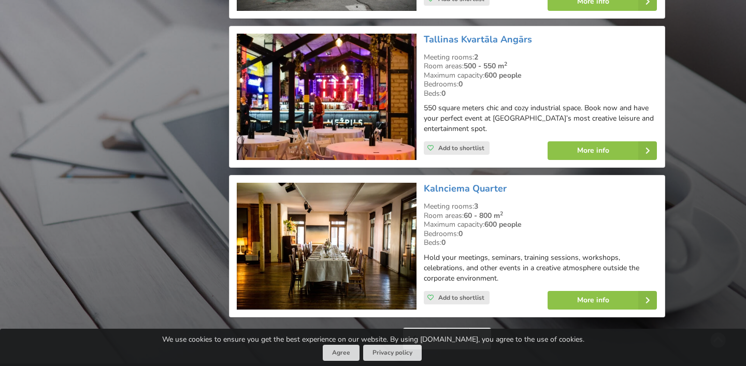
scroll to position [2294, 0]
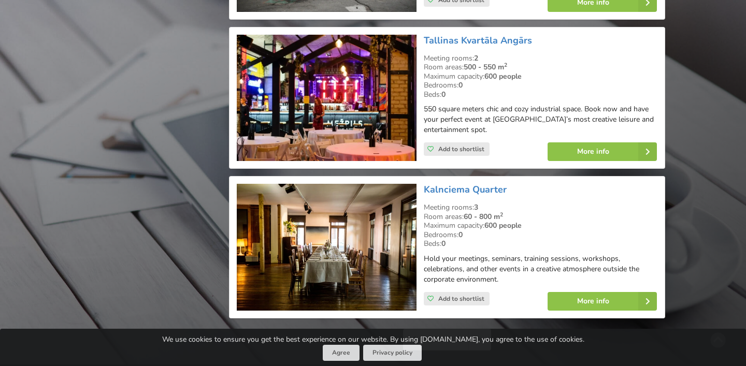
click at [326, 84] on img at bounding box center [327, 98] width 180 height 127
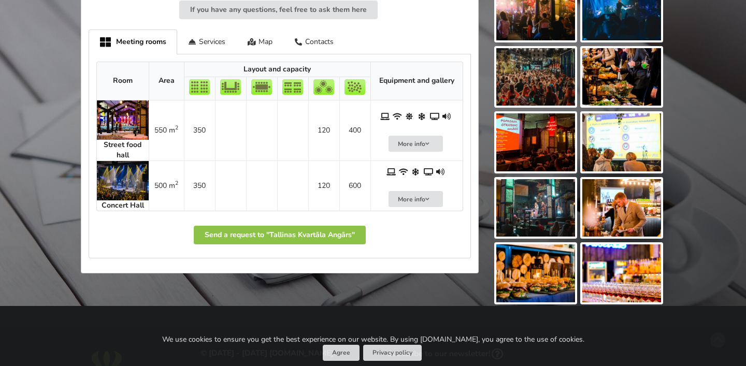
scroll to position [535, 0]
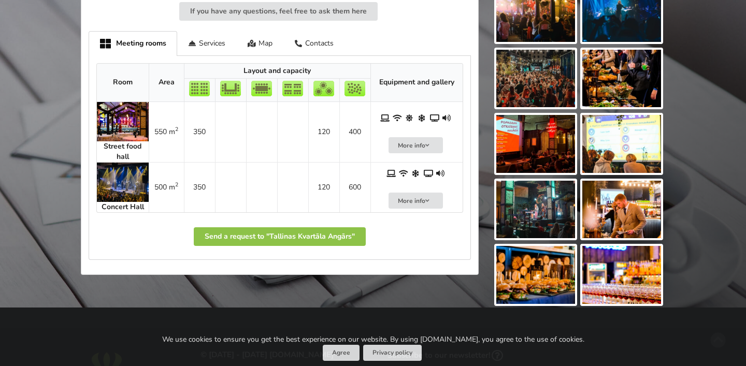
click at [132, 141] on strong "Street food hall" at bounding box center [123, 151] width 38 height 20
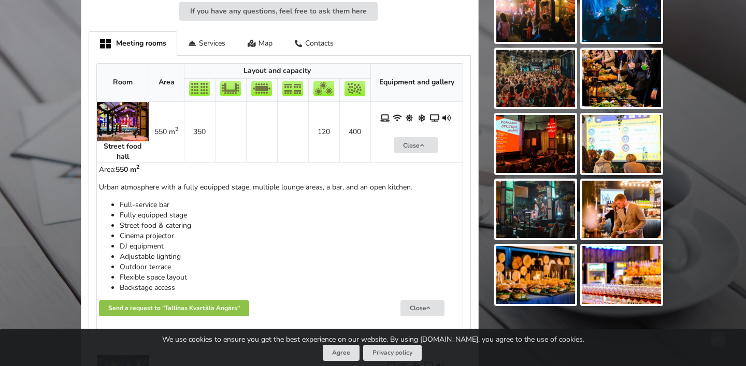
click at [134, 119] on img at bounding box center [123, 121] width 52 height 39
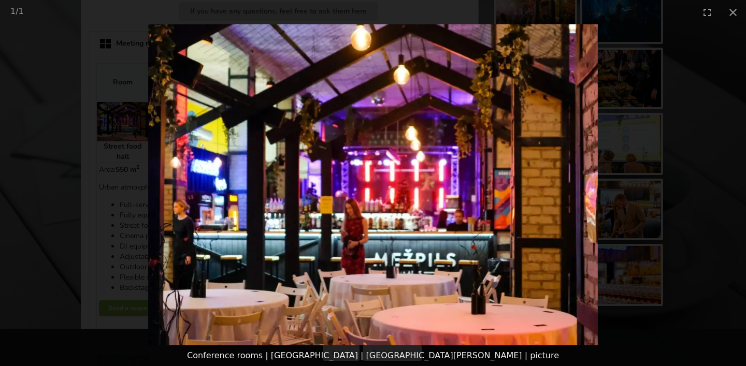
click at [166, 126] on picture at bounding box center [373, 184] width 746 height 321
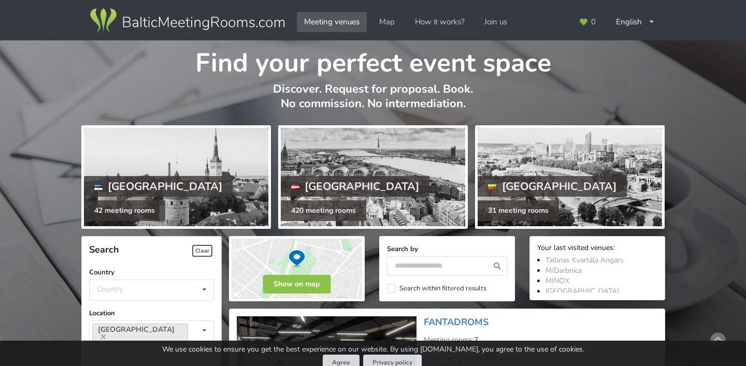
scroll to position [2294, 0]
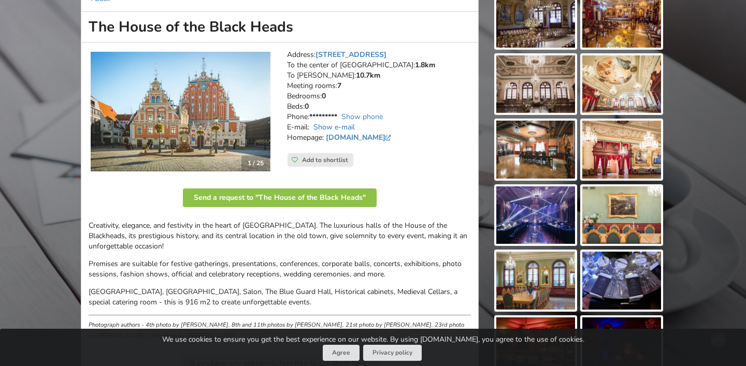
scroll to position [168, 0]
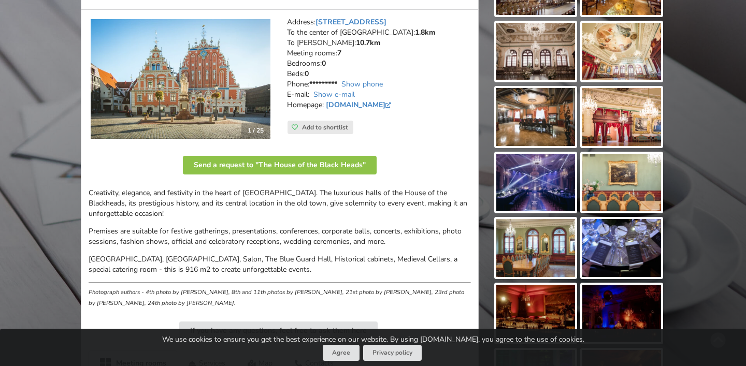
click at [527, 186] on img at bounding box center [535, 183] width 79 height 58
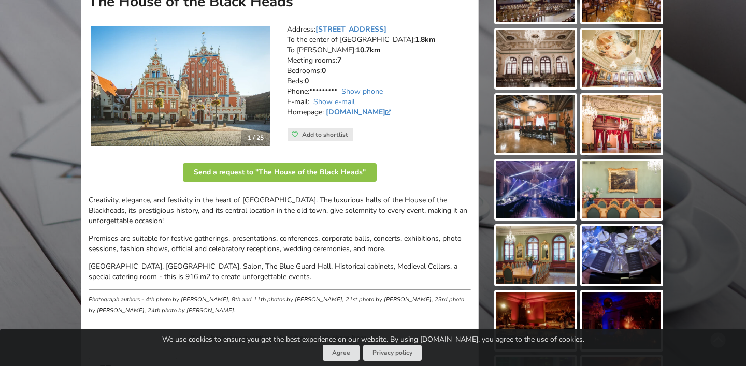
scroll to position [160, 0]
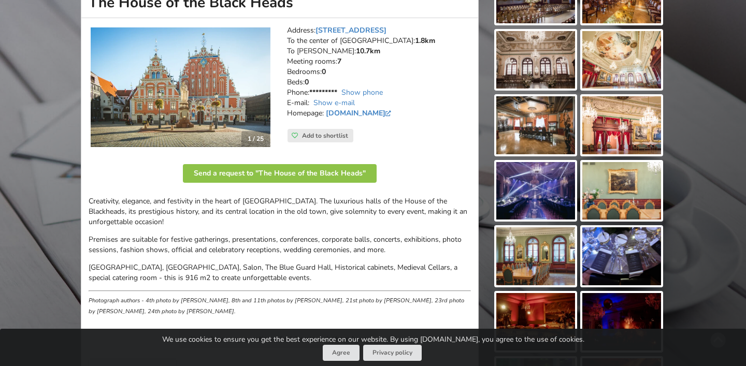
click at [545, 196] on img at bounding box center [535, 191] width 79 height 58
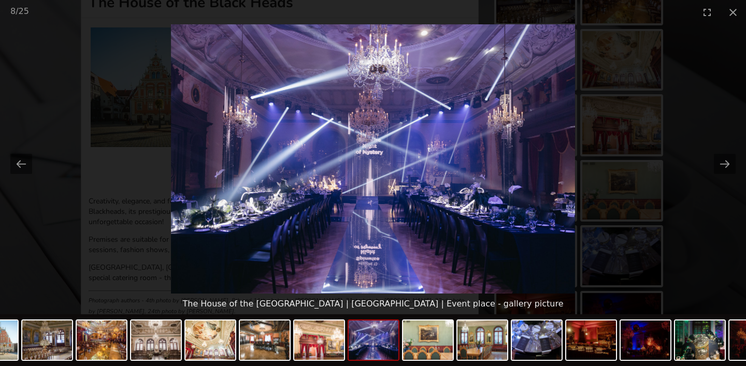
click at [628, 216] on picture at bounding box center [373, 158] width 746 height 269
click at [689, 190] on picture at bounding box center [373, 158] width 746 height 269
click at [730, 15] on button "Close gallery" at bounding box center [733, 12] width 26 height 24
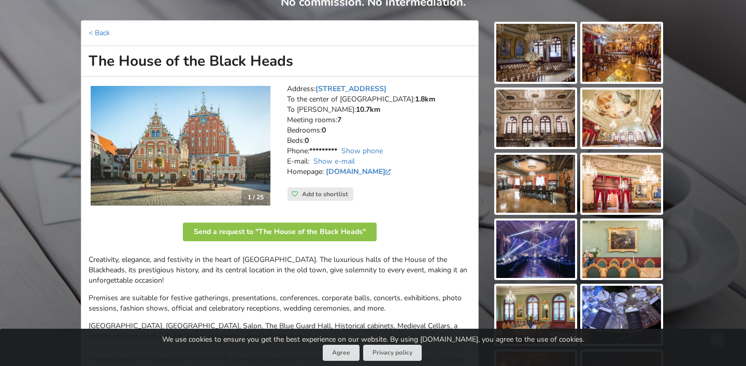
scroll to position [103, 0]
